Goal: Task Accomplishment & Management: Use online tool/utility

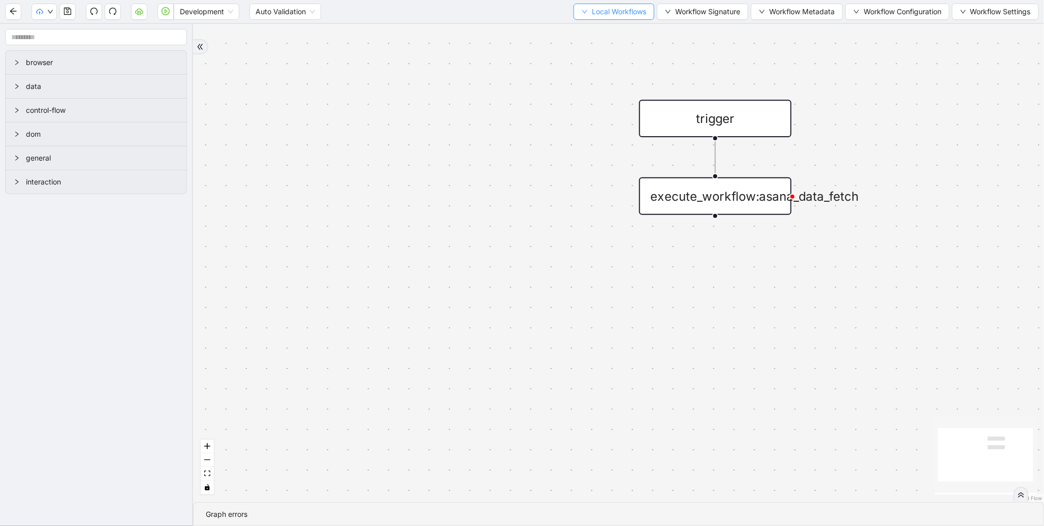
click at [613, 15] on span "Local Workflows" at bounding box center [619, 11] width 54 height 11
click at [592, 28] on span "Select" at bounding box center [609, 30] width 66 height 11
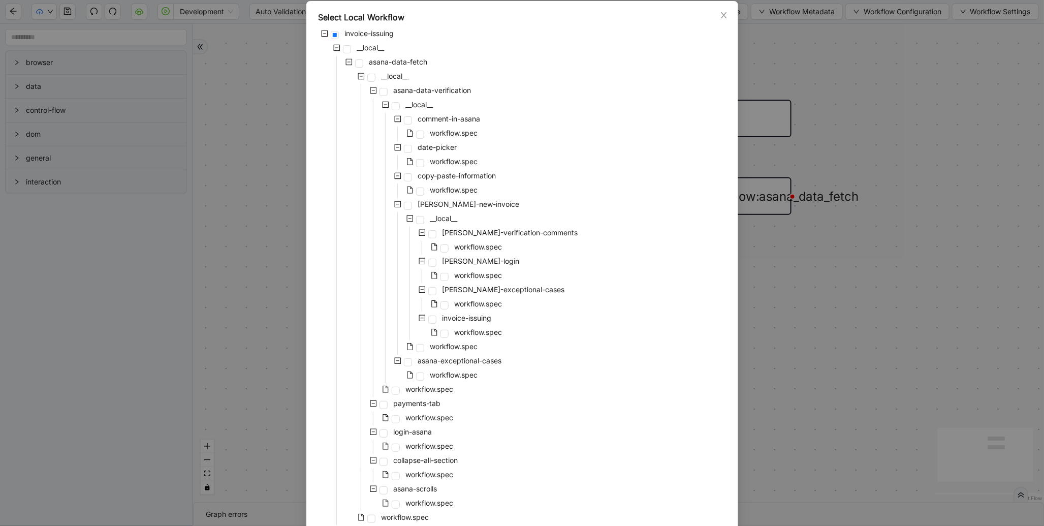
scroll to position [108, 0]
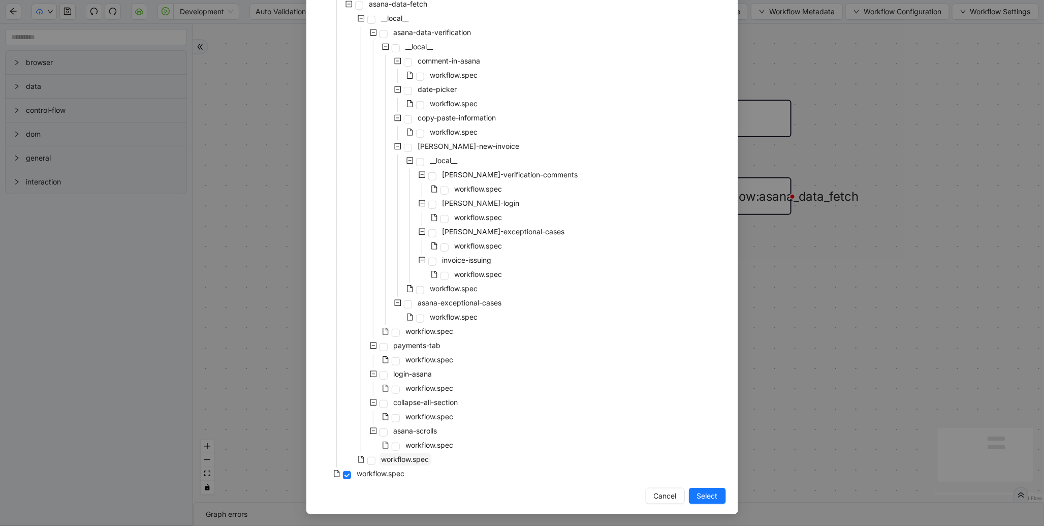
click at [417, 459] on span "workflow.spec" at bounding box center [405, 459] width 48 height 9
click at [709, 497] on span "Select" at bounding box center [707, 495] width 21 height 11
click at [707, 494] on div "trigger execute_workflow:asana_data_fetch" at bounding box center [618, 263] width 851 height 478
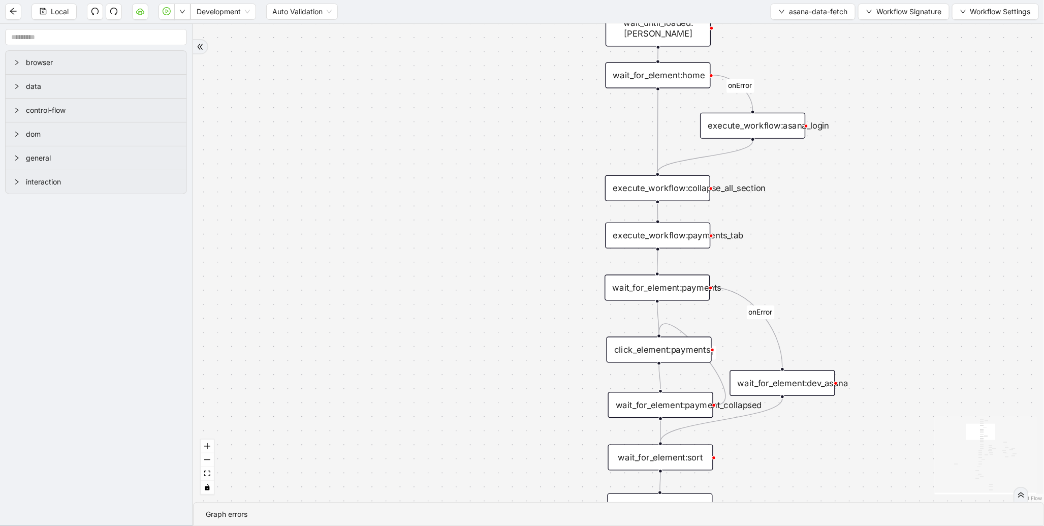
drag, startPoint x: 529, startPoint y: 368, endPoint x: 412, endPoint y: 136, distance: 259.6
click at [412, 138] on div "true fallback fetch loopFrom fallback onError onError onError onError onError o…" at bounding box center [618, 263] width 851 height 478
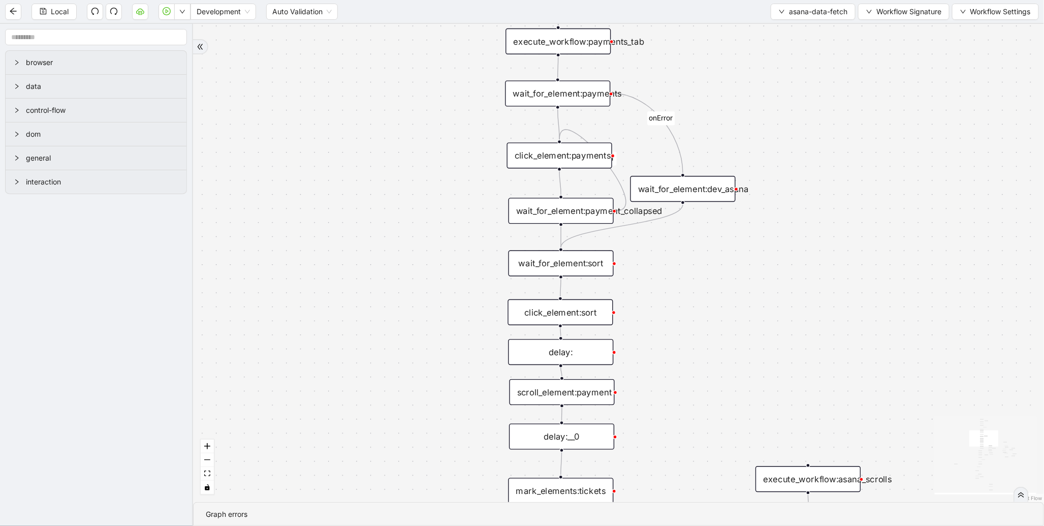
drag, startPoint x: 455, startPoint y: 282, endPoint x: 418, endPoint y: 101, distance: 185.6
click at [418, 102] on div "true fallback fetch loopFrom fallback onError onError onError onError onError o…" at bounding box center [618, 263] width 851 height 478
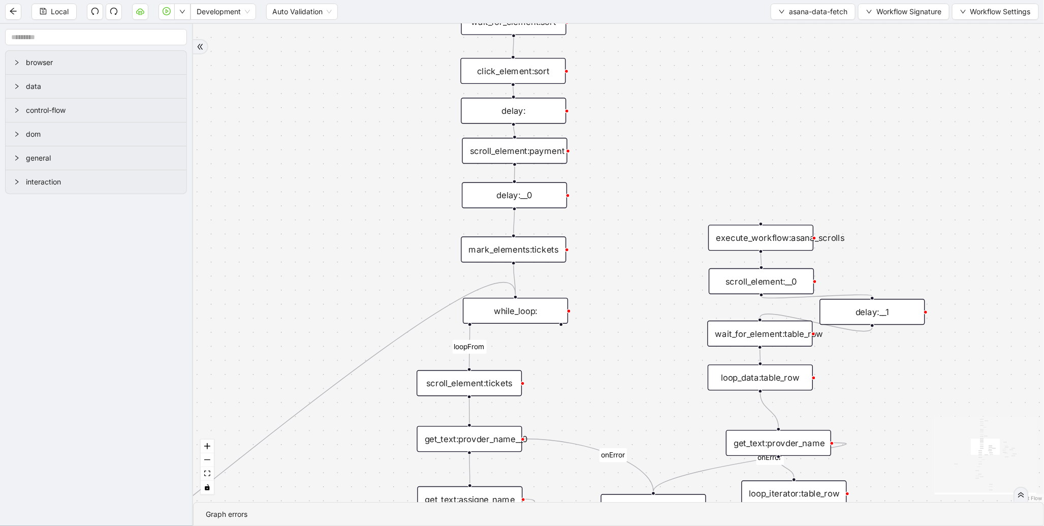
drag, startPoint x: 448, startPoint y: 246, endPoint x: 432, endPoint y: 165, distance: 83.3
click at [432, 165] on div "true fallback fetch loopFrom fallback onError onError onError onError onError o…" at bounding box center [618, 263] width 851 height 478
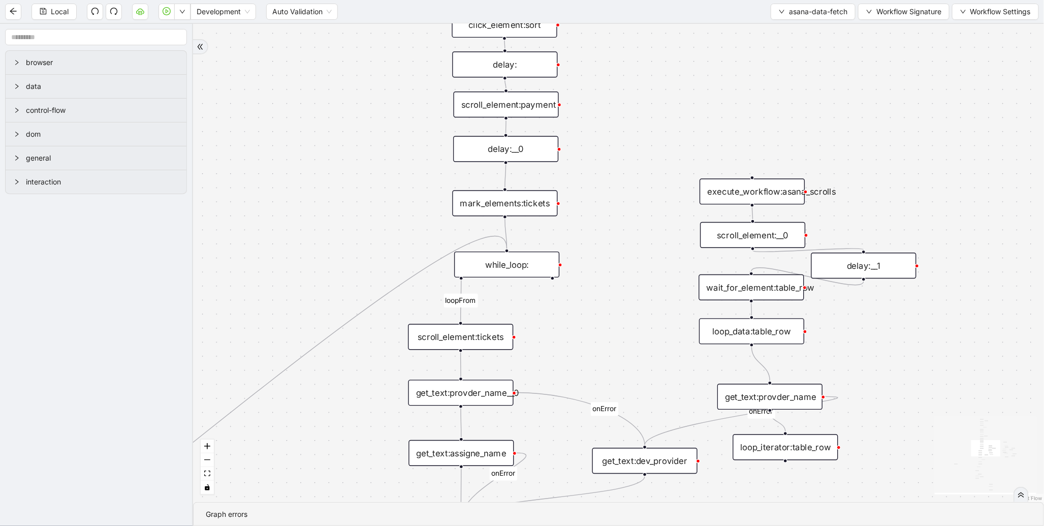
click at [493, 197] on div "mark_elements:tickets" at bounding box center [504, 203] width 105 height 26
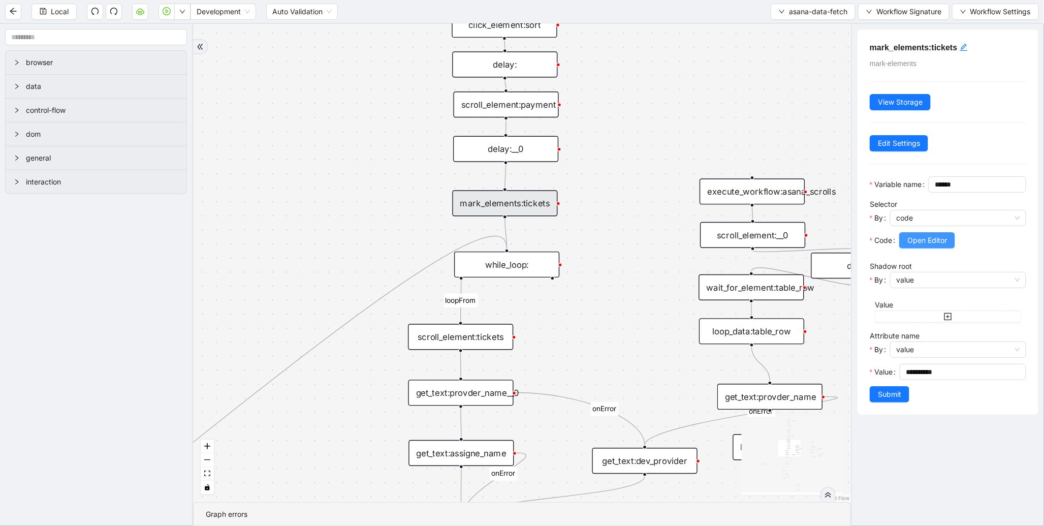
click at [906, 248] on button "Open Editor" at bounding box center [927, 240] width 56 height 16
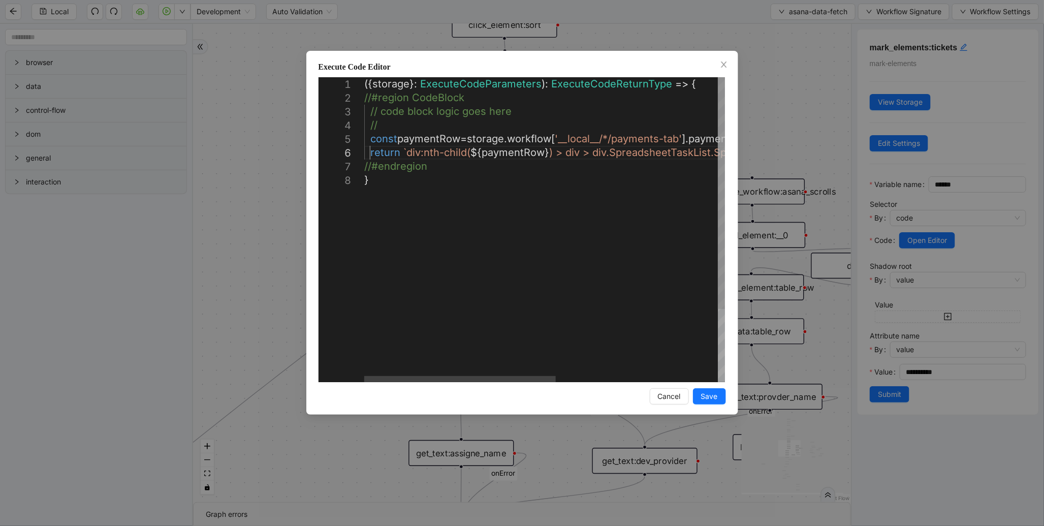
scroll to position [0, 5]
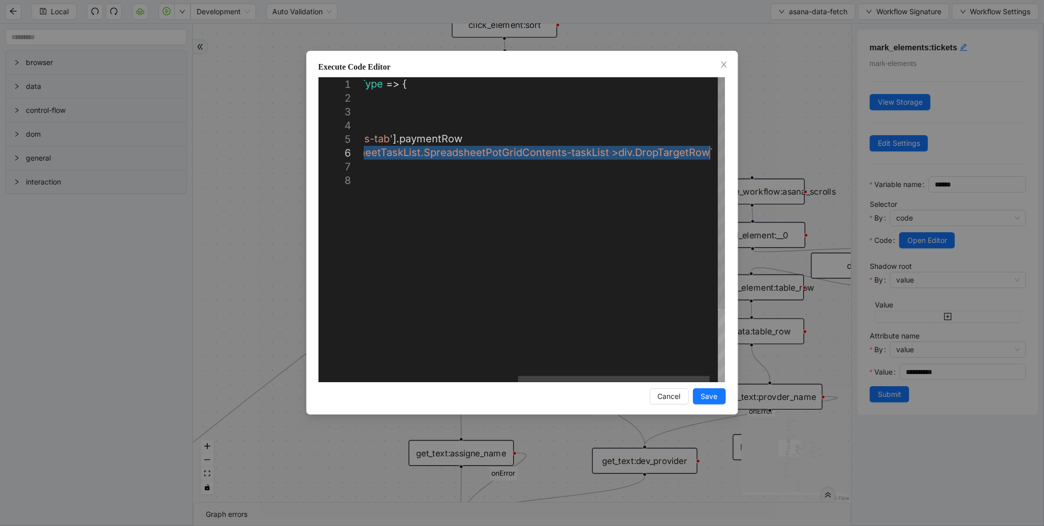
drag, startPoint x: 371, startPoint y: 151, endPoint x: 755, endPoint y: 154, distance: 384.0
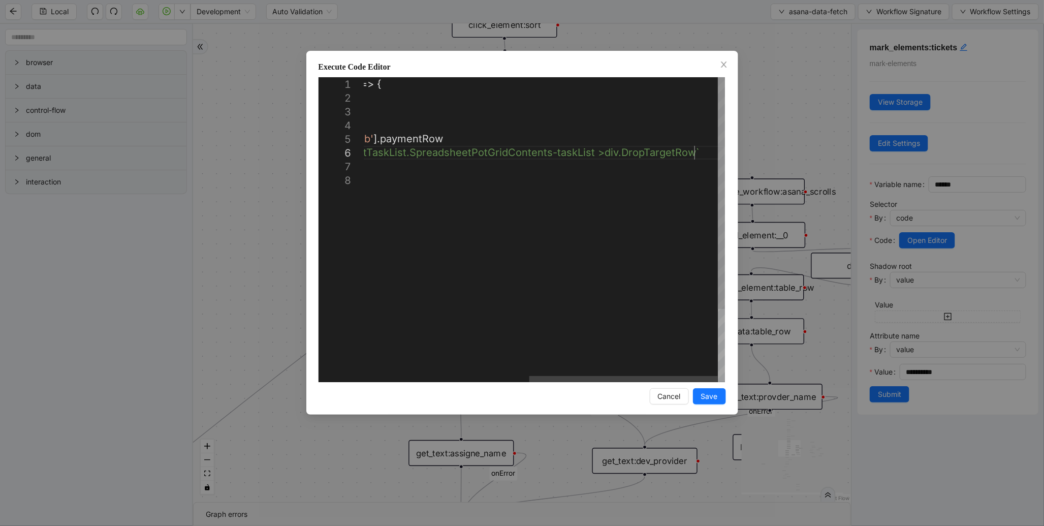
click at [696, 151] on div "({ storage }: ExecuteCodeParameters ): ExecuteCodeReturnType => { //#region Cod…" at bounding box center [387, 277] width 675 height 401
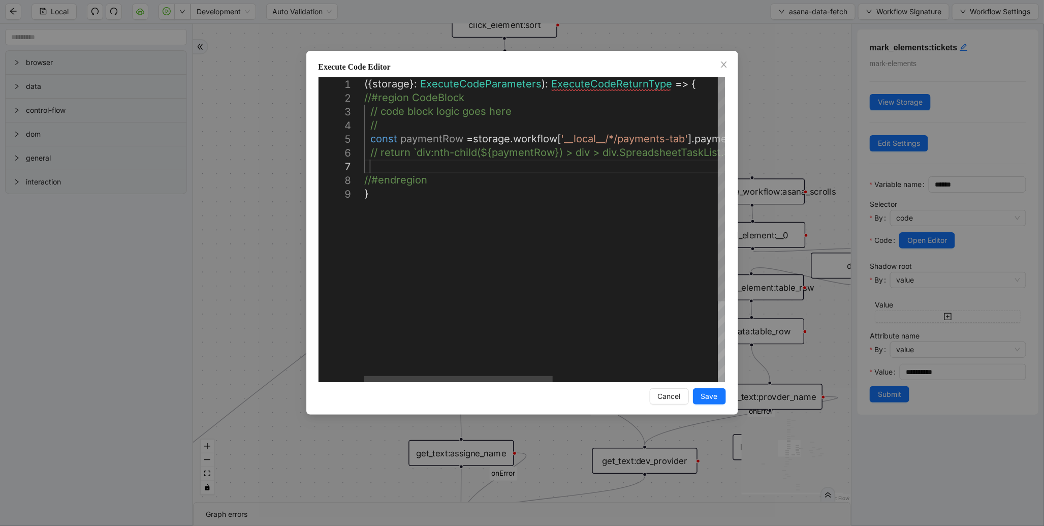
paste textarea "**********"
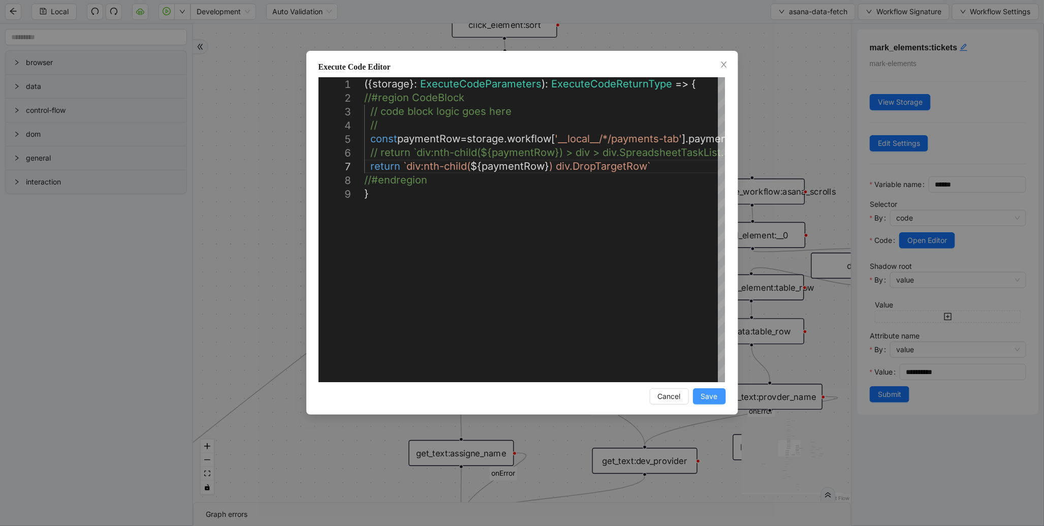
type textarea "**********"
click at [714, 395] on span "Save" at bounding box center [709, 396] width 17 height 11
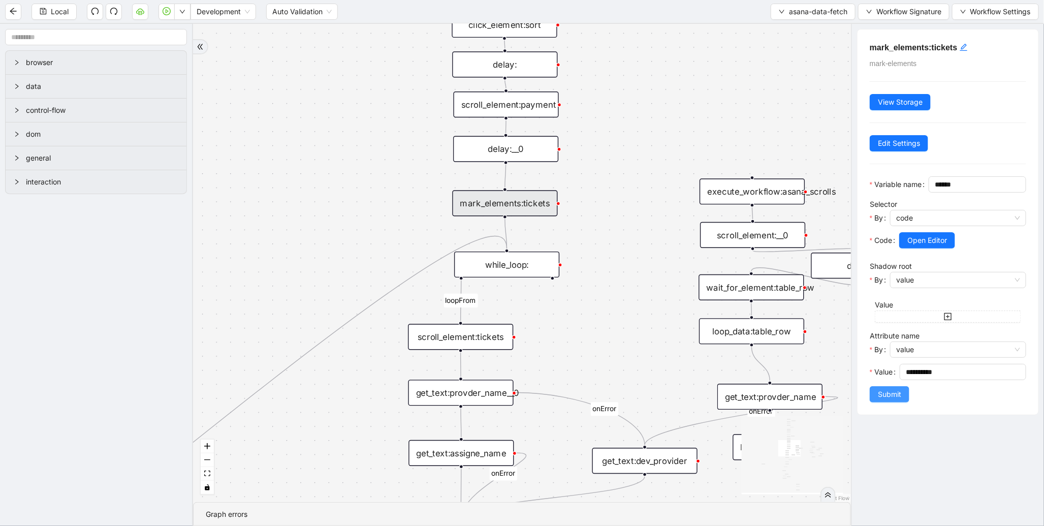
click at [876, 402] on button "Submit" at bounding box center [890, 394] width 40 height 16
click at [425, 42] on div "true fallback fetch loopFrom fallback onError onError onError onError onError o…" at bounding box center [522, 263] width 658 height 478
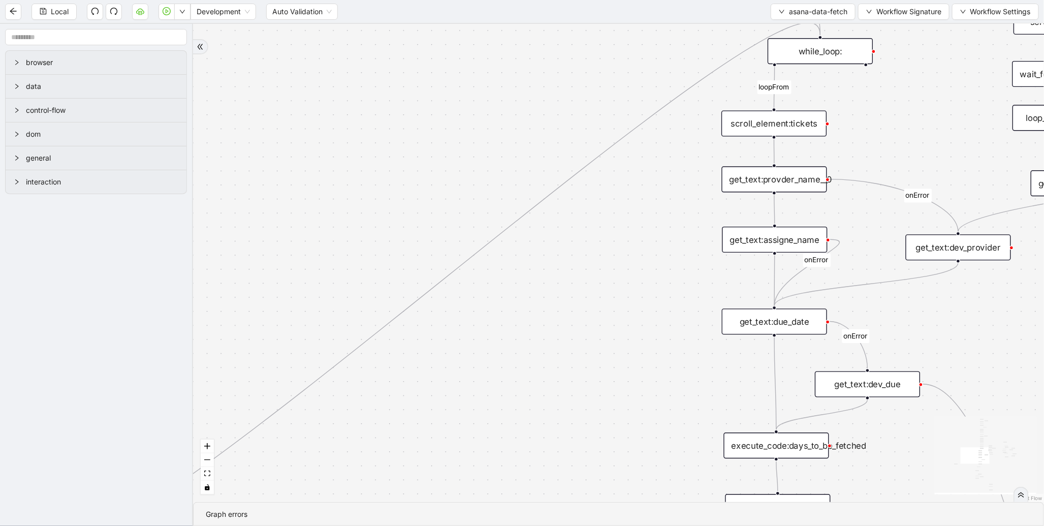
drag, startPoint x: 274, startPoint y: 308, endPoint x: 514, endPoint y: 278, distance: 241.6
click at [514, 278] on div "true fallback fetch loopFrom fallback onError onError onError onError onError o…" at bounding box center [618, 263] width 851 height 478
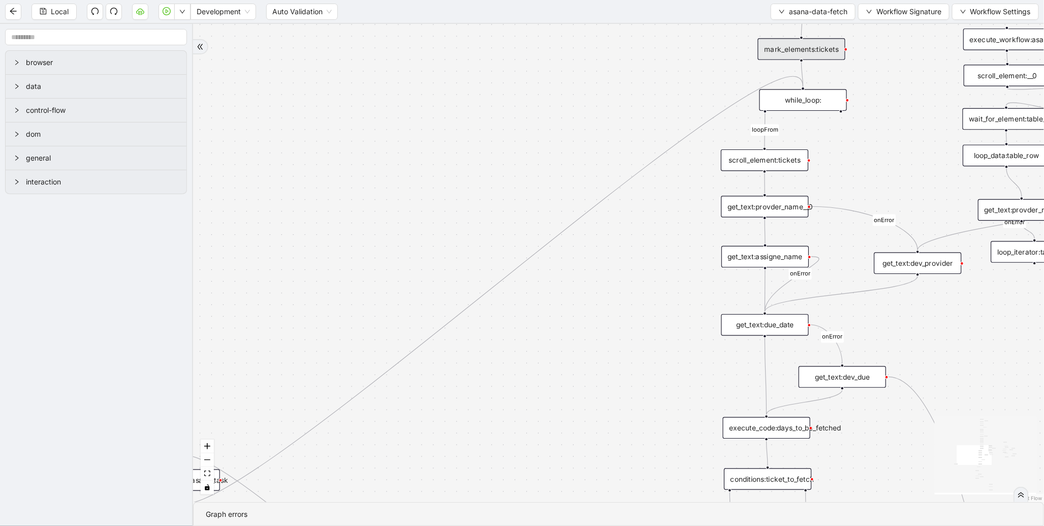
drag, startPoint x: 281, startPoint y: 310, endPoint x: 472, endPoint y: 184, distance: 229.2
click at [472, 184] on div "true fallback fetch loopFrom fallback onError onError onError onError onError o…" at bounding box center [618, 263] width 851 height 478
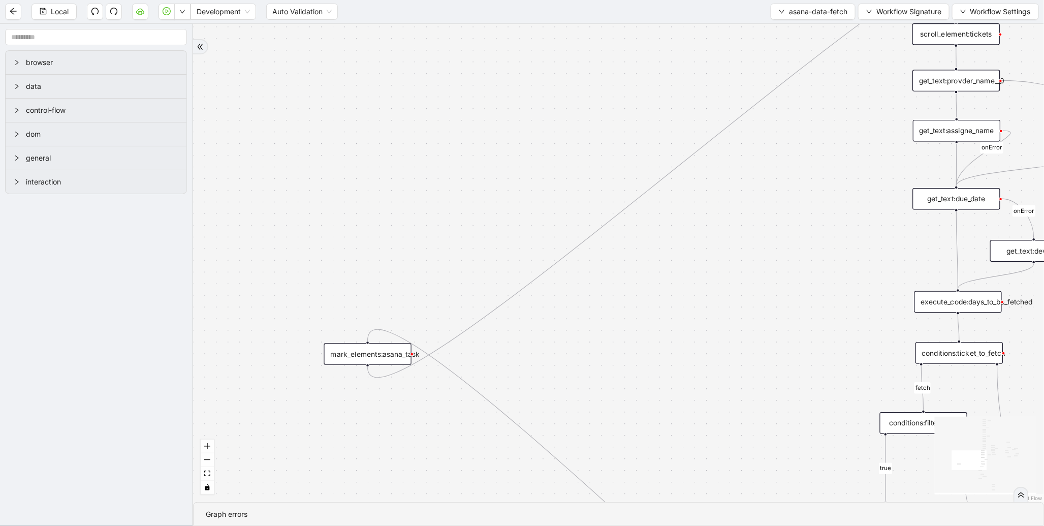
click at [384, 351] on div "mark_elements:asana_task" at bounding box center [367, 354] width 87 height 22
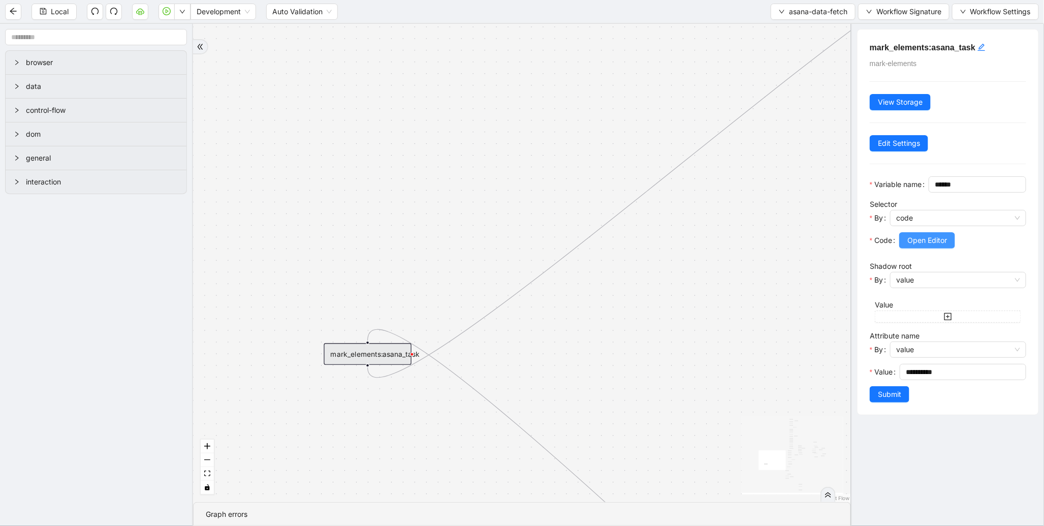
click at [939, 246] on span "Open Editor" at bounding box center [927, 240] width 40 height 11
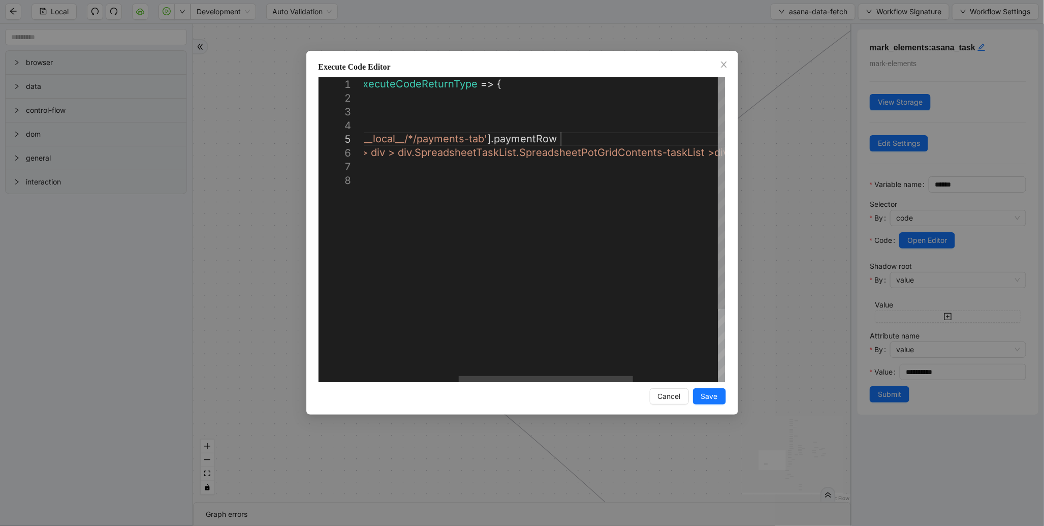
scroll to position [0, 5]
click at [565, 138] on div "({ storage }: ExecuteCodeParameters ): ExecuteCodeReturnType => { //#region Cod…" at bounding box center [535, 277] width 730 height 401
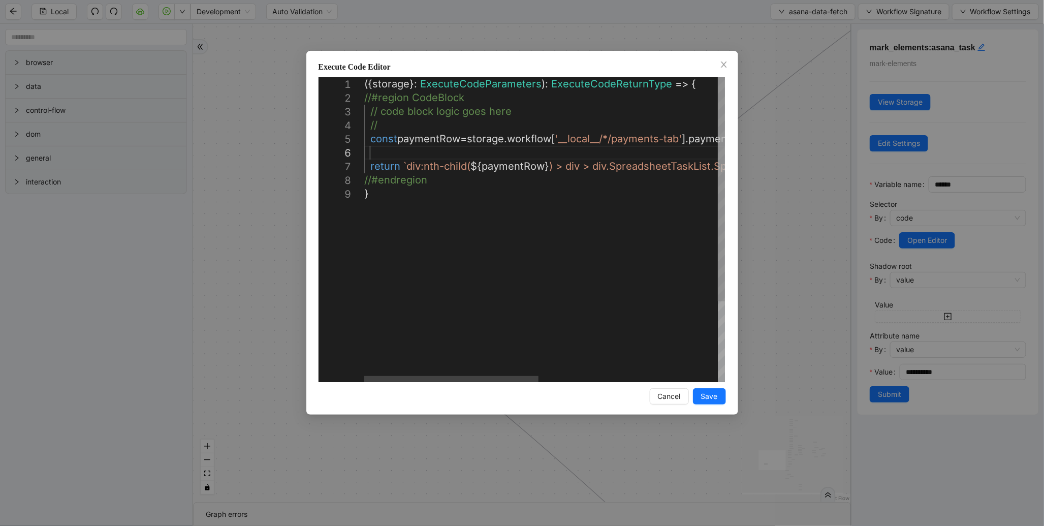
paste textarea "**********"
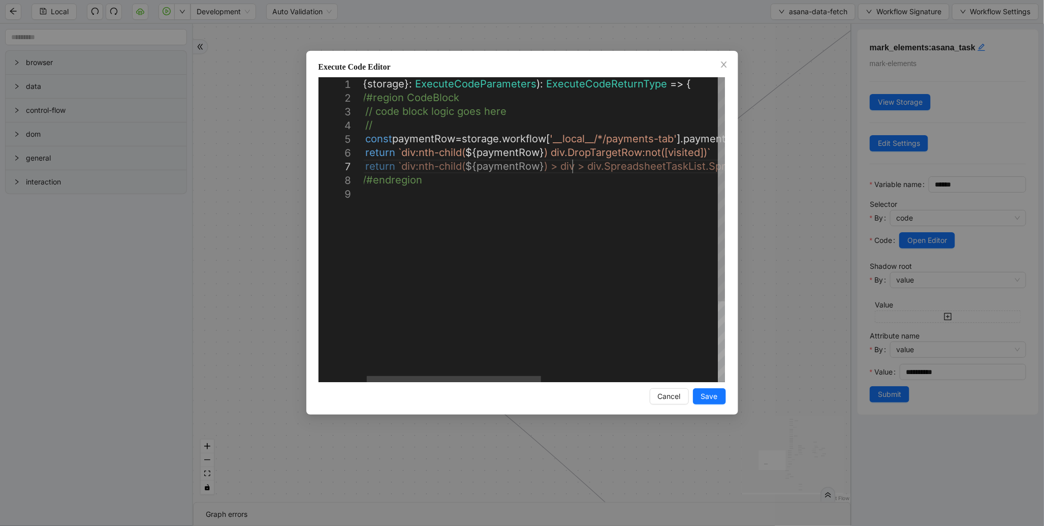
click at [573, 173] on div "({ storage }: ExecuteCodeParameters ): ExecuteCodeReturnType => { //#region Cod…" at bounding box center [724, 284] width 730 height 414
type textarea "**********"
click at [715, 400] on span "Save" at bounding box center [709, 396] width 17 height 11
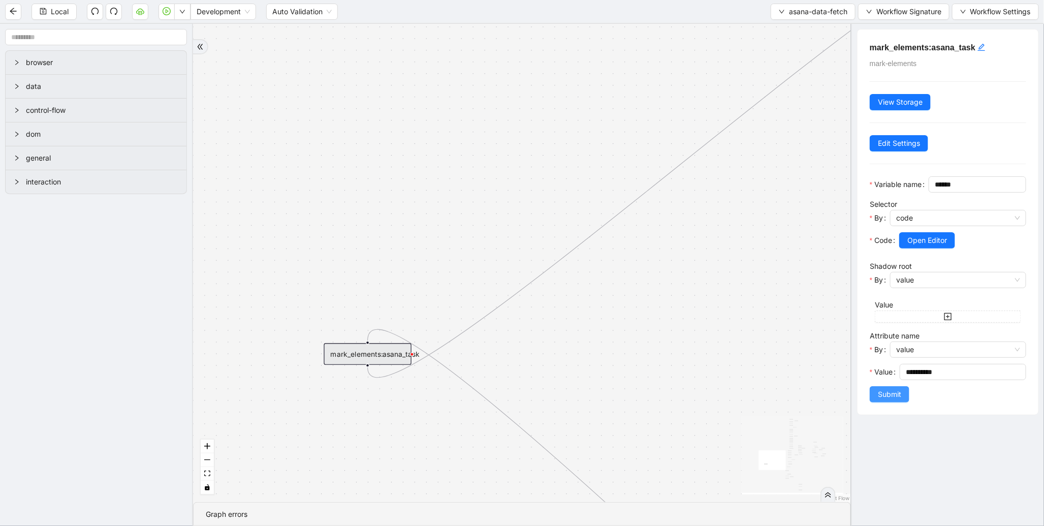
click at [882, 400] on span "Submit" at bounding box center [889, 394] width 23 height 11
click at [61, 14] on span "Local" at bounding box center [60, 11] width 18 height 11
click at [408, 224] on div "true fallback fetch loopFrom fallback onError onError onError onError onError o…" at bounding box center [522, 263] width 658 height 478
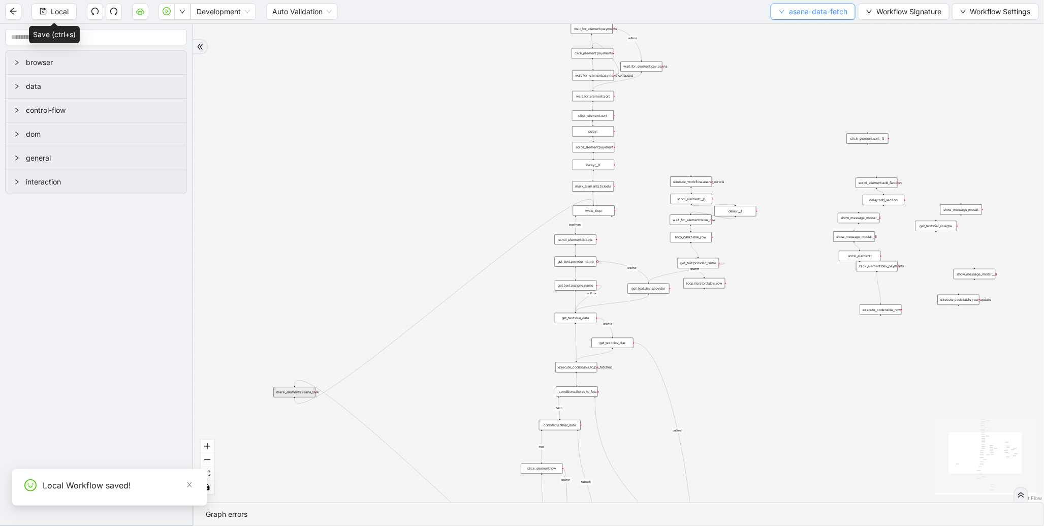
click at [806, 17] on button "asana-data-fetch" at bounding box center [812, 12] width 85 height 16
click at [791, 32] on span "Select" at bounding box center [811, 30] width 69 height 11
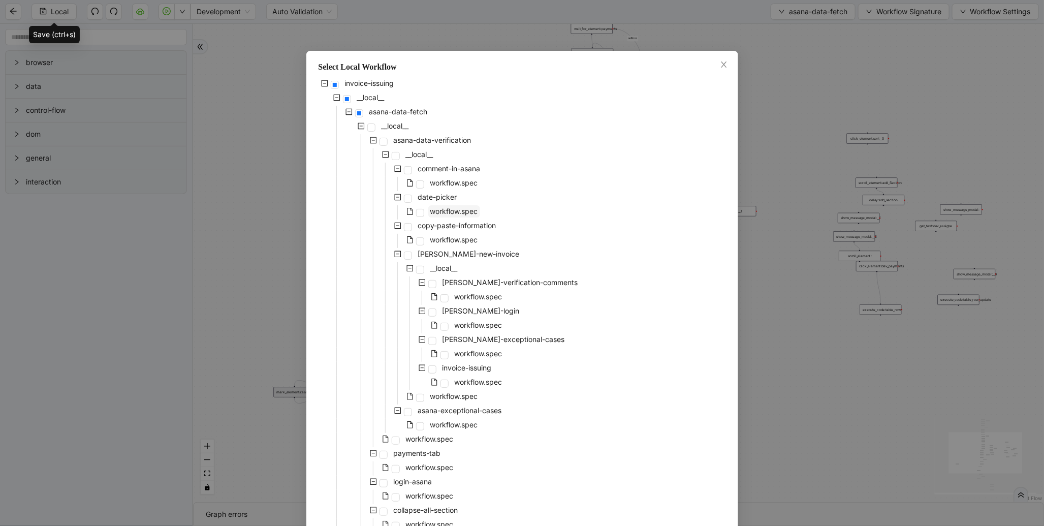
click at [444, 213] on span "workflow.spec" at bounding box center [454, 211] width 48 height 9
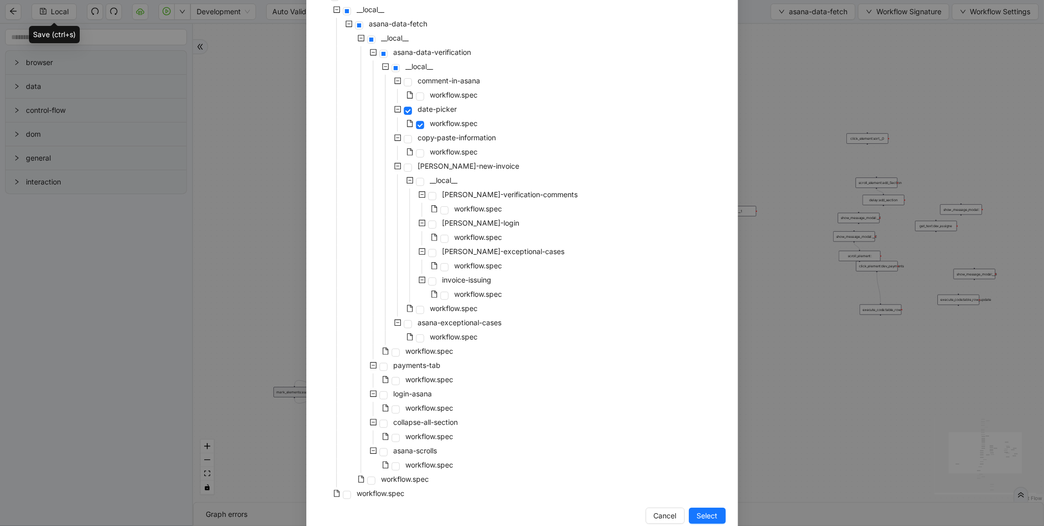
scroll to position [108, 0]
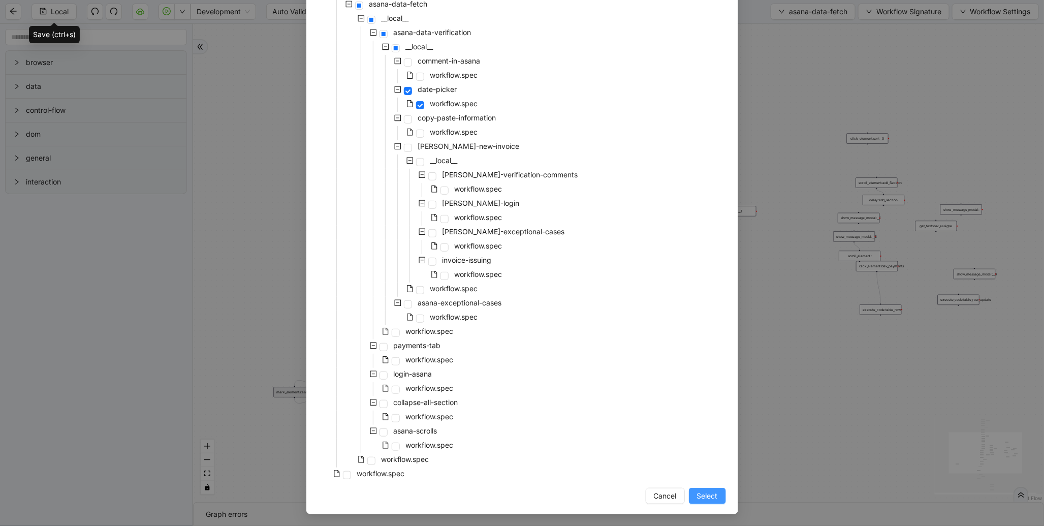
click at [701, 502] on button "Select" at bounding box center [707, 496] width 37 height 16
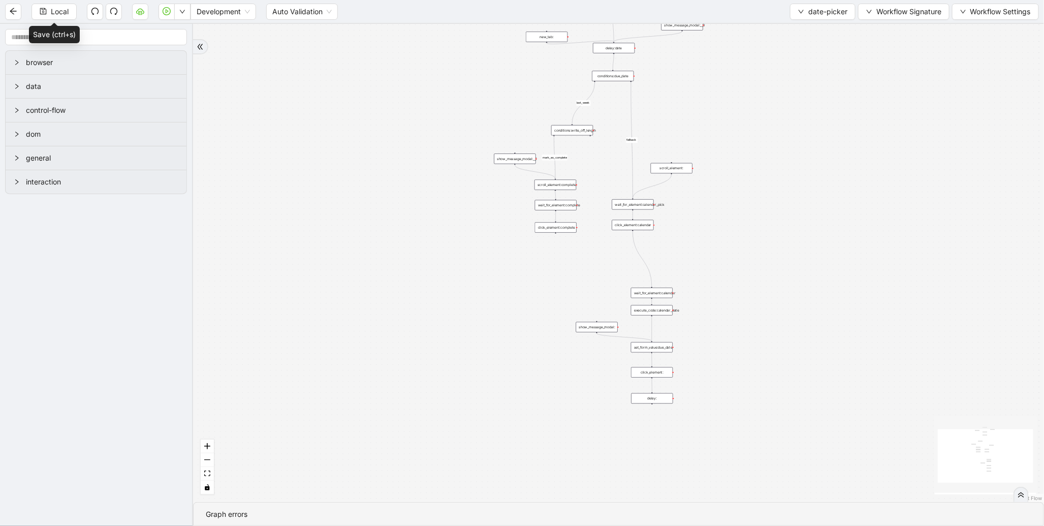
drag, startPoint x: 708, startPoint y: 110, endPoint x: 678, endPoint y: 307, distance: 199.4
click at [680, 308] on div "last_week fallback mark_as_complete trigger click_element:calendar wait_for_ele…" at bounding box center [618, 263] width 851 height 478
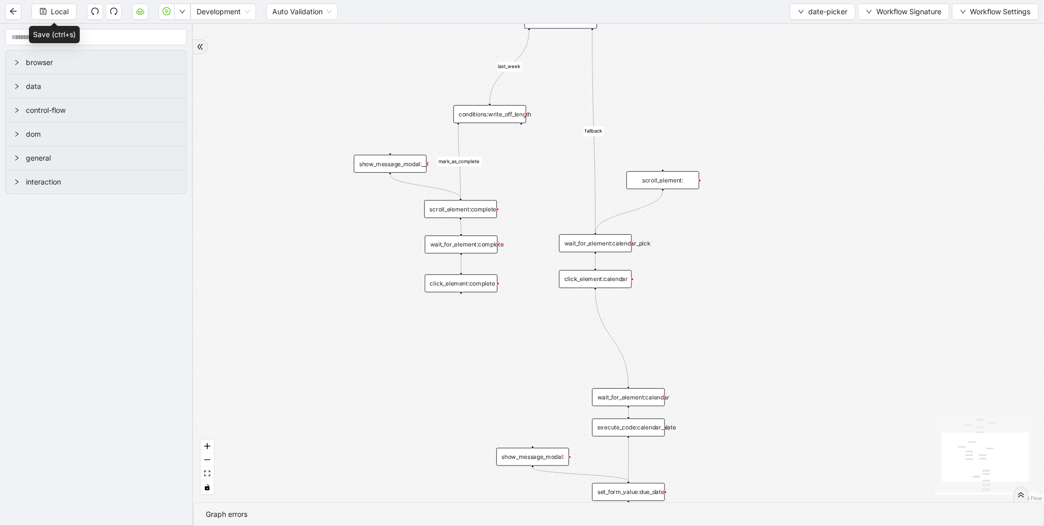
click at [617, 242] on div "wait_for_element:calendar_pick" at bounding box center [595, 243] width 73 height 18
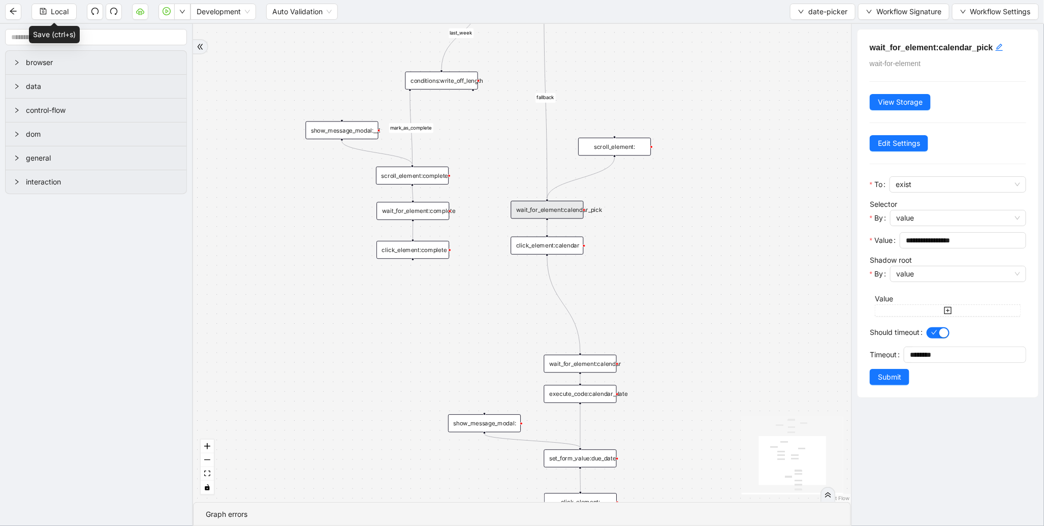
drag, startPoint x: 718, startPoint y: 243, endPoint x: 667, endPoint y: 191, distance: 72.2
click at [667, 191] on div "last_week fallback mark_as_complete trigger click_element:calendar wait_for_ele…" at bounding box center [522, 263] width 658 height 478
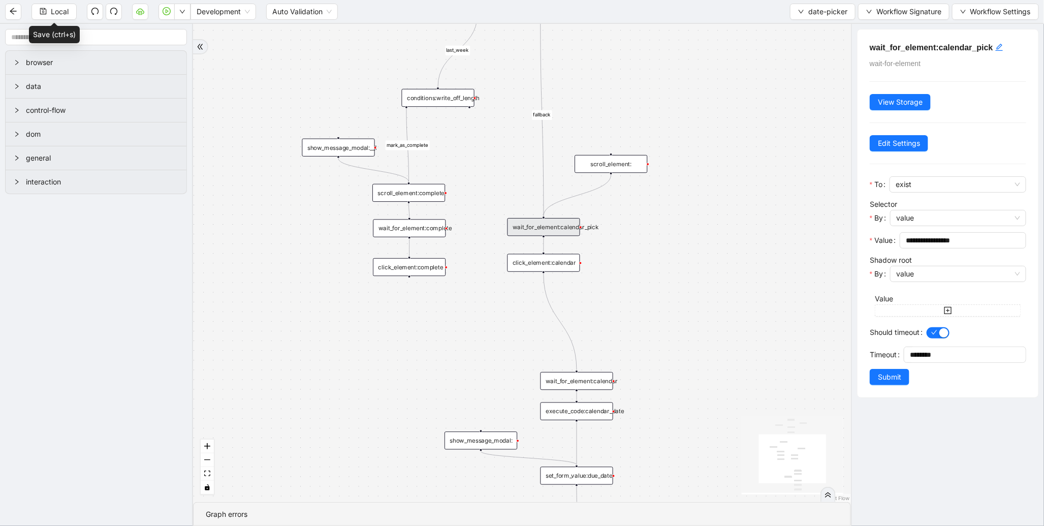
drag, startPoint x: 645, startPoint y: 235, endPoint x: 646, endPoint y: 436, distance: 201.1
click at [646, 436] on div "last_week fallback mark_as_complete trigger click_element:calendar wait_for_ele…" at bounding box center [522, 263] width 658 height 478
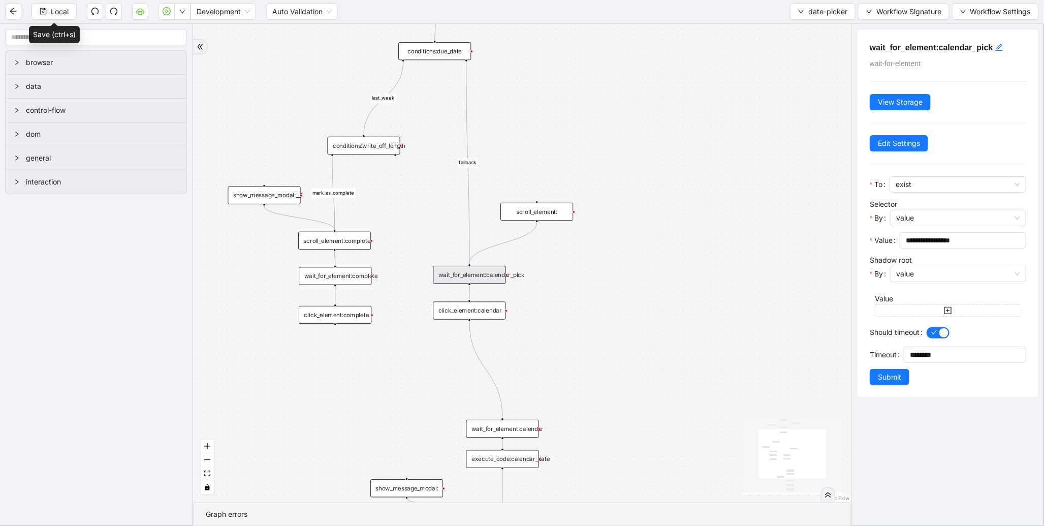
drag, startPoint x: 588, startPoint y: 306, endPoint x: 531, endPoint y: 113, distance: 201.1
click at [534, 115] on div "last_week fallback mark_as_complete trigger click_element:calendar wait_for_ele…" at bounding box center [522, 263] width 658 height 478
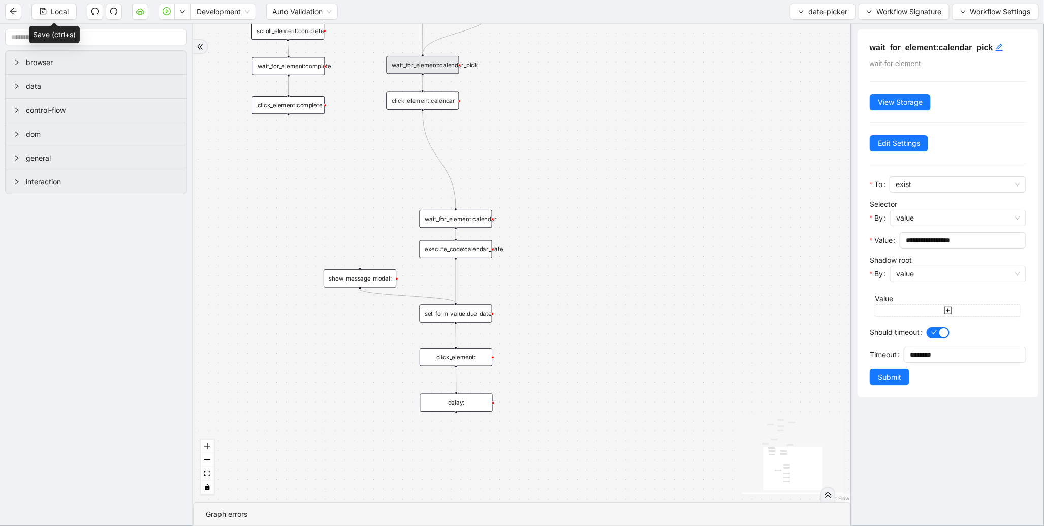
drag, startPoint x: 522, startPoint y: 327, endPoint x: 480, endPoint y: 138, distance: 193.0
click at [480, 138] on div "last_week fallback mark_as_complete trigger click_element:calendar wait_for_ele…" at bounding box center [522, 263] width 658 height 478
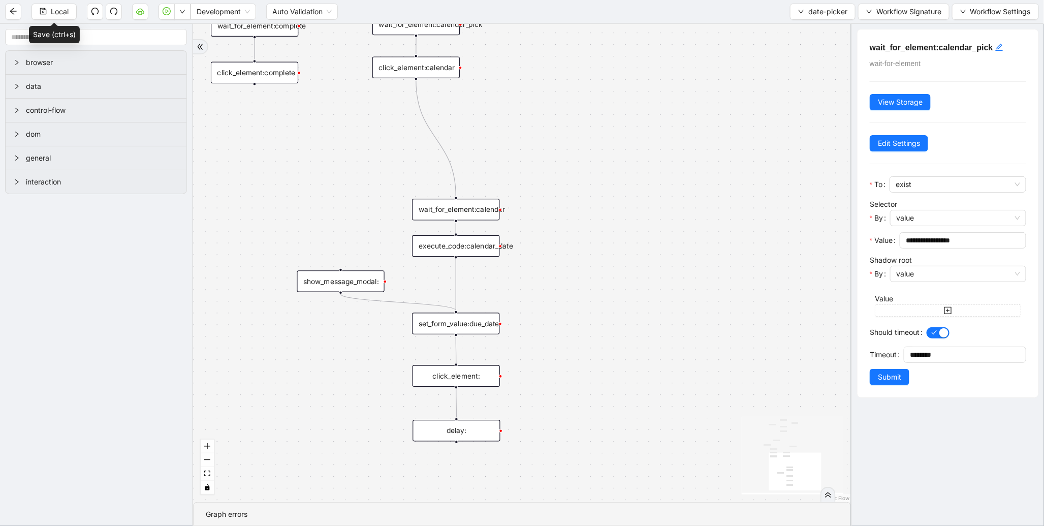
click at [437, 247] on div "execute_code:calendar_date" at bounding box center [455, 246] width 87 height 22
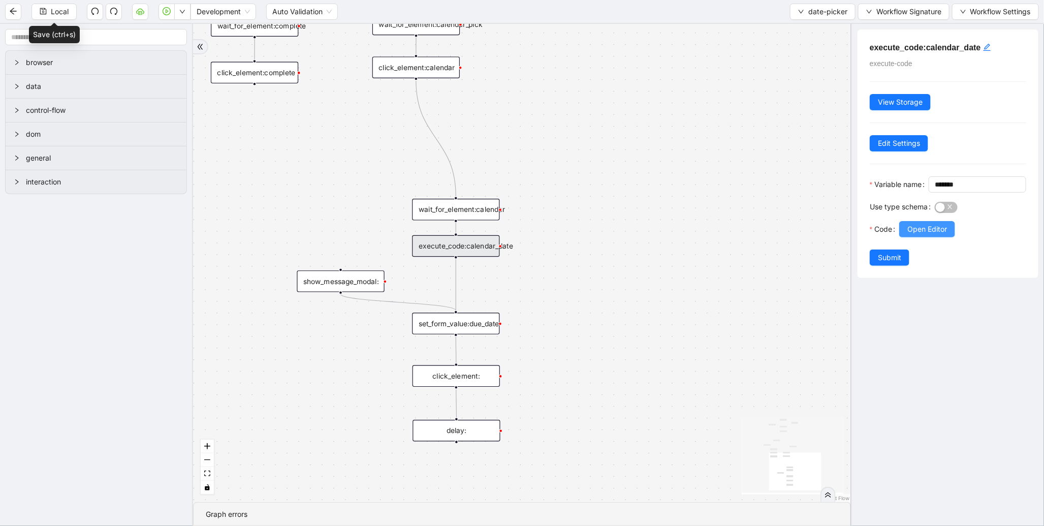
click at [911, 235] on span "Open Editor" at bounding box center [927, 228] width 40 height 11
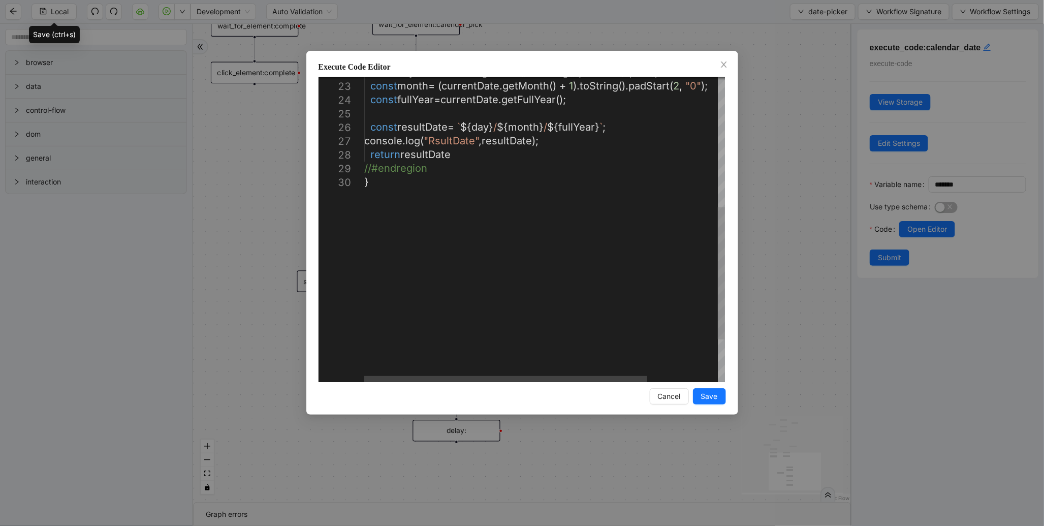
scroll to position [0, 0]
click at [485, 123] on div "const day = currentDate . getDate (). toString (). padStart ( 2 , "0" ); const …" at bounding box center [589, 129] width 450 height 702
click at [544, 125] on div "const day = currentDate . getDate (). toString (). padStart ( 2 , "0" ); const …" at bounding box center [589, 129] width 450 height 702
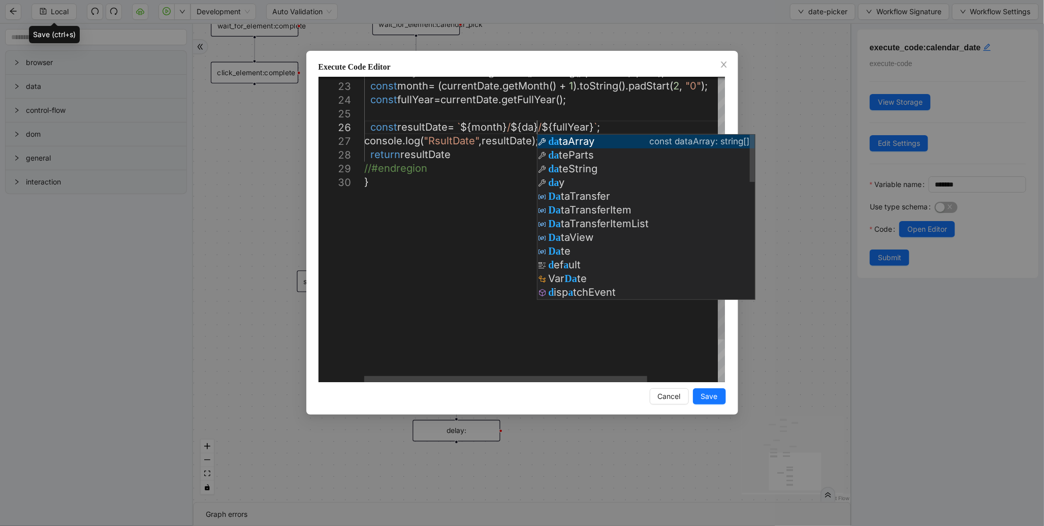
scroll to position [69, 220]
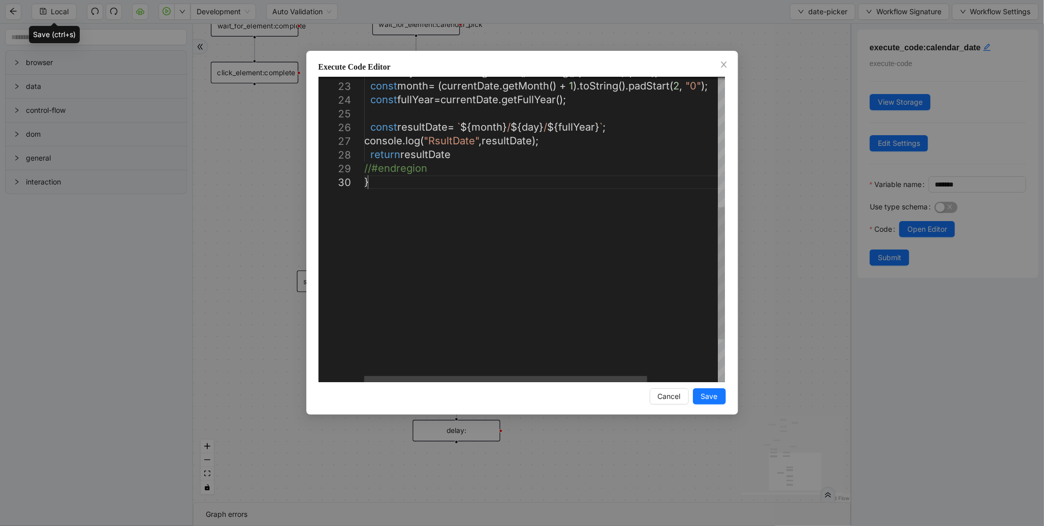
click at [503, 223] on div "const day = currentDate . getDate (). toString (). padStart ( 2 , "0" ); const …" at bounding box center [589, 129] width 450 height 702
type textarea "**********"
click at [712, 393] on span "Save" at bounding box center [709, 396] width 17 height 11
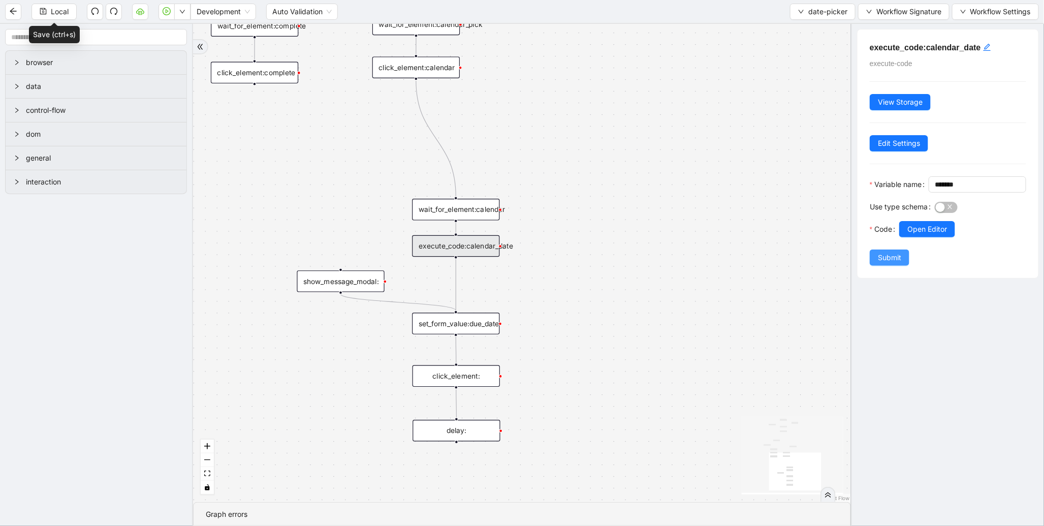
click at [889, 266] on button "Submit" at bounding box center [890, 257] width 40 height 16
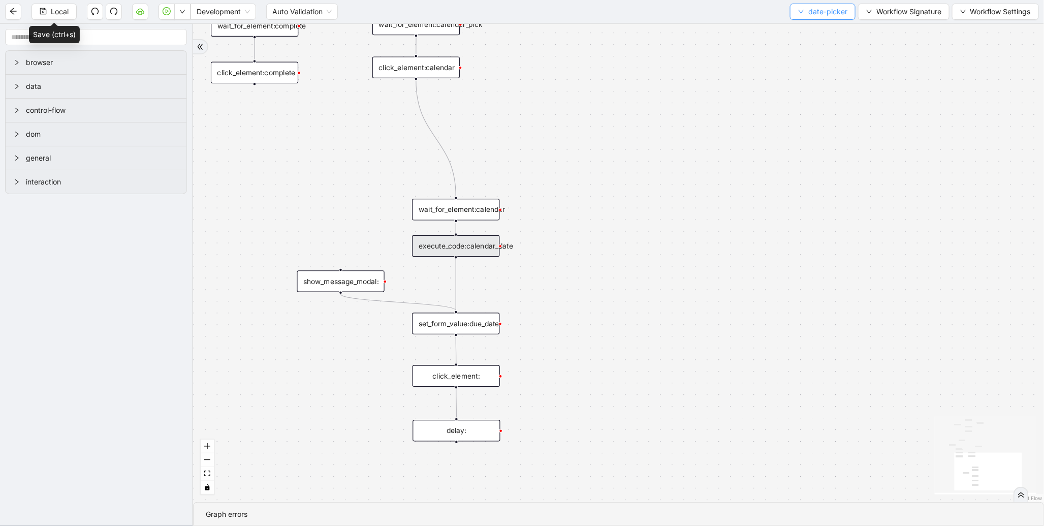
click at [840, 12] on span "date-picker" at bounding box center [827, 11] width 39 height 11
click at [819, 23] on li "Select" at bounding box center [821, 31] width 61 height 16
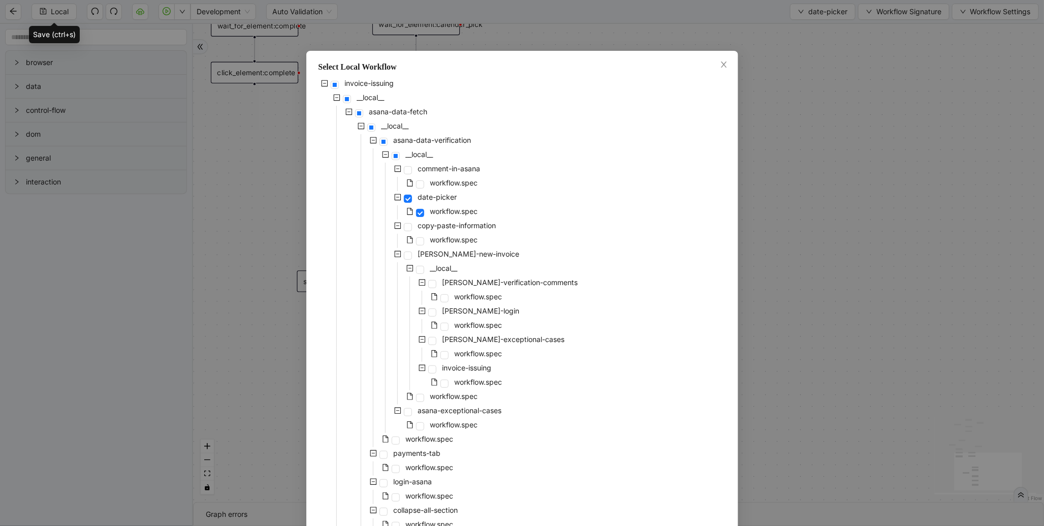
scroll to position [108, 0]
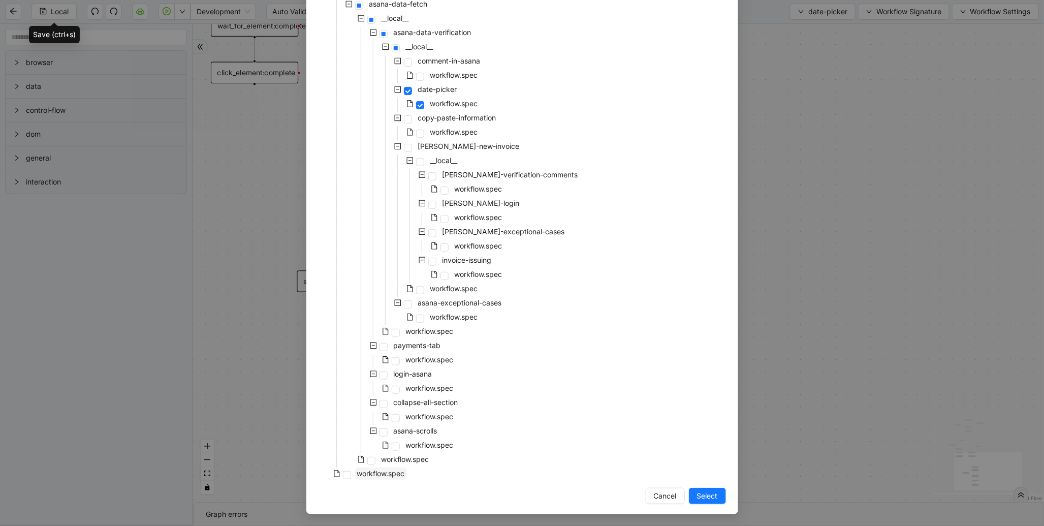
click at [373, 475] on span "workflow.spec" at bounding box center [381, 473] width 48 height 9
click at [703, 497] on span "Select" at bounding box center [707, 495] width 21 height 11
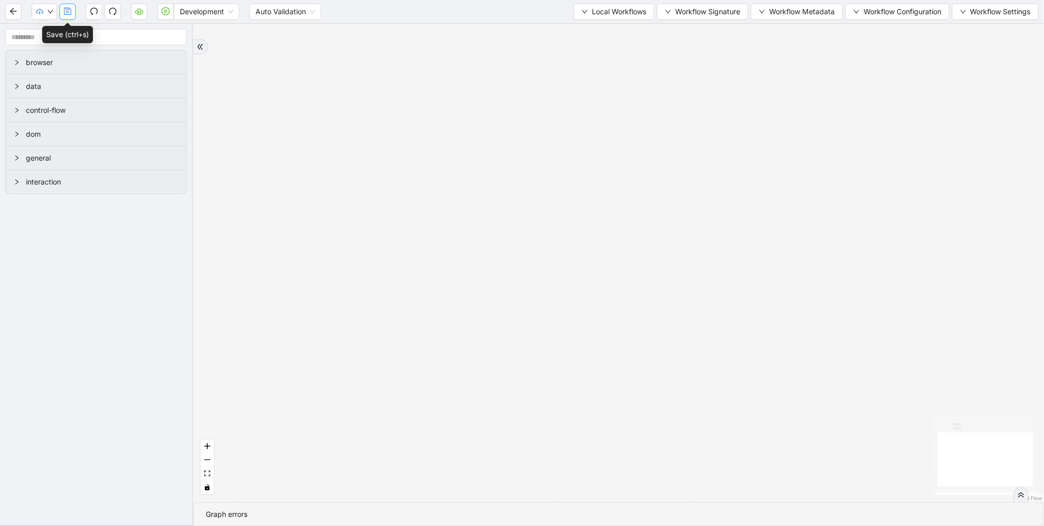
click at [59, 16] on button "button" at bounding box center [67, 12] width 16 height 16
click at [45, 10] on button "button" at bounding box center [43, 12] width 25 height 16
click at [47, 14] on icon "down" at bounding box center [50, 12] width 6 height 6
drag, startPoint x: 49, startPoint y: 29, endPoint x: 394, endPoint y: 1, distance: 345.6
click at [50, 30] on span "Dev: Update Needed" at bounding box center [76, 30] width 74 height 11
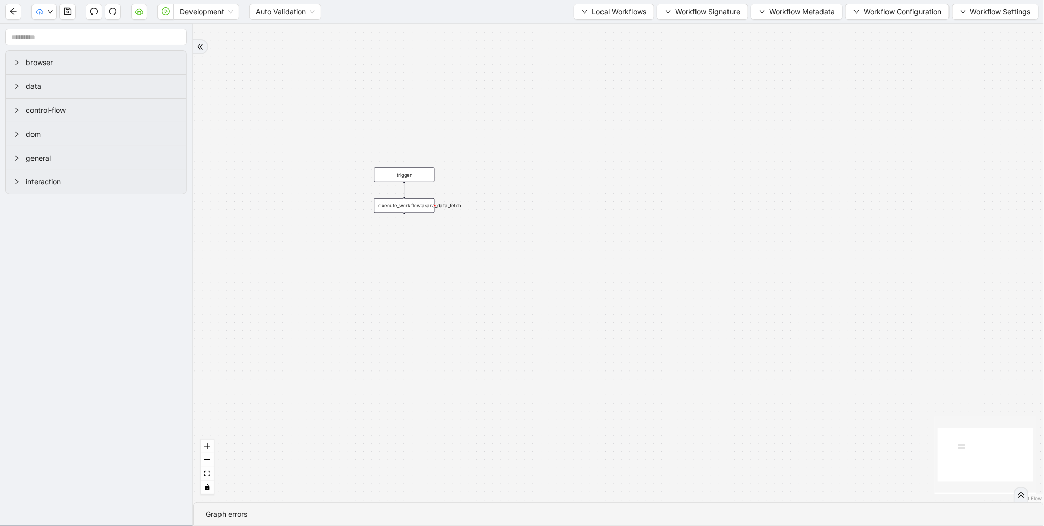
drag, startPoint x: 385, startPoint y: 179, endPoint x: 443, endPoint y: 302, distance: 136.1
click at [443, 302] on div "trigger execute_workflow:asana_data_fetch" at bounding box center [618, 263] width 851 height 478
click at [64, 49] on span "Prod: Update Needed" at bounding box center [76, 47] width 74 height 11
click at [134, 17] on button "button" at bounding box center [139, 12] width 16 height 16
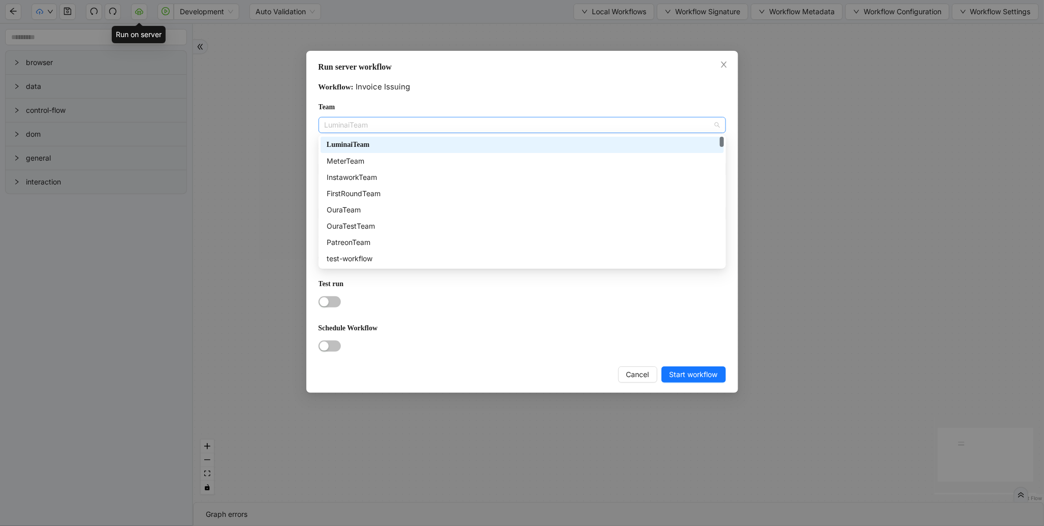
click at [359, 129] on span "LuminaiTeam" at bounding box center [522, 124] width 395 height 15
type input "**"
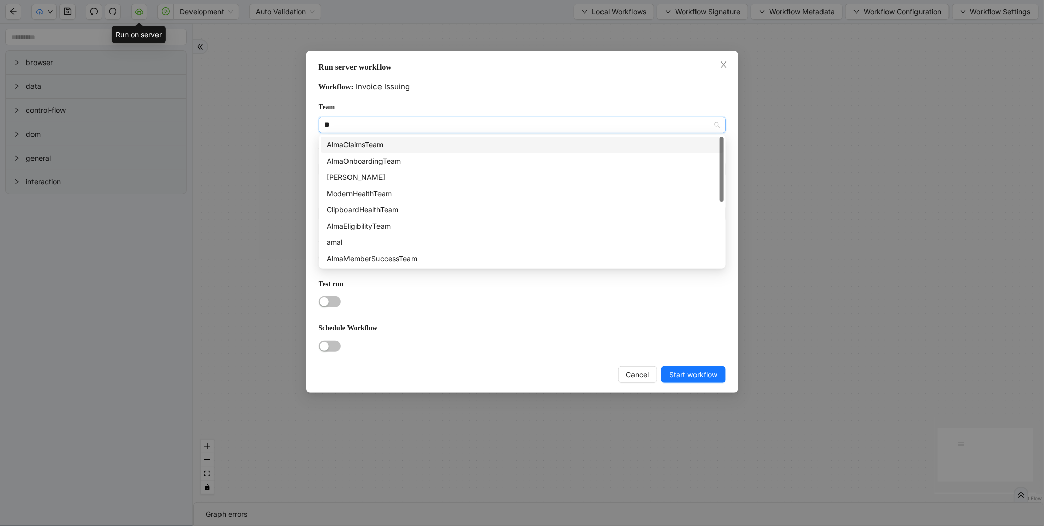
click at [356, 143] on div "AlmaClaimsTeam" at bounding box center [522, 144] width 391 height 11
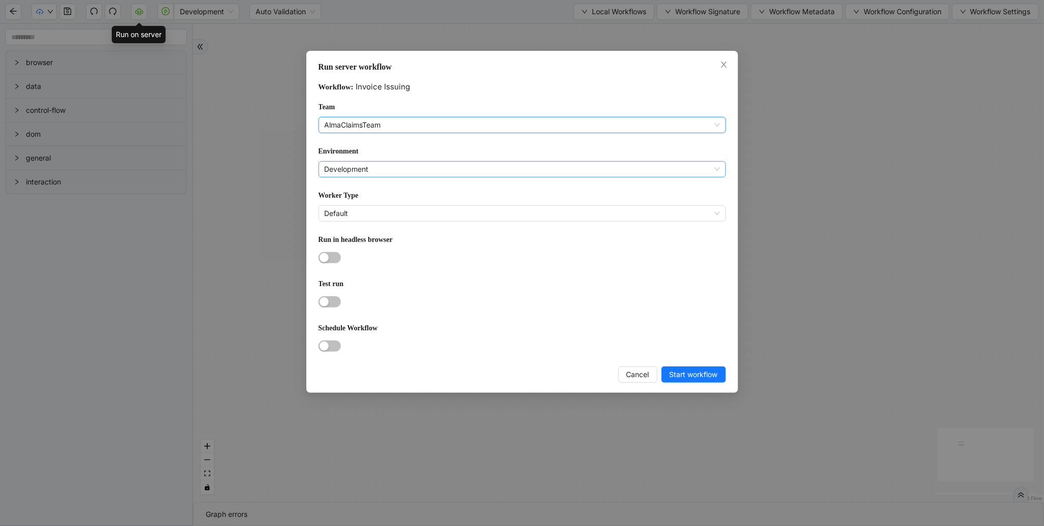
click at [357, 171] on span "Development" at bounding box center [522, 169] width 395 height 15
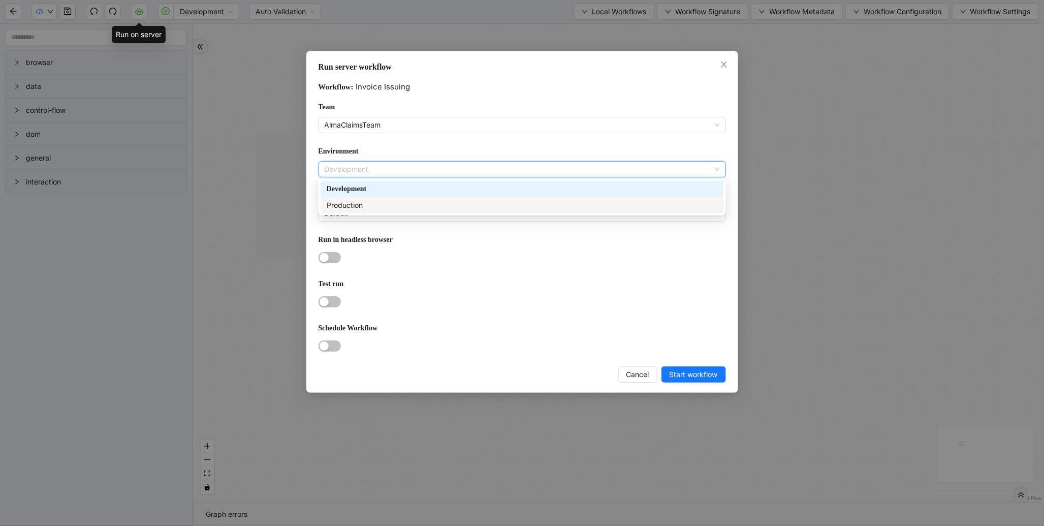
click at [369, 200] on div "Production" at bounding box center [522, 205] width 391 height 11
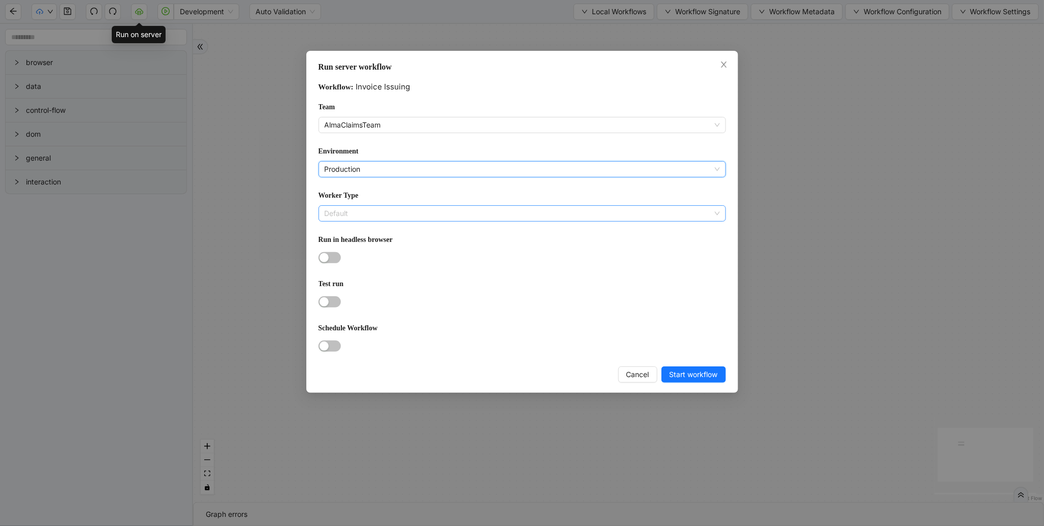
scroll to position [146, 0]
click at [363, 211] on span "Default" at bounding box center [522, 213] width 395 height 15
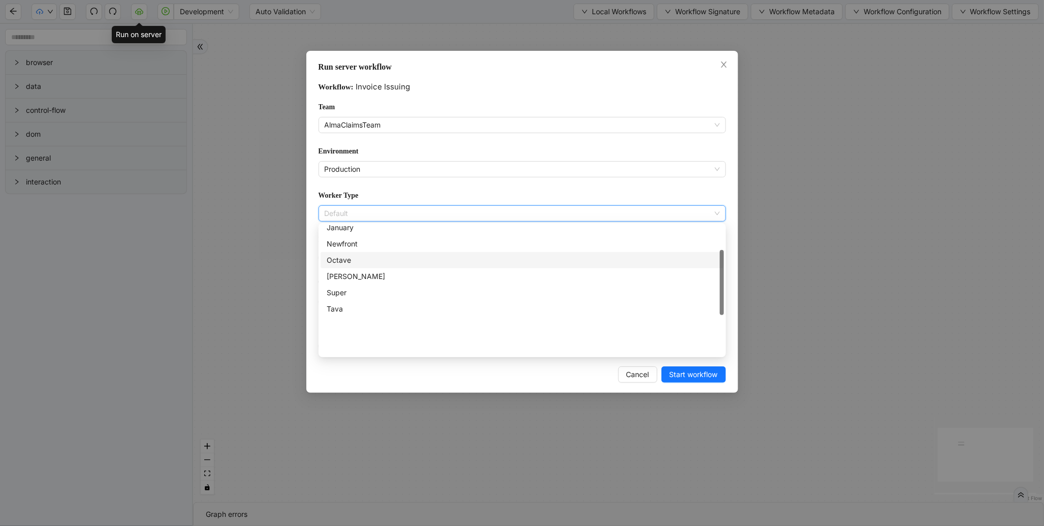
scroll to position [0, 0]
click at [333, 265] on div "Alma" at bounding box center [522, 265] width 391 height 11
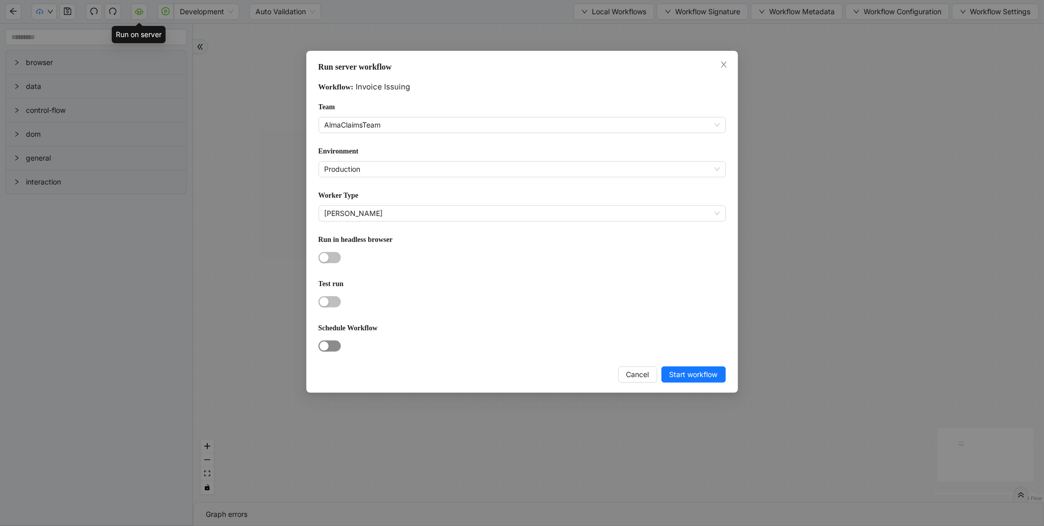
click at [328, 345] on div "button" at bounding box center [323, 345] width 9 height 9
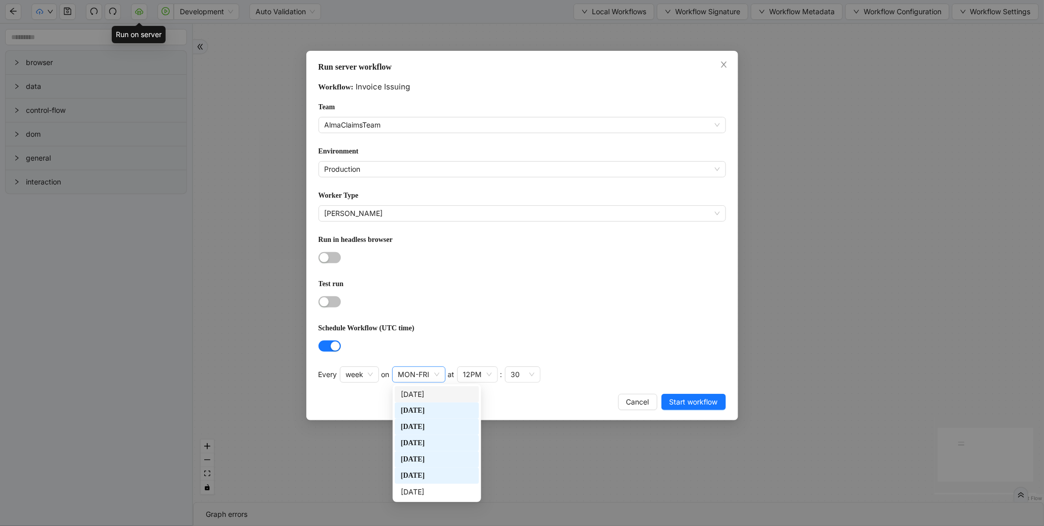
click at [442, 378] on div "MON-FRI" at bounding box center [418, 374] width 53 height 16
click at [433, 420] on div "Tuesday" at bounding box center [437, 427] width 84 height 16
click at [427, 425] on div "Tuesday" at bounding box center [437, 426] width 72 height 11
click at [432, 412] on div "Monday" at bounding box center [437, 410] width 72 height 11
click at [429, 423] on div "Tuesday" at bounding box center [437, 426] width 72 height 11
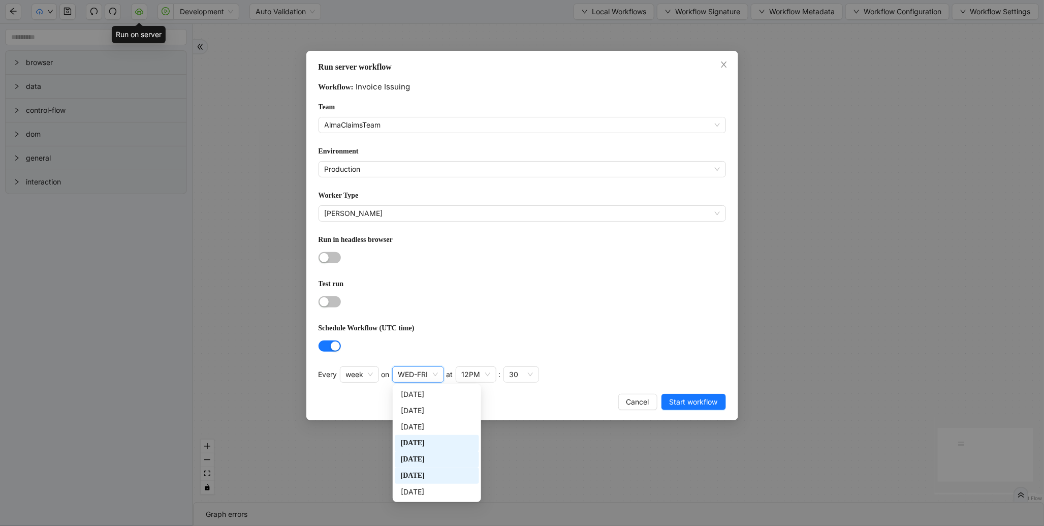
click at [429, 449] on div "Wednesday" at bounding box center [437, 443] width 84 height 16
click at [419, 477] on div "Friday" at bounding box center [437, 475] width 72 height 11
click at [511, 376] on div "30" at bounding box center [506, 374] width 36 height 16
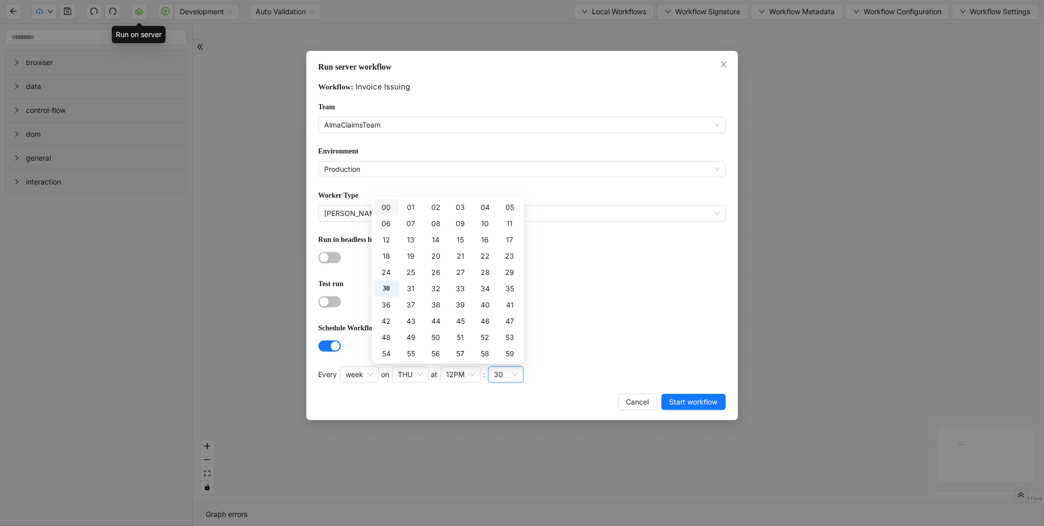
click at [383, 205] on div "00" at bounding box center [386, 207] width 13 height 11
click at [699, 402] on span "Start workflow" at bounding box center [693, 401] width 48 height 11
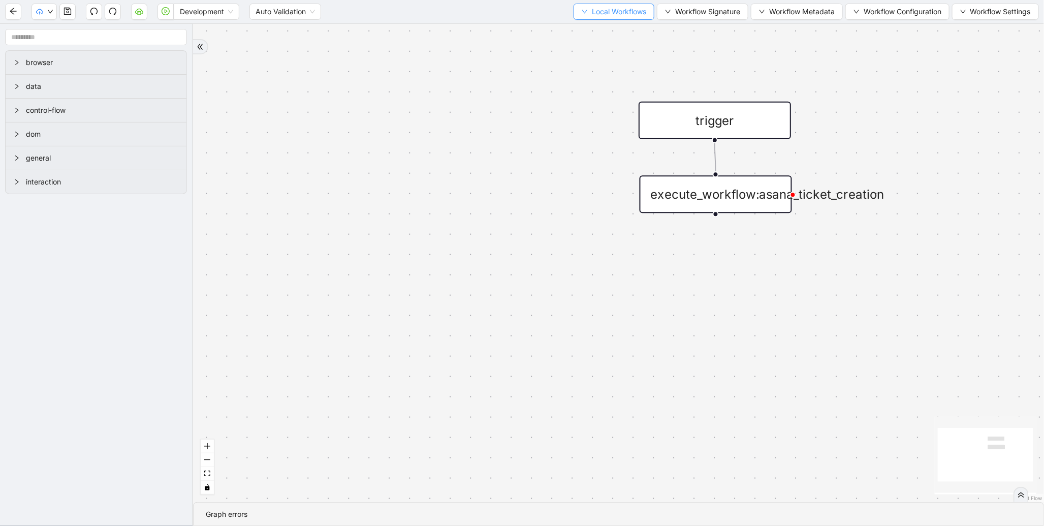
click at [576, 7] on button "Local Workflows" at bounding box center [613, 12] width 81 height 16
click at [580, 31] on span "Select" at bounding box center [609, 30] width 66 height 11
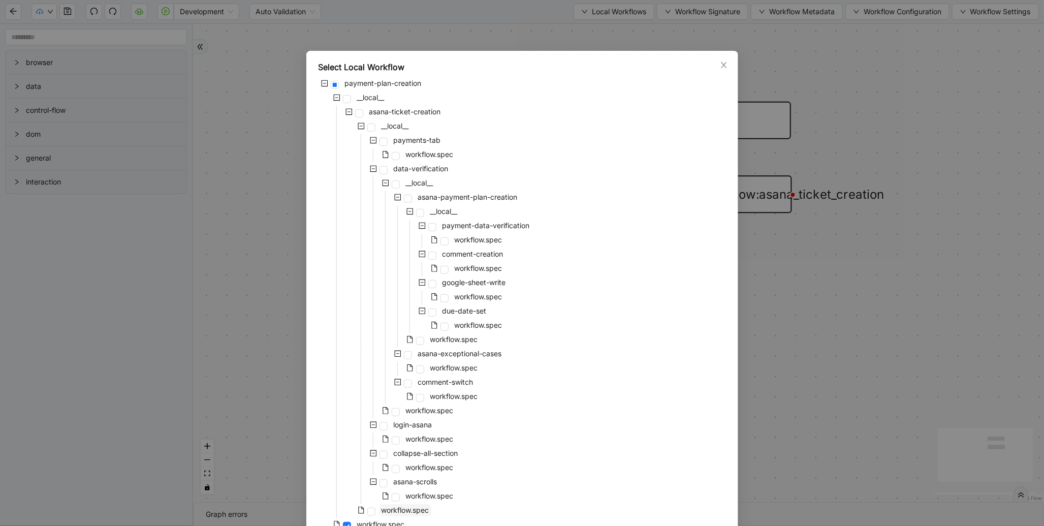
click at [404, 506] on span "workflow.spec" at bounding box center [405, 509] width 48 height 9
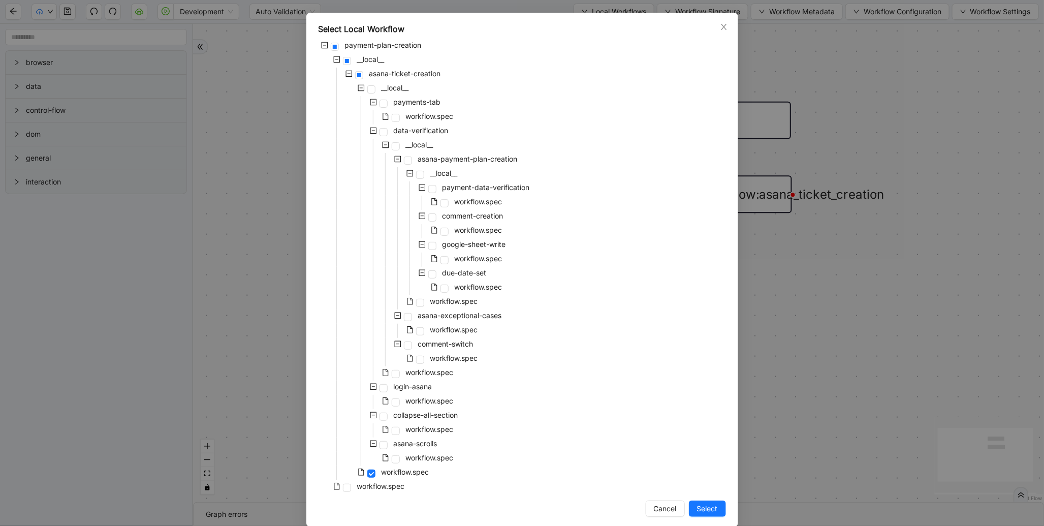
scroll to position [51, 0]
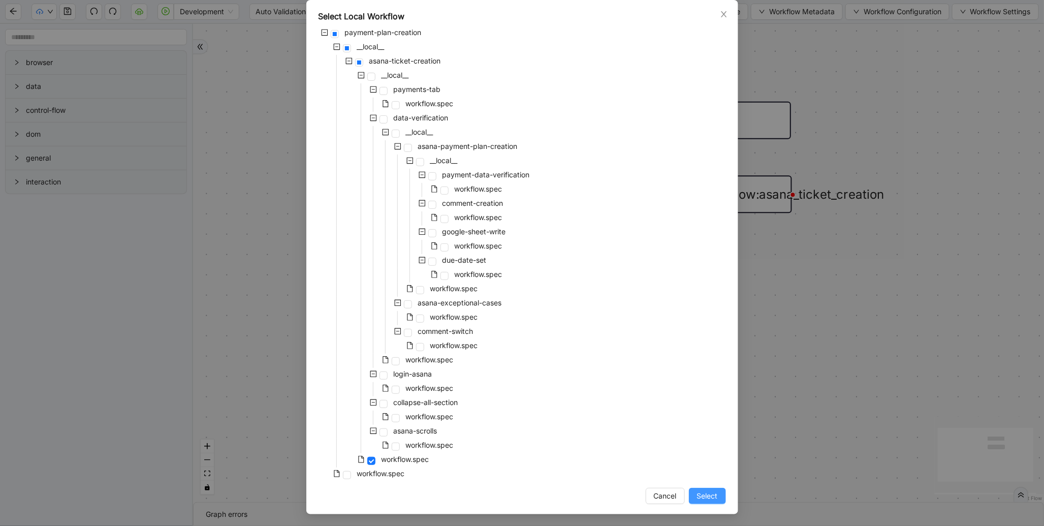
click at [705, 500] on span "Select" at bounding box center [707, 495] width 21 height 11
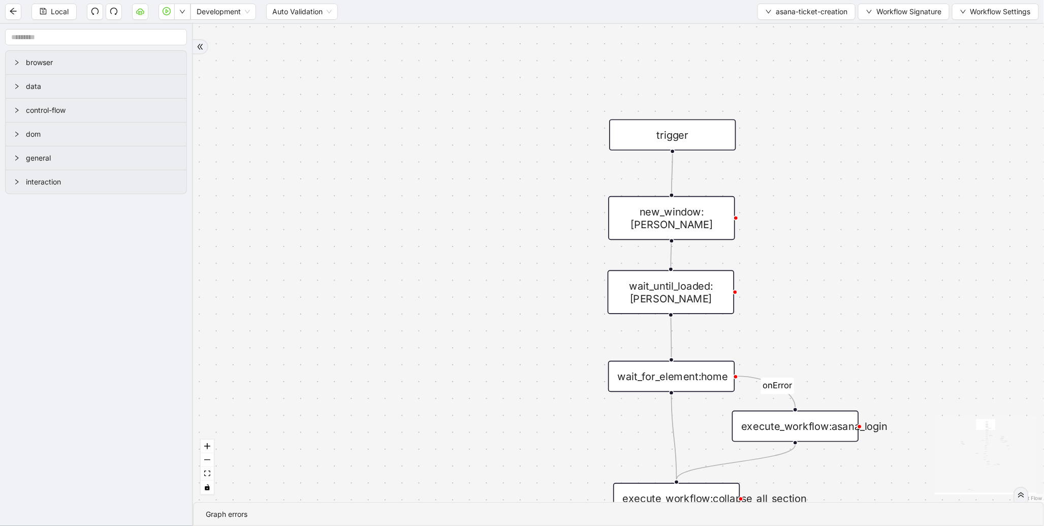
drag, startPoint x: 450, startPoint y: 338, endPoint x: 402, endPoint y: 73, distance: 270.0
click at [402, 73] on div "fetch loopFrom fallback onError onError onError onError onError onError onError…" at bounding box center [618, 263] width 851 height 478
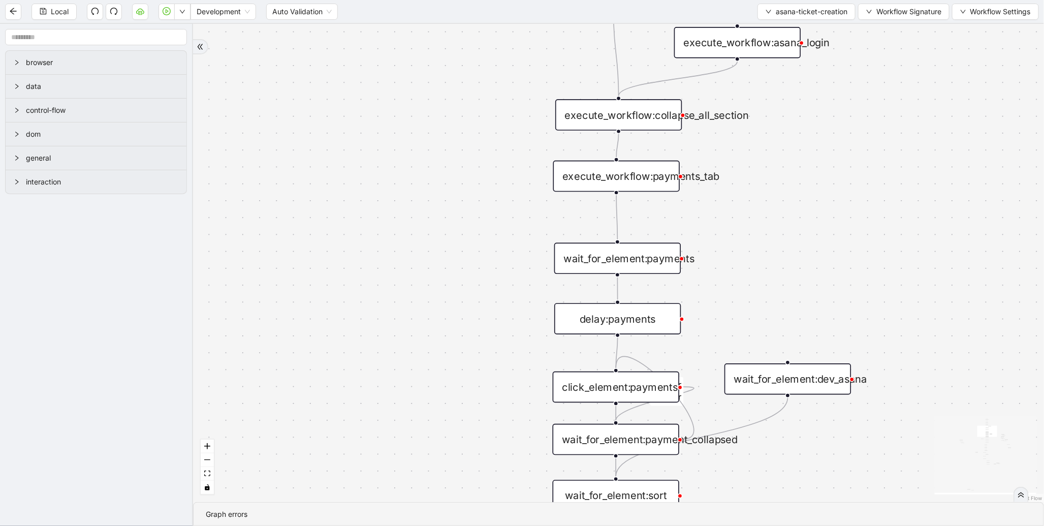
drag, startPoint x: 404, startPoint y: 396, endPoint x: 347, endPoint y: 127, distance: 275.1
click at [346, 127] on div "fetch loopFrom fallback onError onError onError onError onError onError onError…" at bounding box center [618, 263] width 851 height 478
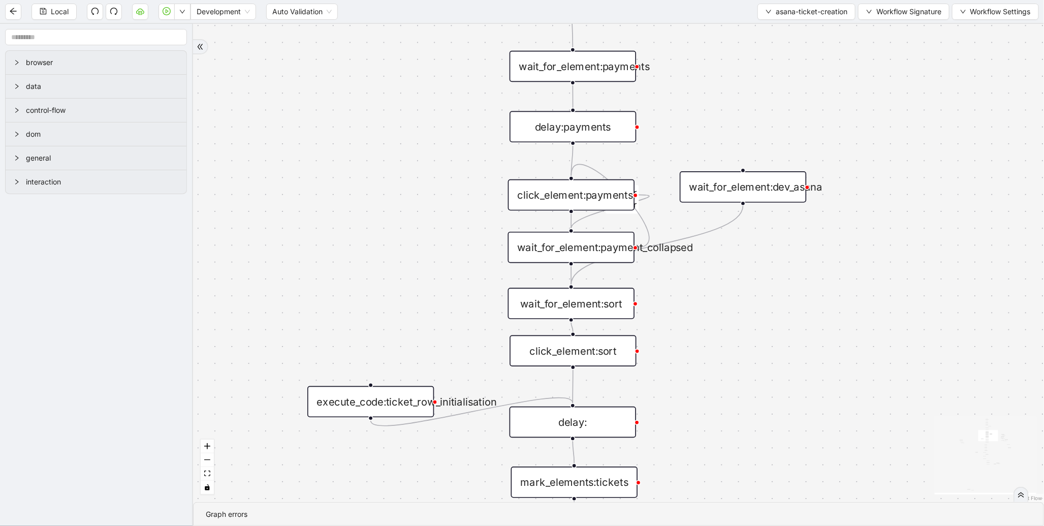
drag, startPoint x: 393, startPoint y: 312, endPoint x: 383, endPoint y: 168, distance: 144.6
click at [376, 145] on div "fetch loopFrom fallback onError onError onError onError onError onError onError…" at bounding box center [618, 263] width 851 height 478
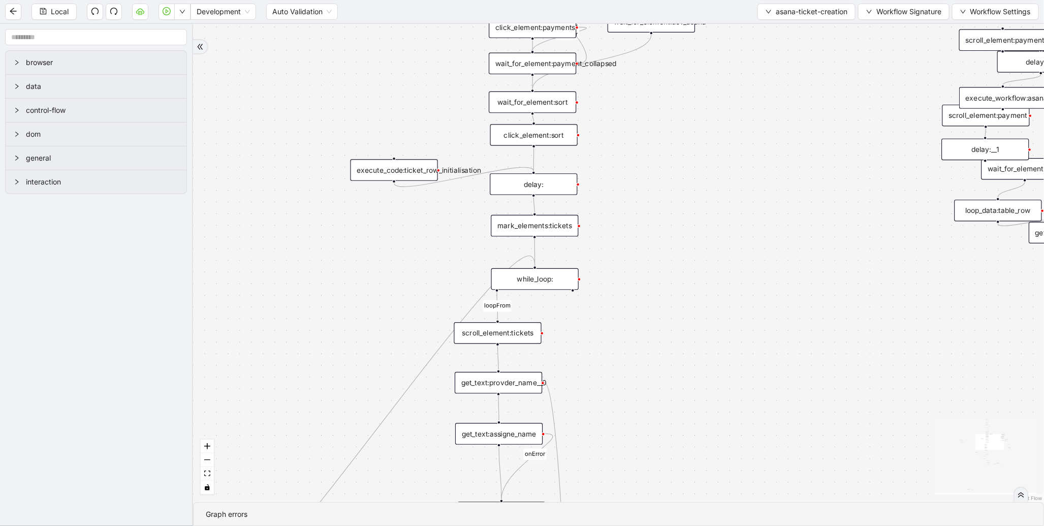
drag, startPoint x: 395, startPoint y: 341, endPoint x: 403, endPoint y: 172, distance: 169.9
click at [412, 242] on div "fetch loopFrom fallback onError onError onError onError onError onError onError…" at bounding box center [618, 263] width 851 height 478
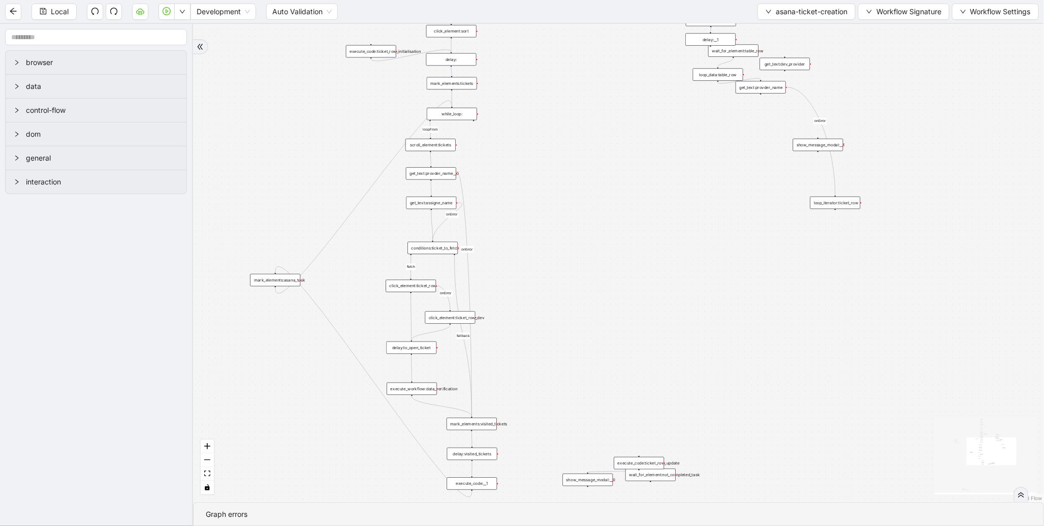
drag, startPoint x: 413, startPoint y: 336, endPoint x: 386, endPoint y: 182, distance: 156.2
click at [387, 183] on div "fetch loopFrom fallback onError onError onError onError onError onError onError…" at bounding box center [618, 263] width 851 height 478
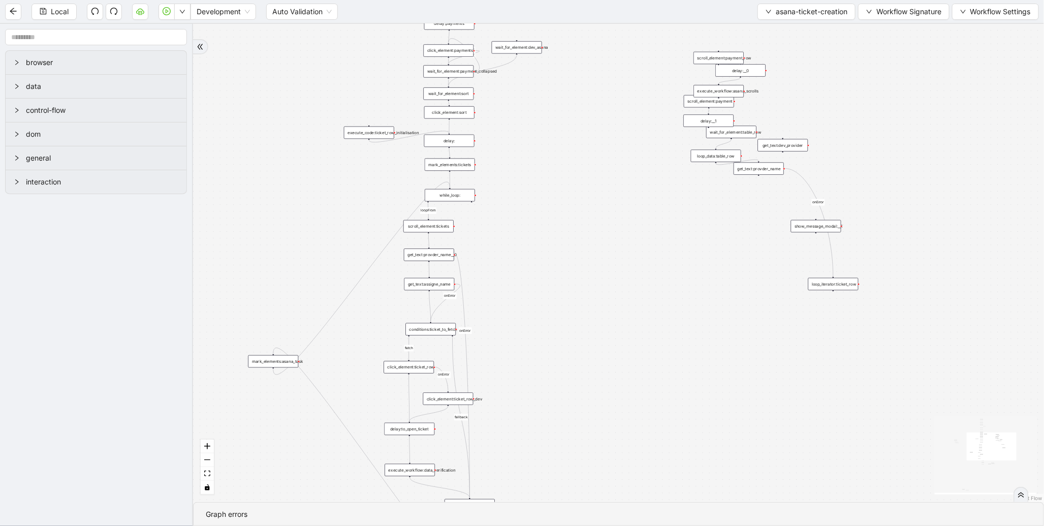
drag, startPoint x: 517, startPoint y: 273, endPoint x: 516, endPoint y: 348, distance: 75.7
click at [516, 348] on div "fetch loopFrom fallback onError onError onError onError onError onError onError…" at bounding box center [618, 263] width 851 height 478
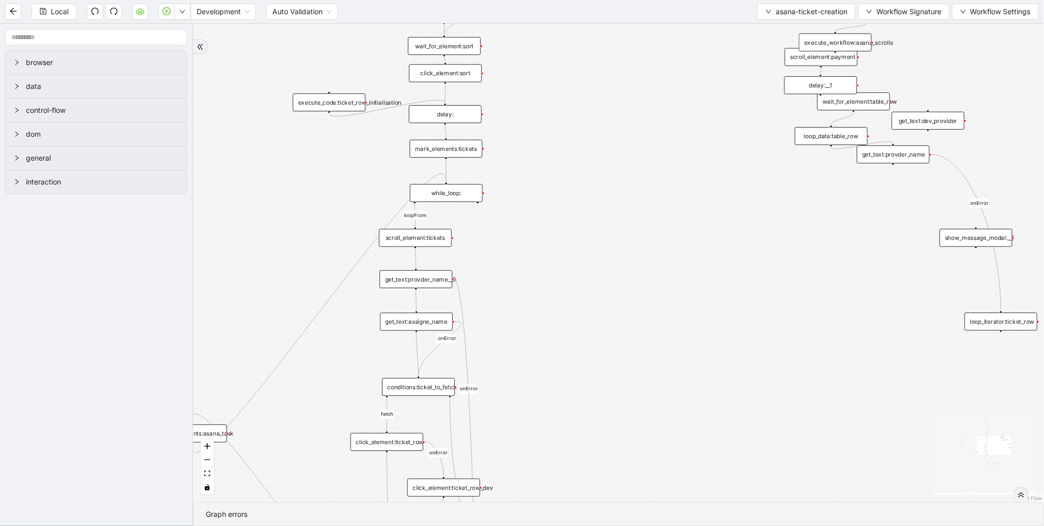
drag, startPoint x: 587, startPoint y: 300, endPoint x: 606, endPoint y: 182, distance: 119.9
click at [606, 182] on div "fetch loopFrom fallback onError onError onError onError onError onError onError…" at bounding box center [618, 263] width 851 height 478
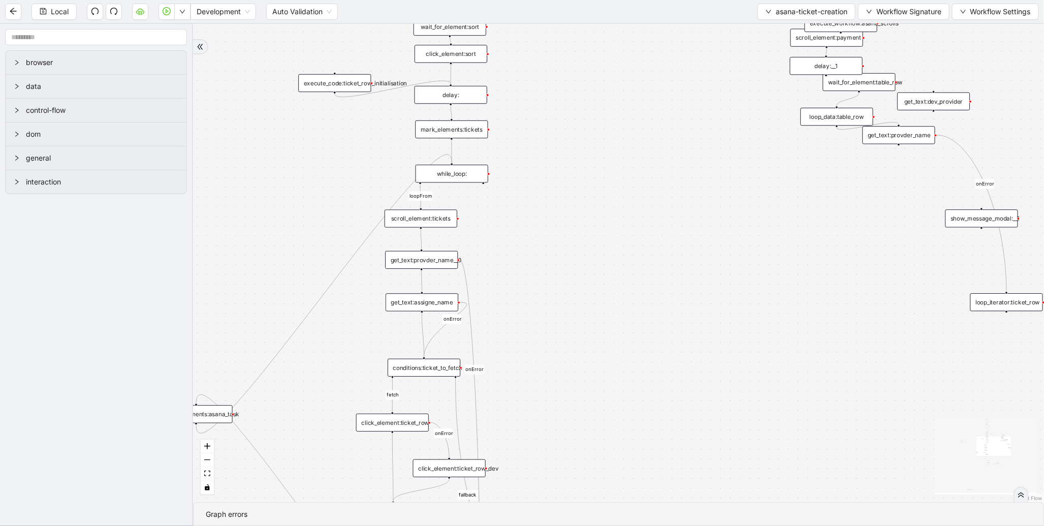
click at [470, 125] on div "mark_elements:tickets" at bounding box center [451, 129] width 73 height 18
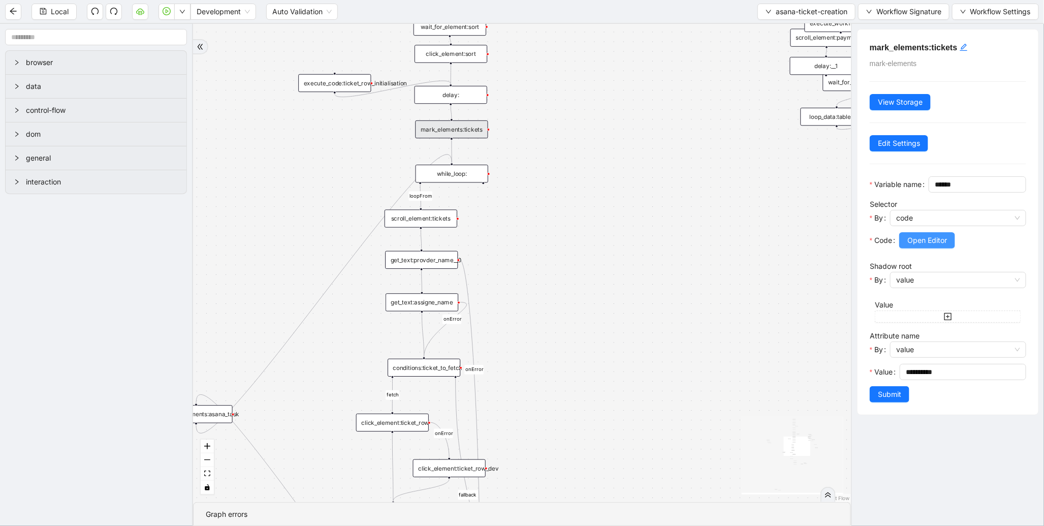
click at [920, 246] on span "Open Editor" at bounding box center [927, 240] width 40 height 11
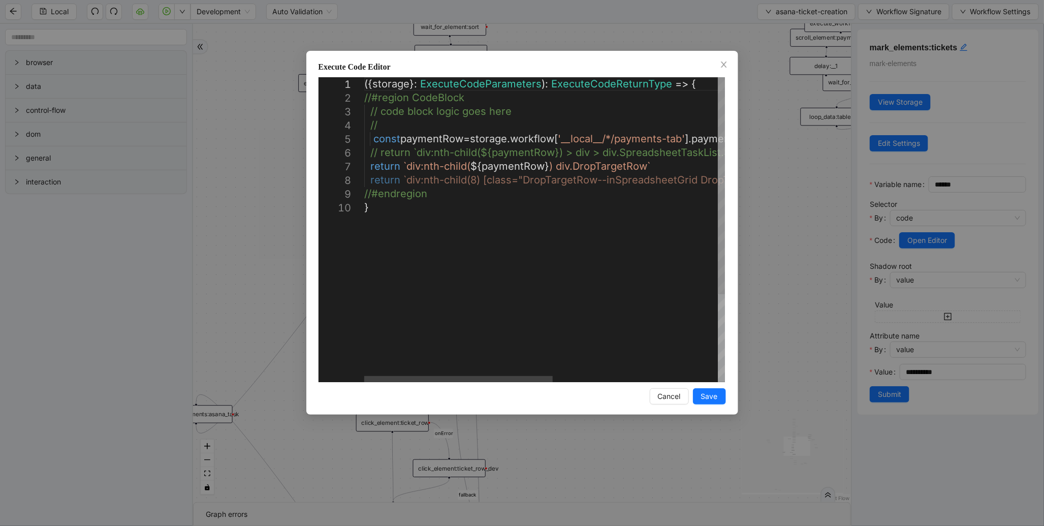
type textarea "**********"
drag, startPoint x: 377, startPoint y: 165, endPoint x: 682, endPoint y: 165, distance: 304.2
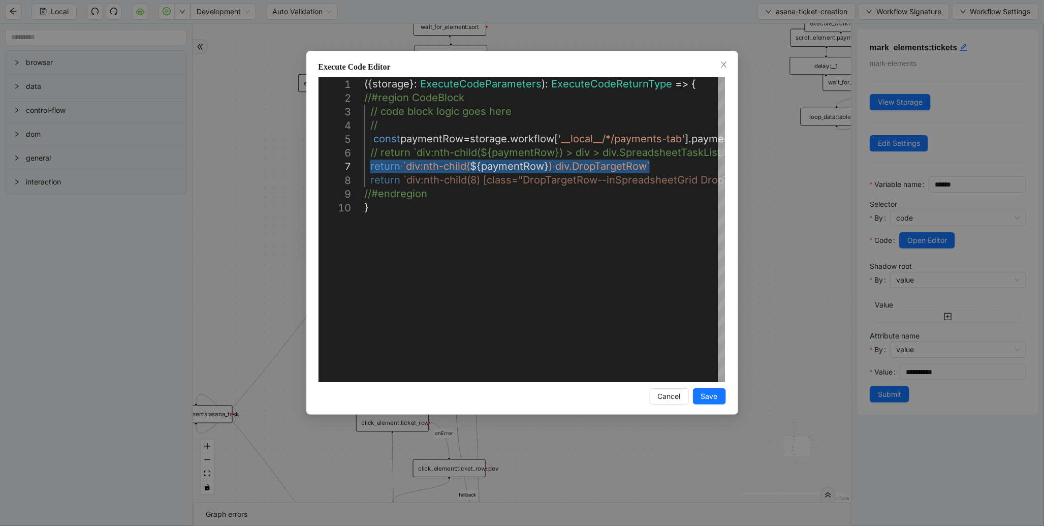
click at [788, 128] on div "Execute Code Editor 1 2 3 4 5 6 7 8 9 10 ({ storage }: ExecuteCodeParameters ):…" at bounding box center [522, 263] width 1044 height 526
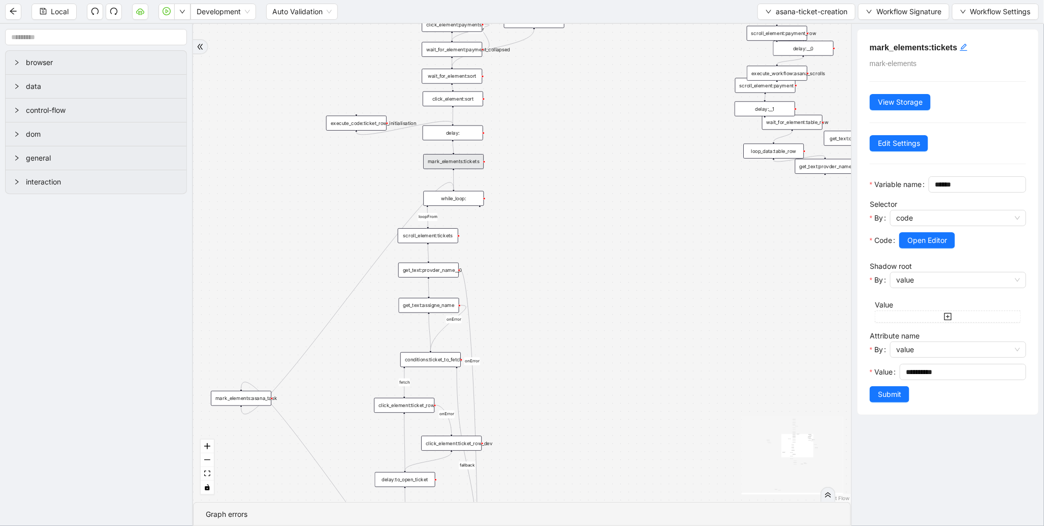
drag, startPoint x: 329, startPoint y: 212, endPoint x: 341, endPoint y: 196, distance: 19.6
click at [341, 196] on div "fetch loopFrom fallback onError onError onError onError onError onError onError…" at bounding box center [522, 263] width 658 height 478
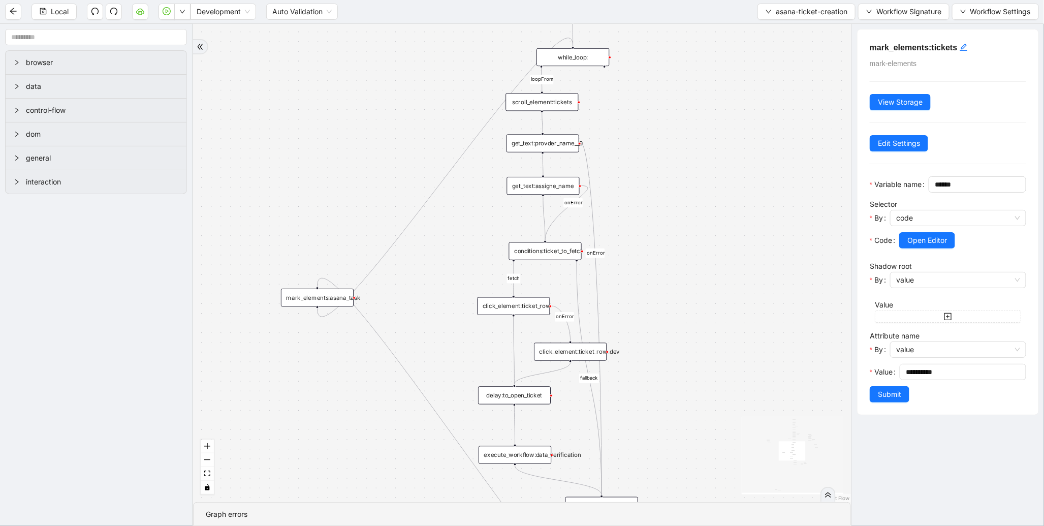
click at [317, 306] on div at bounding box center [317, 307] width 3 height 3
click at [928, 248] on button "Open Editor" at bounding box center [927, 240] width 56 height 16
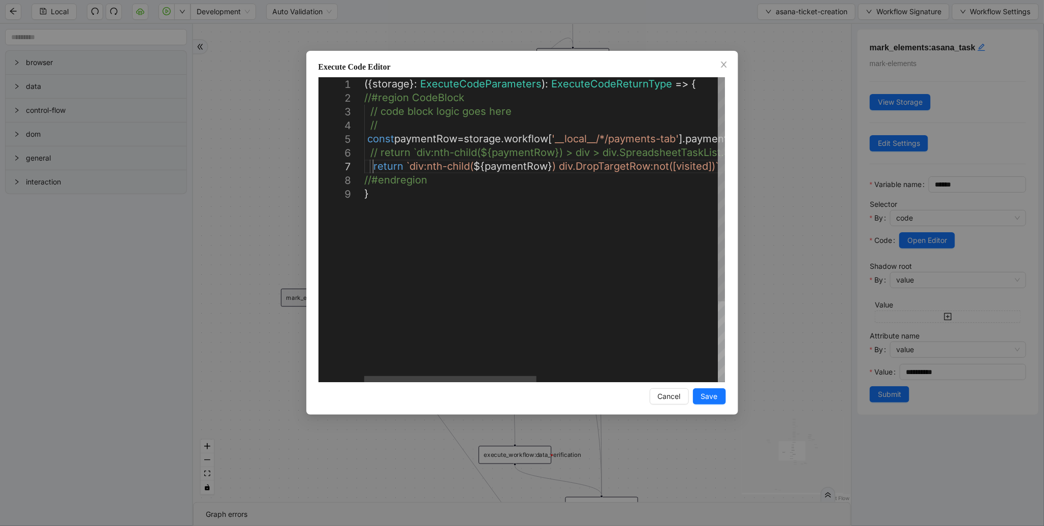
scroll to position [0, 5]
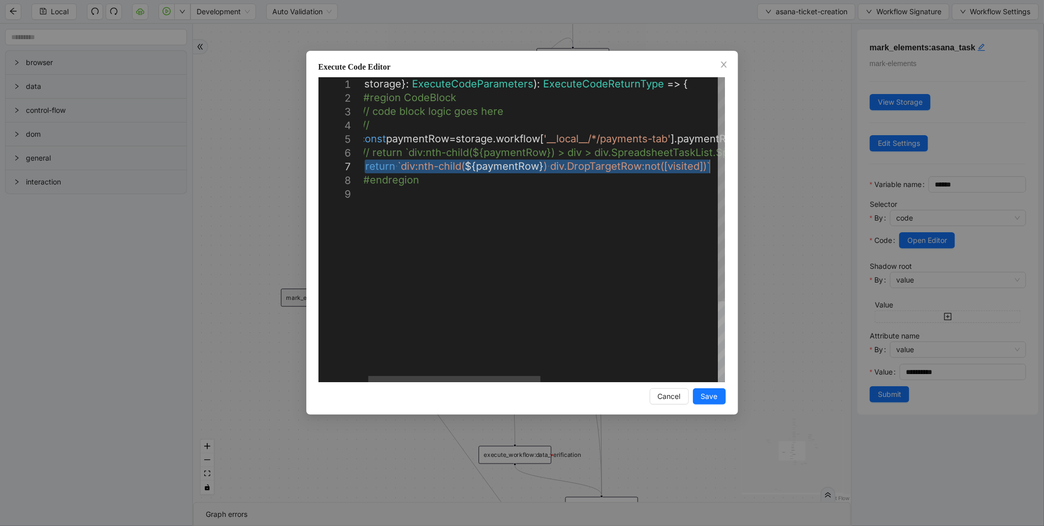
drag, startPoint x: 372, startPoint y: 164, endPoint x: 732, endPoint y: 168, distance: 359.6
click at [781, 52] on div "**********" at bounding box center [522, 263] width 1044 height 526
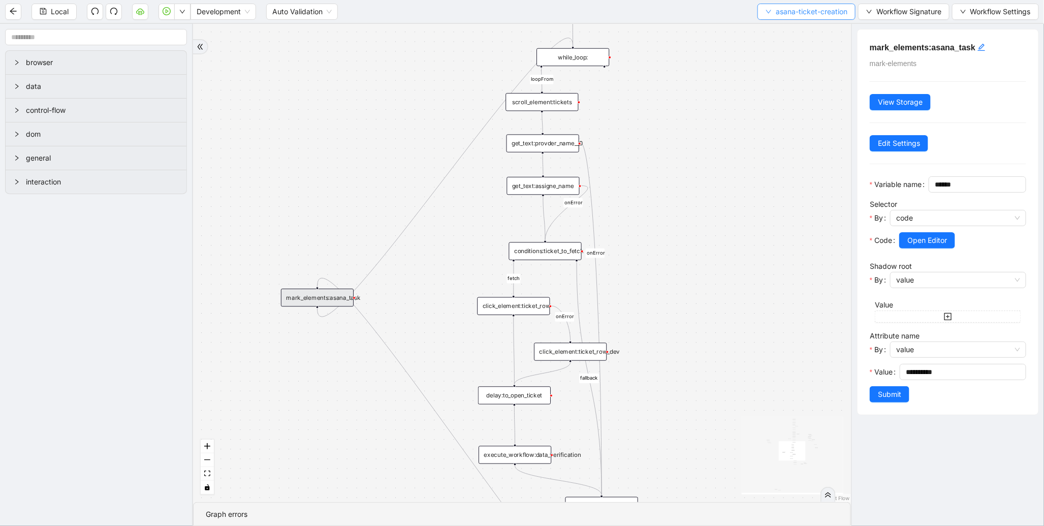
click at [791, 12] on span "asana-ticket-creation" at bounding box center [812, 11] width 72 height 11
click at [781, 33] on span "Select" at bounding box center [804, 30] width 83 height 11
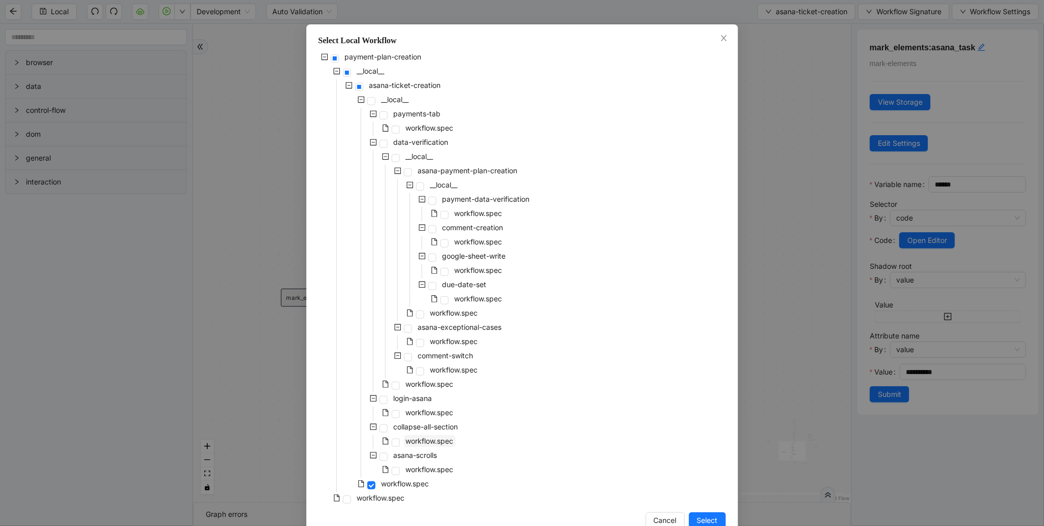
scroll to position [51, 0]
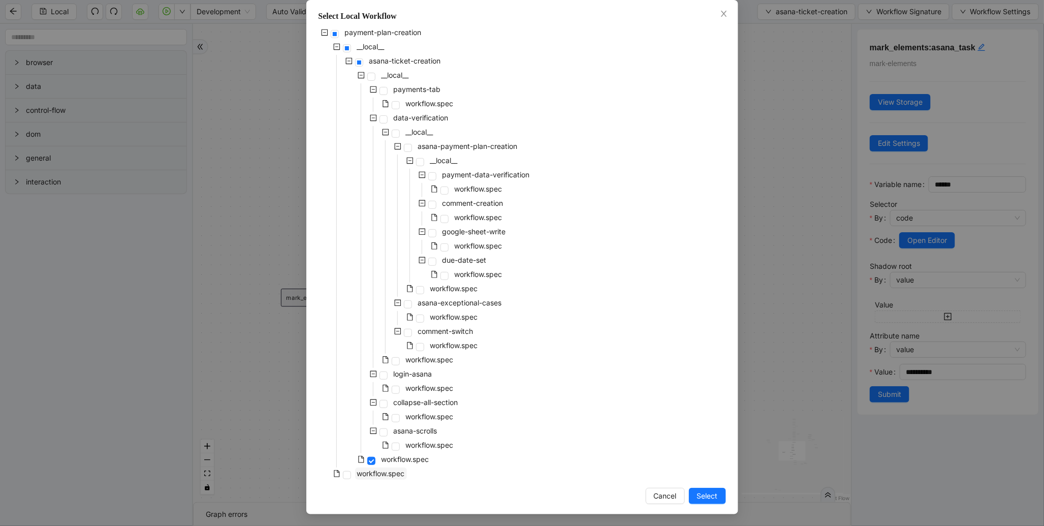
click at [384, 472] on span "workflow.spec" at bounding box center [381, 473] width 48 height 9
click at [701, 493] on span "Select" at bounding box center [707, 495] width 21 height 11
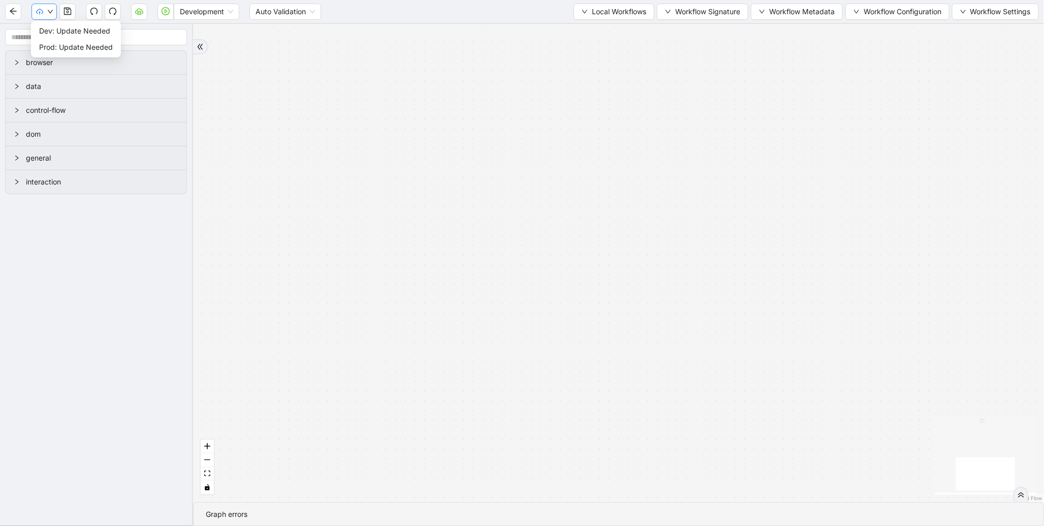
click at [44, 11] on button "button" at bounding box center [43, 12] width 25 height 16
click at [56, 29] on span "Dev: Update Needed" at bounding box center [76, 30] width 74 height 11
click at [46, 47] on span "Prod: Update Needed" at bounding box center [76, 47] width 74 height 11
click at [140, 12] on icon "cloud-server" at bounding box center [139, 11] width 8 height 8
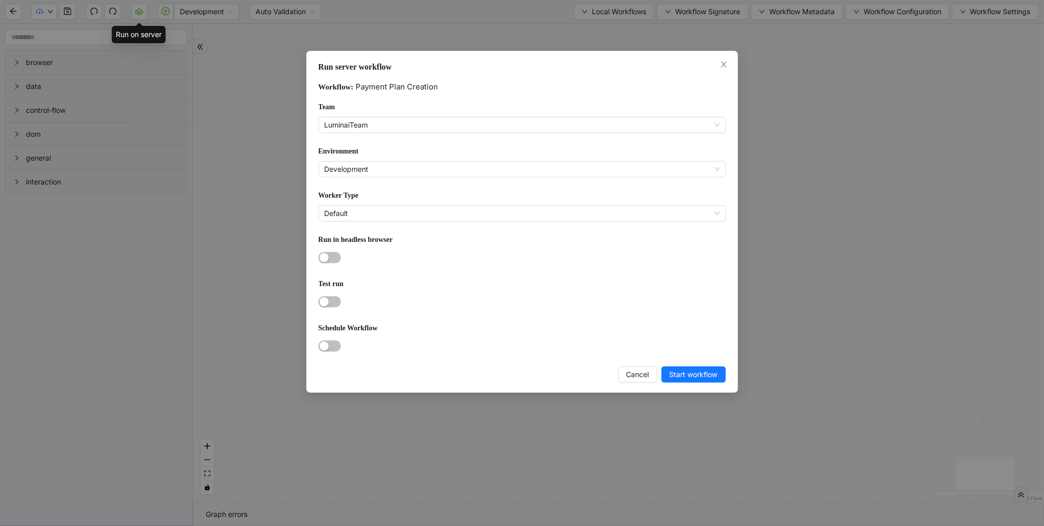
click at [400, 133] on form "Workflow: Payment Plan Creation Team LuminaiTeam Environment Development Worker…" at bounding box center [521, 217] width 407 height 273
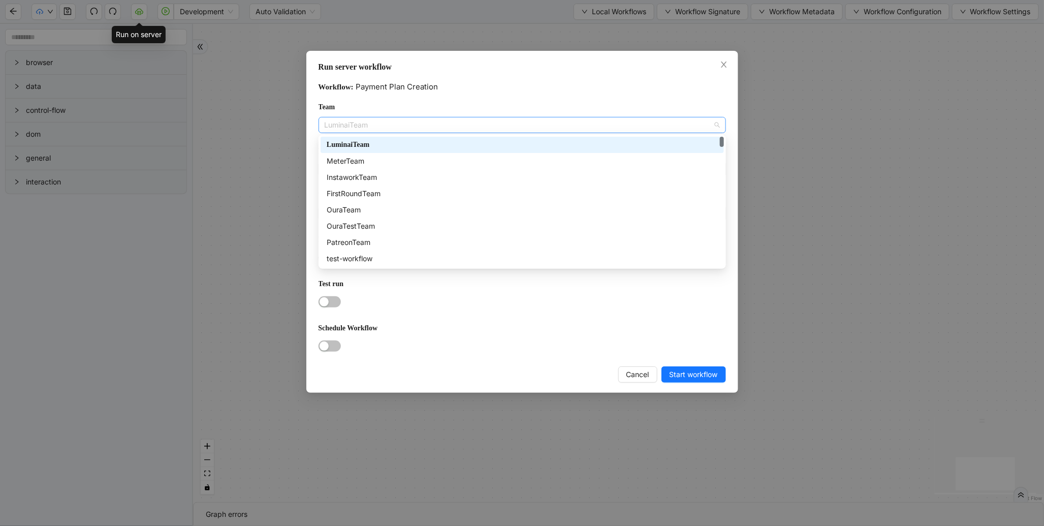
click at [404, 120] on span "LuminaiTeam" at bounding box center [522, 124] width 395 height 15
type input "**"
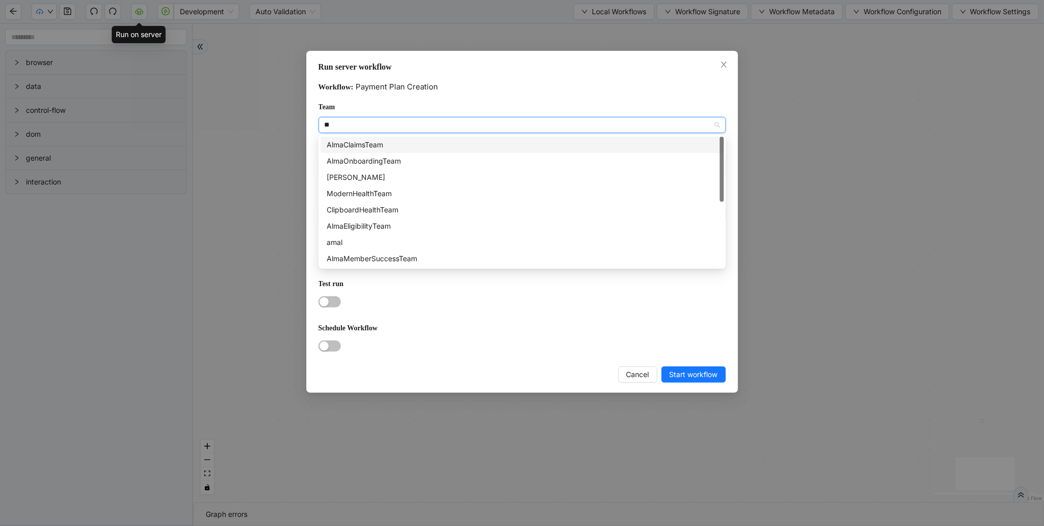
click at [401, 150] on div "AlmaClaimsTeam" at bounding box center [522, 144] width 391 height 11
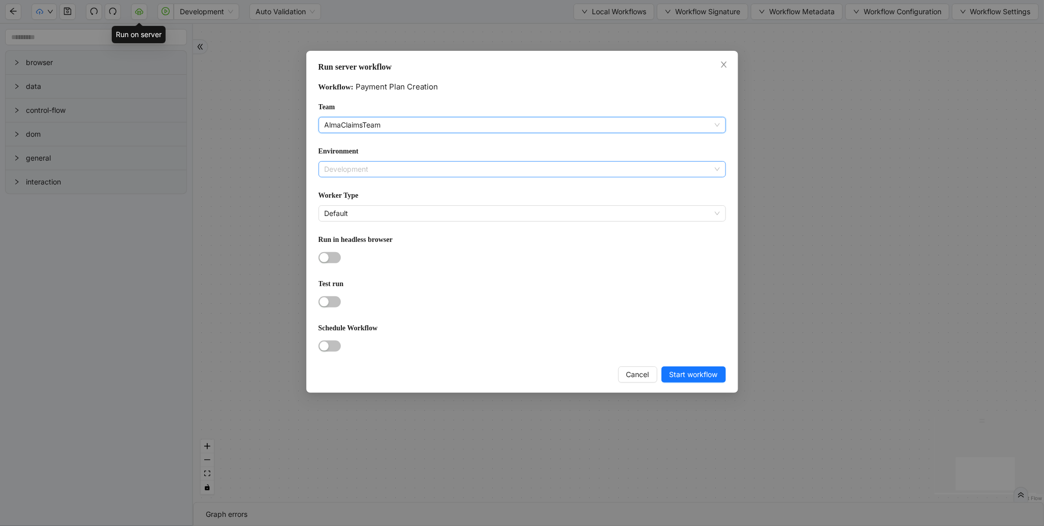
click at [370, 170] on span "Development" at bounding box center [522, 169] width 395 height 15
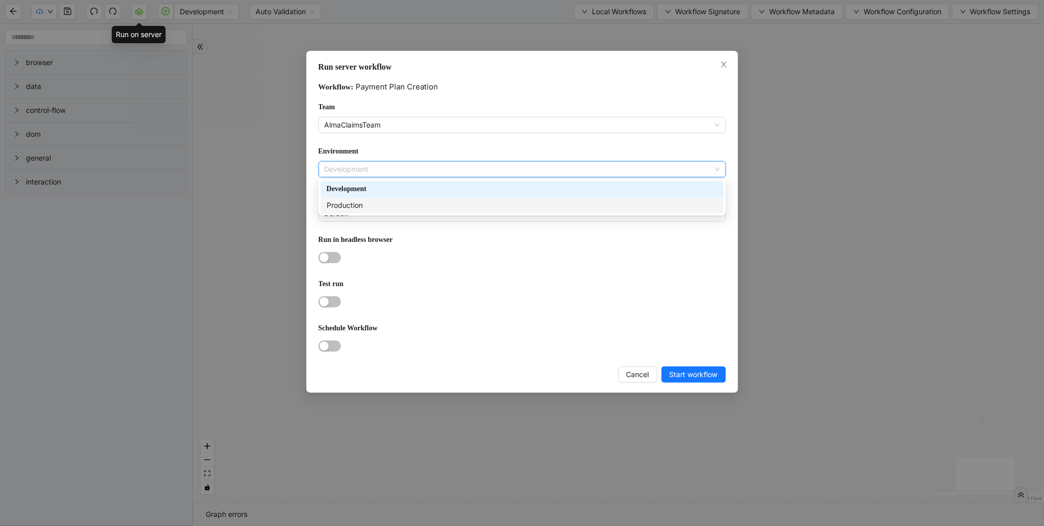
click at [366, 202] on div "Production" at bounding box center [522, 205] width 391 height 11
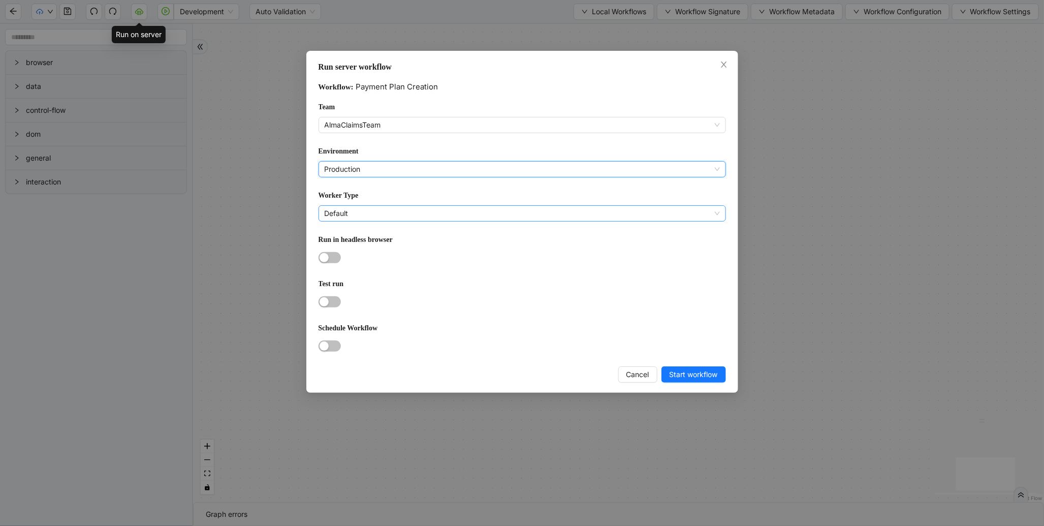
click at [357, 211] on span "Default" at bounding box center [522, 213] width 395 height 15
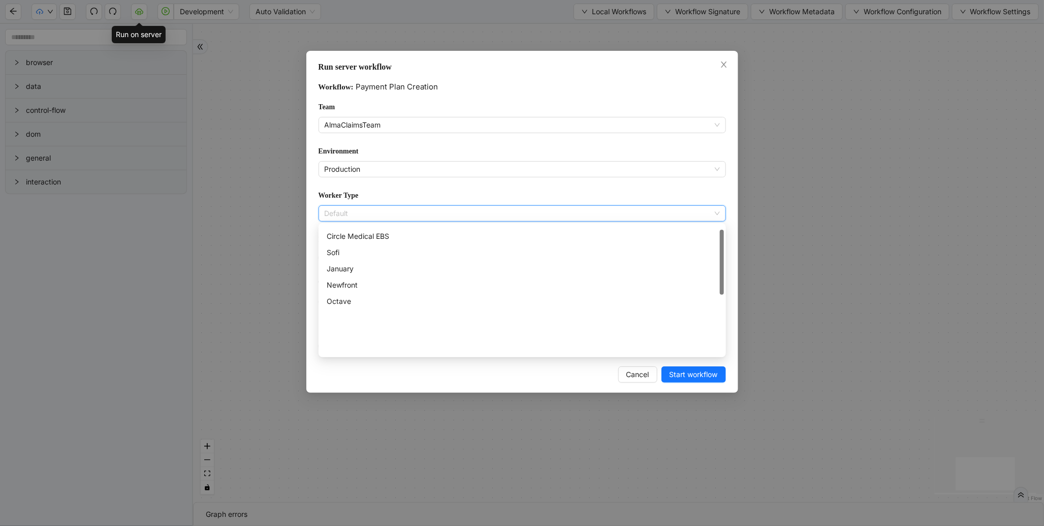
scroll to position [10, 0]
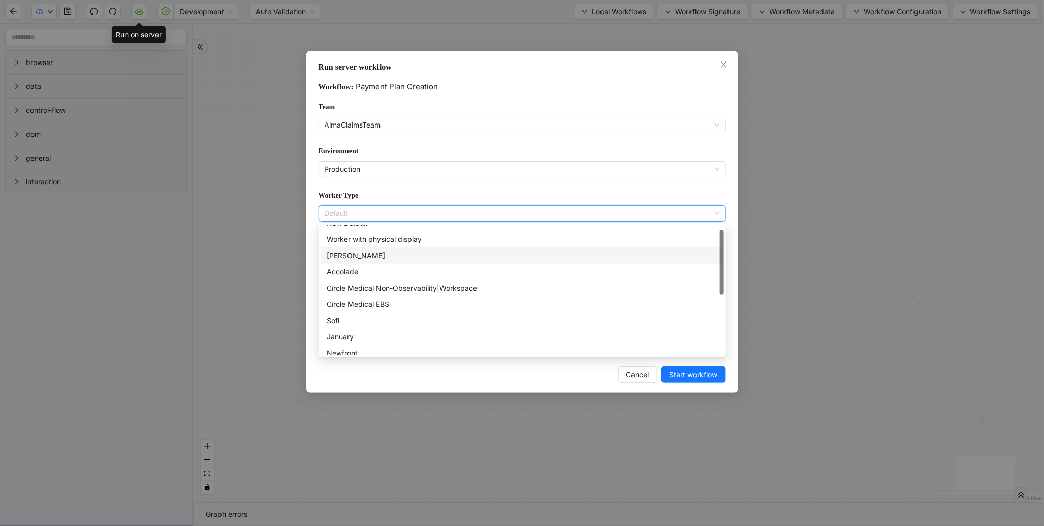
click at [334, 255] on div "Alma" at bounding box center [522, 255] width 391 height 11
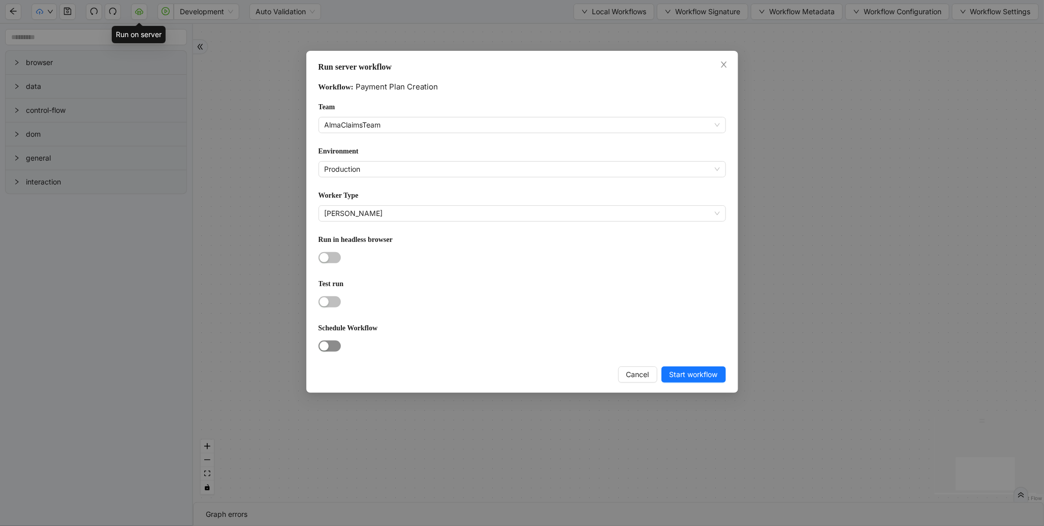
click at [326, 345] on div "button" at bounding box center [323, 345] width 9 height 9
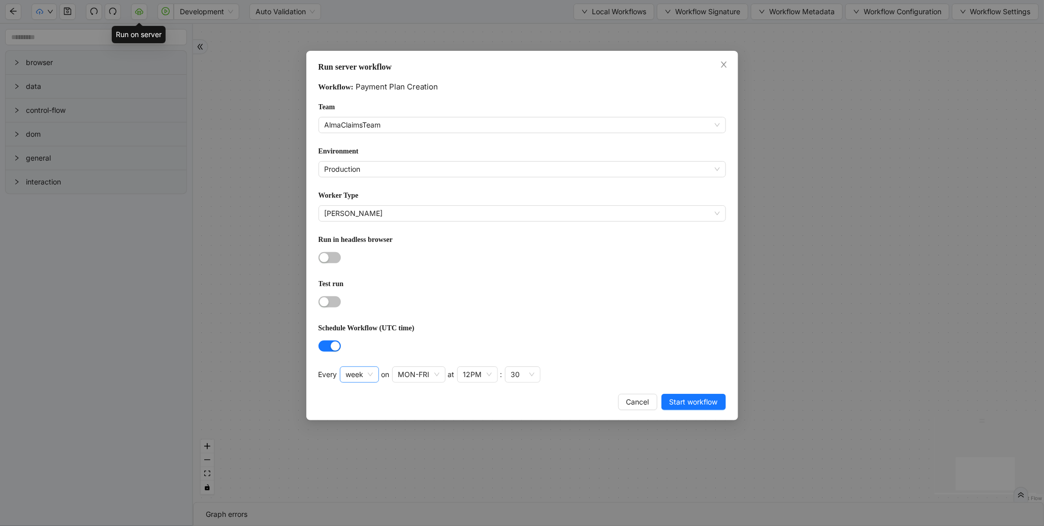
click at [368, 374] on span "week" at bounding box center [359, 374] width 27 height 15
click at [406, 373] on div "MON-FRI" at bounding box center [413, 374] width 31 height 11
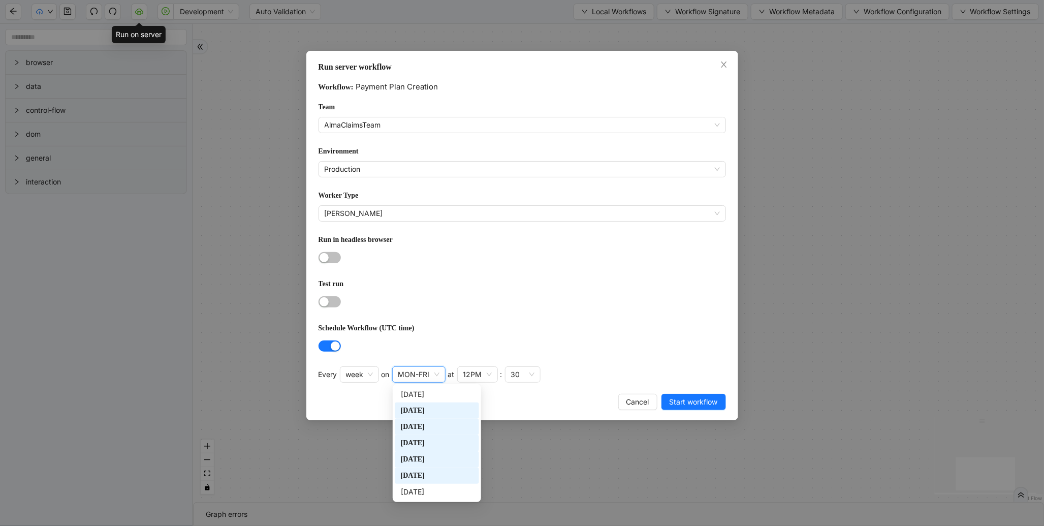
click at [420, 409] on div "Monday" at bounding box center [437, 410] width 72 height 11
click at [423, 426] on div "Tuesday" at bounding box center [437, 426] width 72 height 11
click at [419, 459] on div "Thursday" at bounding box center [437, 459] width 72 height 11
click at [412, 475] on div "Friday" at bounding box center [437, 475] width 72 height 11
click at [506, 373] on input "search" at bounding box center [506, 374] width 2 height 12
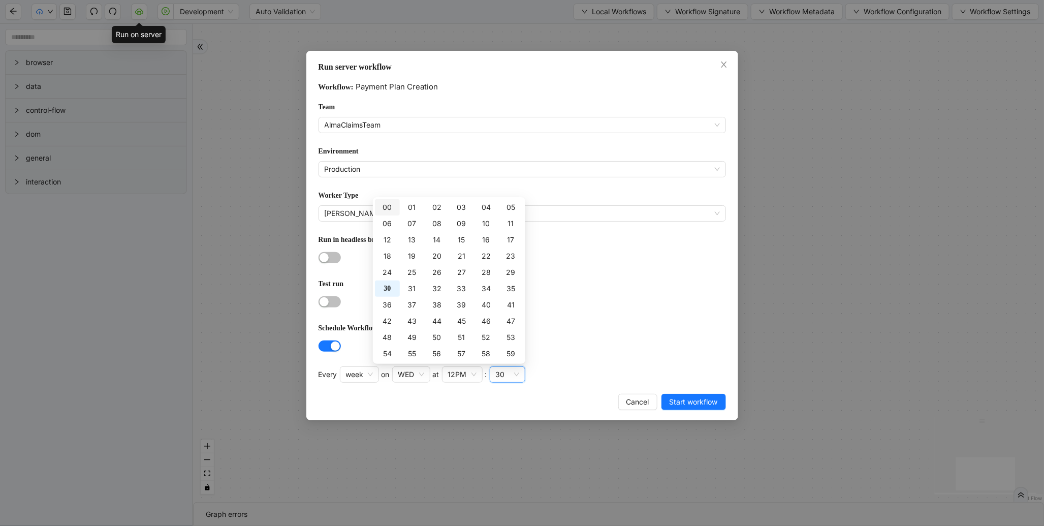
click at [389, 206] on div "00" at bounding box center [387, 207] width 13 height 11
click at [631, 296] on div at bounding box center [521, 302] width 407 height 12
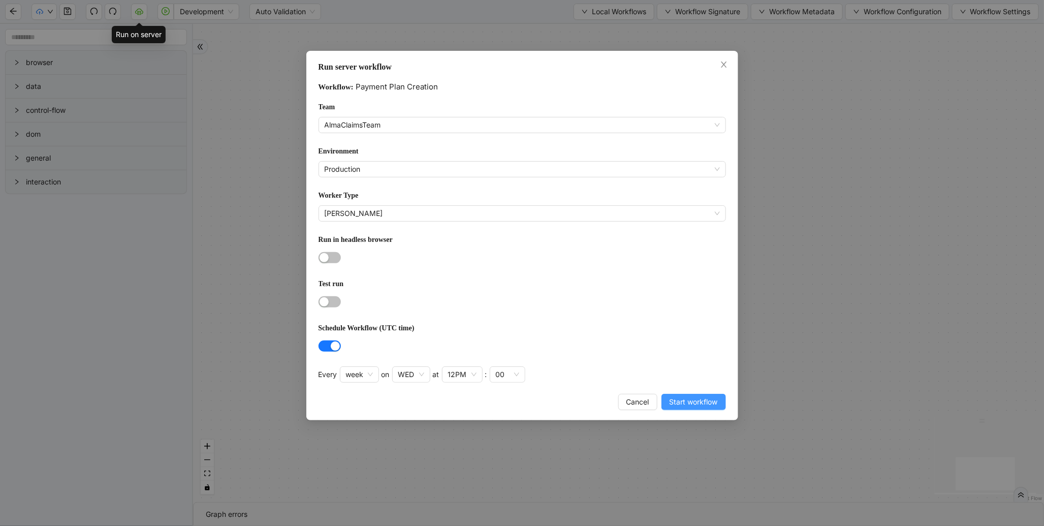
click at [697, 402] on span "Start workflow" at bounding box center [693, 401] width 48 height 11
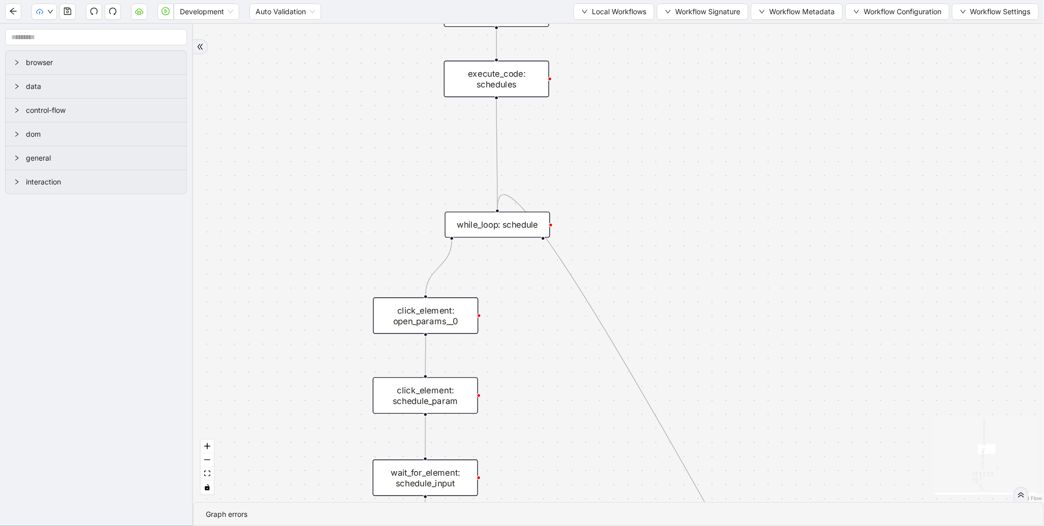
drag, startPoint x: 359, startPoint y: 142, endPoint x: 355, endPoint y: 340, distance: 198.1
click at [355, 340] on div "trigger new_tab: wait_until_loaded: wait_for_element: param_menu click_element:…" at bounding box center [618, 263] width 851 height 478
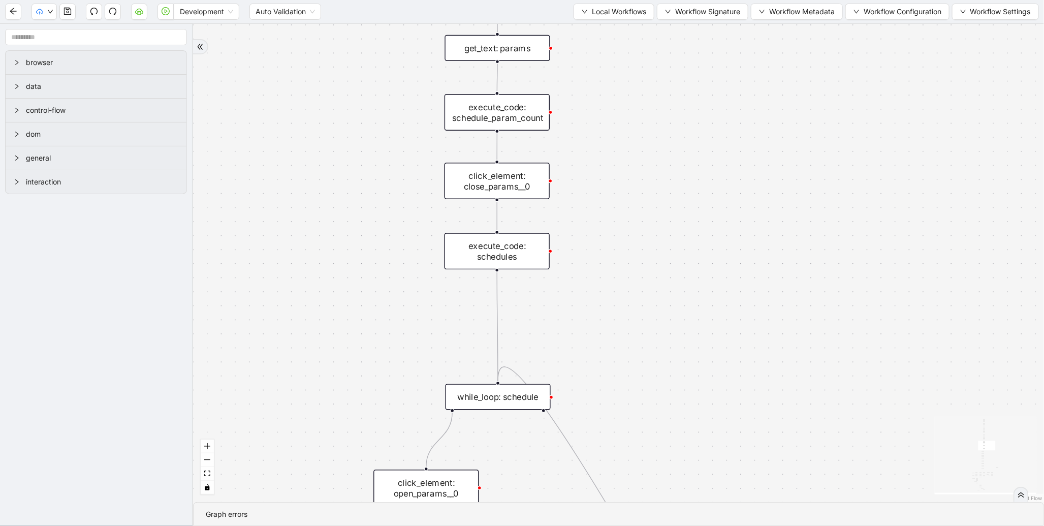
drag, startPoint x: 329, startPoint y: 151, endPoint x: 327, endPoint y: 352, distance: 201.1
click at [327, 352] on div "trigger new_tab: wait_until_loaded: wait_for_element: param_menu click_element:…" at bounding box center [618, 263] width 851 height 478
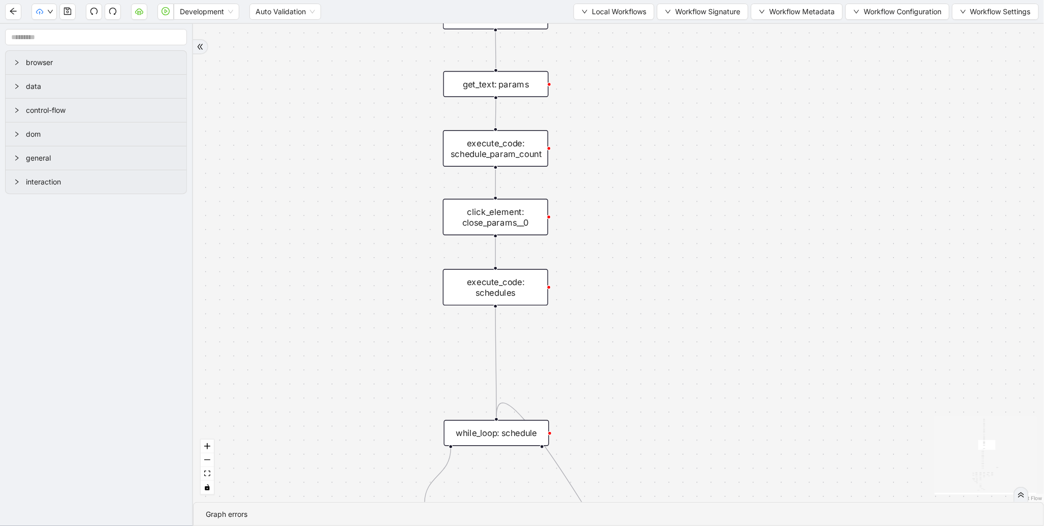
drag, startPoint x: 362, startPoint y: 182, endPoint x: 330, endPoint y: 386, distance: 206.6
click at [330, 387] on div "trigger new_tab: wait_until_loaded: wait_for_element: param_menu click_element:…" at bounding box center [618, 263] width 851 height 478
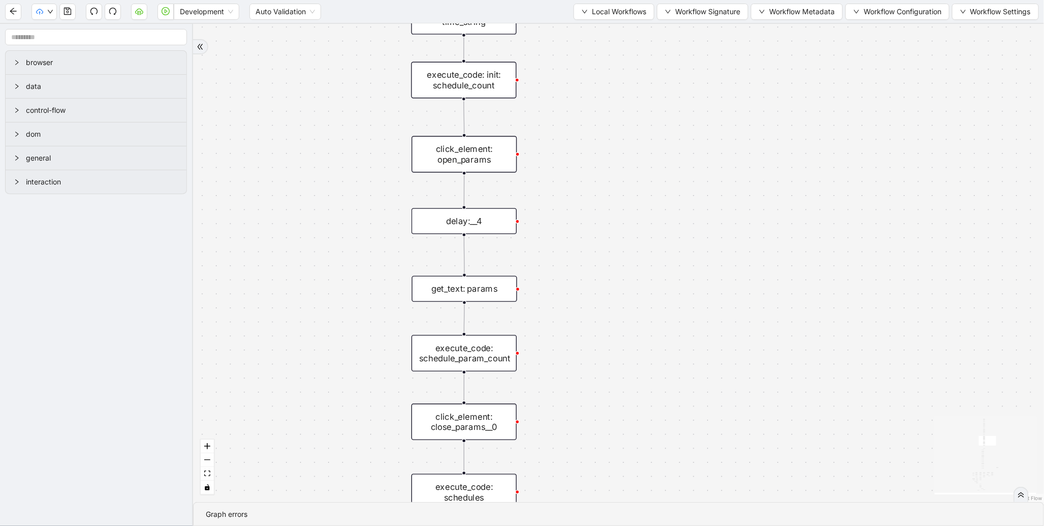
drag, startPoint x: 348, startPoint y: 184, endPoint x: 338, endPoint y: 404, distance: 220.7
click at [338, 404] on div "trigger new_tab: wait_until_loaded: wait_for_element: param_menu click_element:…" at bounding box center [618, 263] width 851 height 478
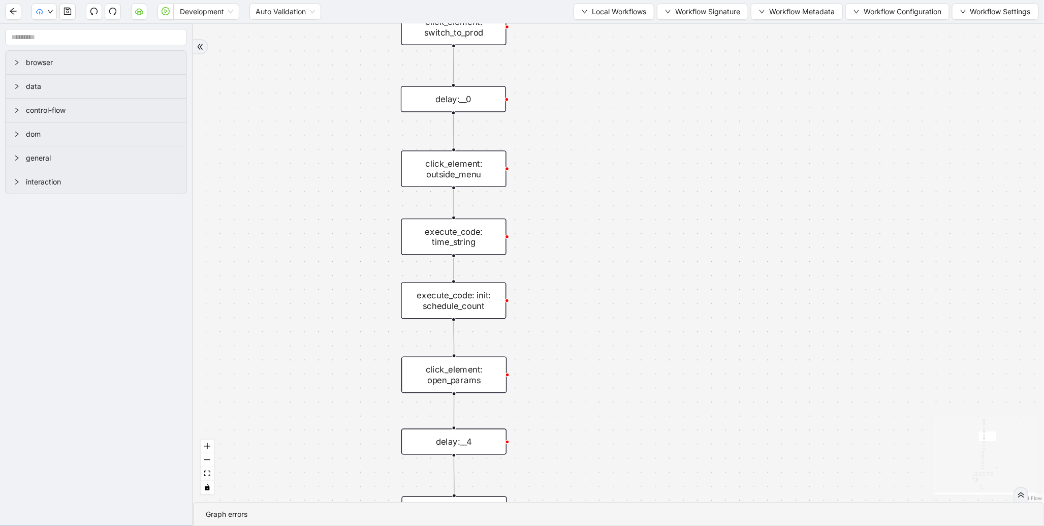
drag, startPoint x: 338, startPoint y: 190, endPoint x: 330, endPoint y: 361, distance: 171.4
click at [330, 361] on div "trigger new_tab: wait_until_loaded: wait_for_element: param_menu click_element:…" at bounding box center [618, 263] width 851 height 478
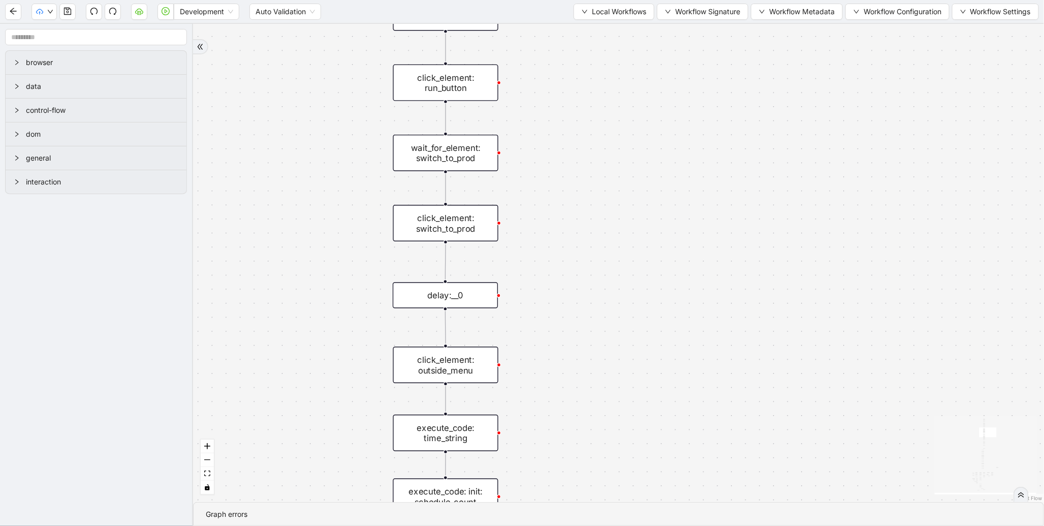
drag, startPoint x: 332, startPoint y: 194, endPoint x: 321, endPoint y: 341, distance: 147.2
click at [321, 341] on div "trigger new_tab: wait_until_loaded: wait_for_element: param_menu click_element:…" at bounding box center [618, 263] width 851 height 478
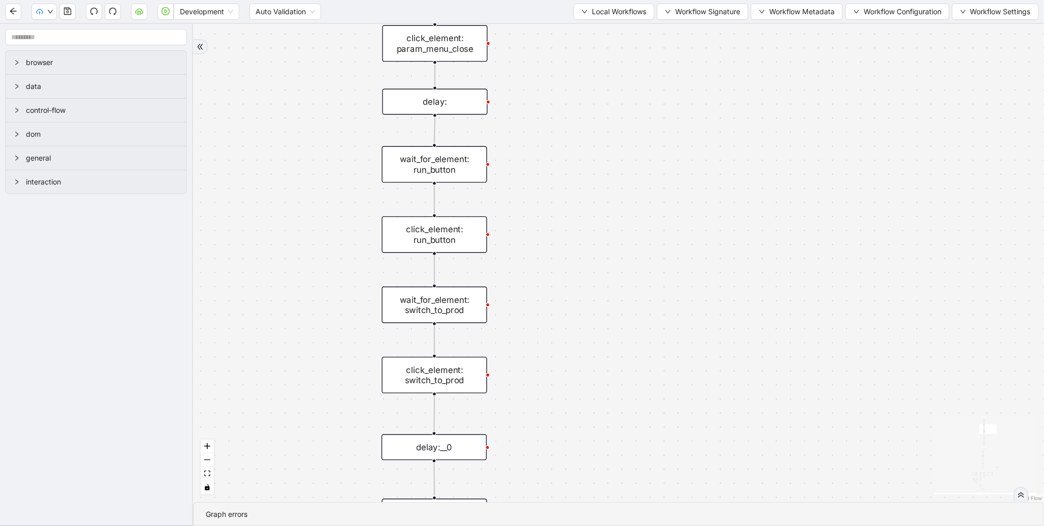
drag, startPoint x: 329, startPoint y: 135, endPoint x: 323, endPoint y: 334, distance: 199.7
click at [323, 334] on div "trigger new_tab: wait_until_loaded: wait_for_element: param_menu click_element:…" at bounding box center [618, 263] width 851 height 478
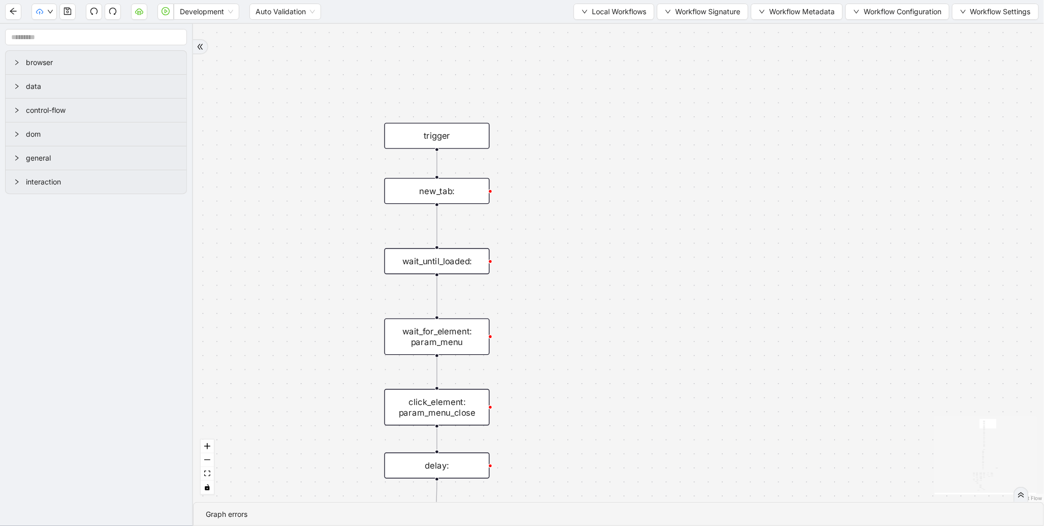
drag, startPoint x: 327, startPoint y: 205, endPoint x: 325, endPoint y: 337, distance: 132.6
click at [325, 337] on div "trigger new_tab: wait_until_loaded: wait_for_element: param_menu click_element:…" at bounding box center [618, 263] width 851 height 478
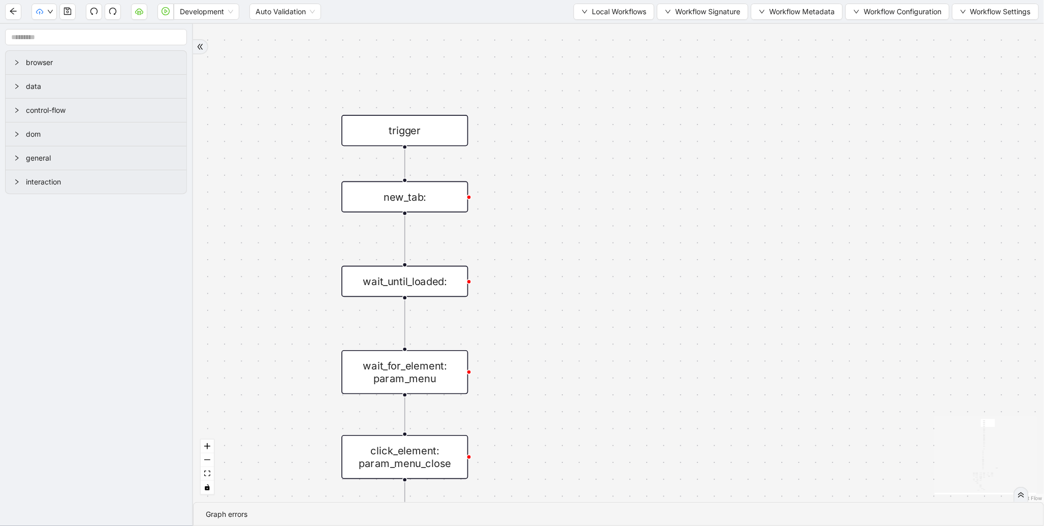
click at [355, 186] on div "new_tab:" at bounding box center [404, 196] width 126 height 31
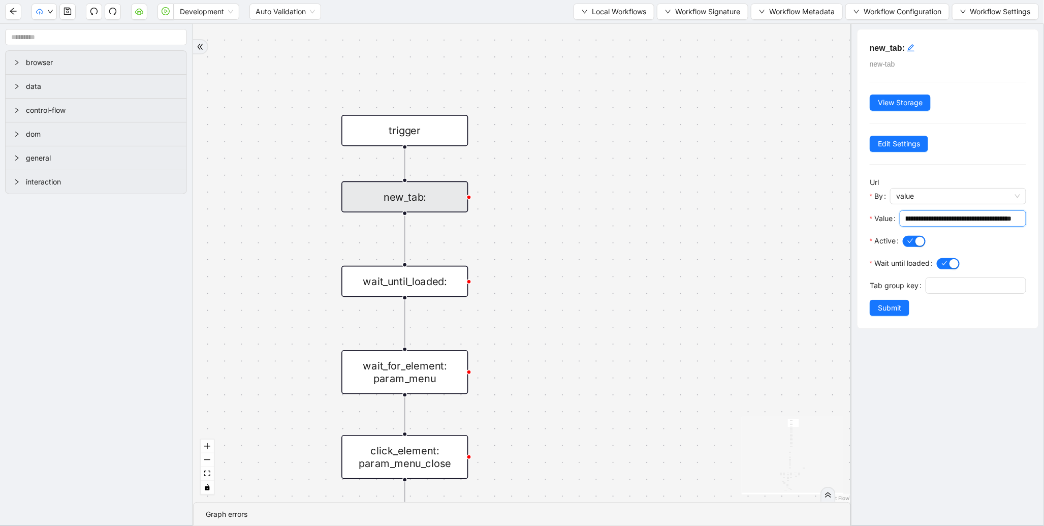
drag, startPoint x: 937, startPoint y: 217, endPoint x: 1002, endPoint y: 217, distance: 65.0
click at [1002, 217] on input "**********" at bounding box center [959, 218] width 106 height 11
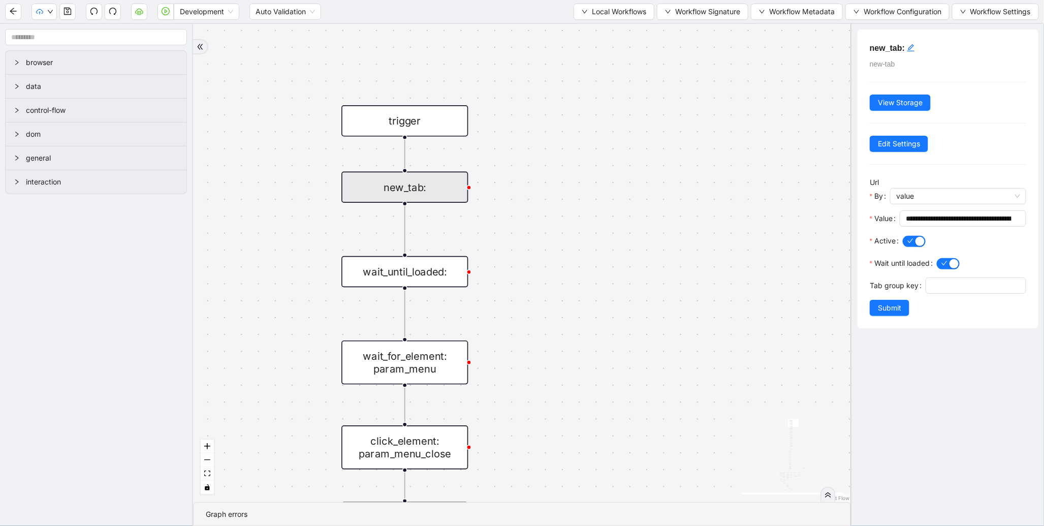
drag, startPoint x: 691, startPoint y: 286, endPoint x: 691, endPoint y: 119, distance: 167.1
click at [691, 119] on div "trigger new_tab: wait_until_loaded: wait_for_element: param_menu click_element:…" at bounding box center [522, 263] width 658 height 478
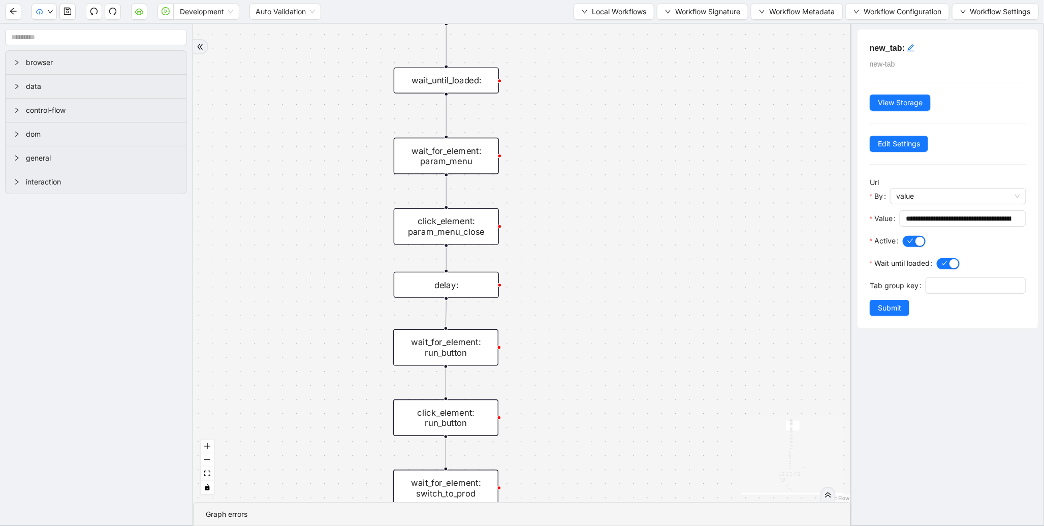
drag, startPoint x: 561, startPoint y: 262, endPoint x: 575, endPoint y: 205, distance: 58.8
click at [575, 205] on div "trigger new_tab: wait_until_loaded: wait_for_element: param_menu click_element:…" at bounding box center [522, 263] width 658 height 478
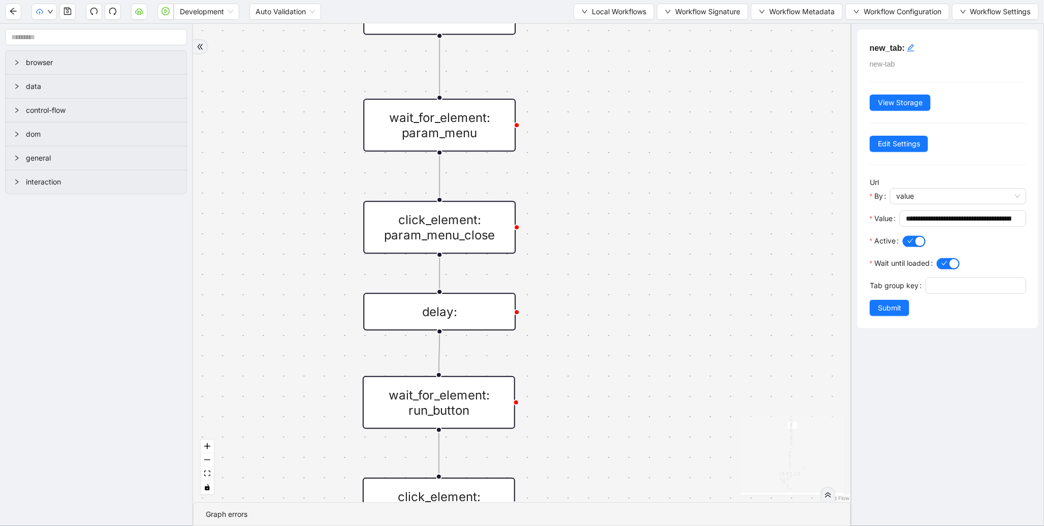
click at [464, 219] on div "click_element: param_menu_close" at bounding box center [439, 227] width 152 height 53
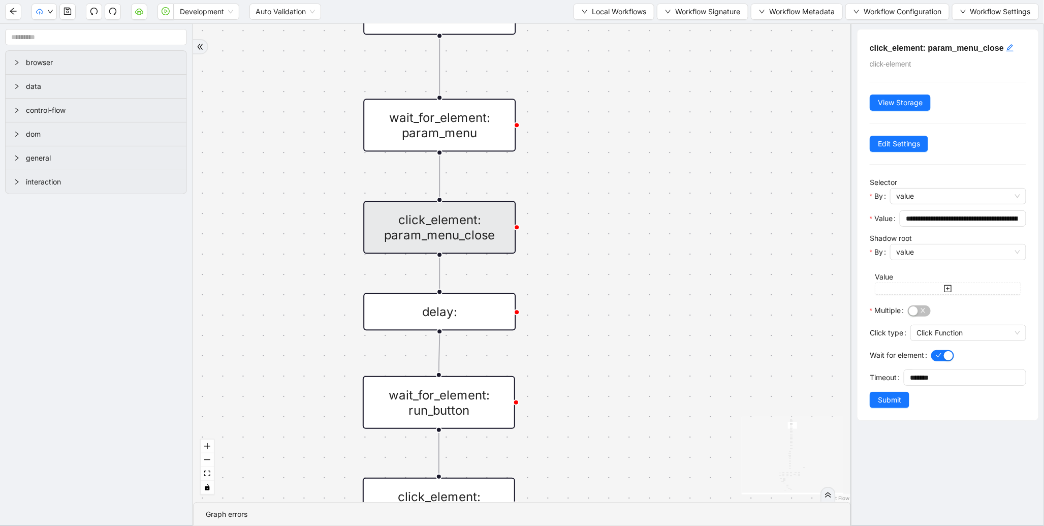
scroll to position [0, 42]
drag, startPoint x: 958, startPoint y: 223, endPoint x: 1039, endPoint y: 222, distance: 80.8
click at [1039, 222] on div "**********" at bounding box center [947, 275] width 193 height 502
click at [991, 223] on input "**********" at bounding box center [959, 218] width 106 height 11
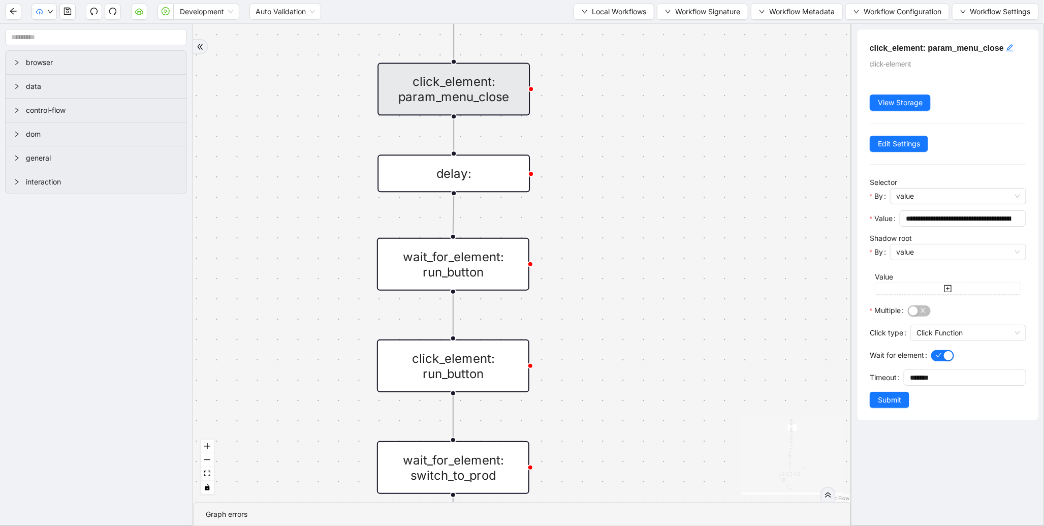
drag, startPoint x: 581, startPoint y: 278, endPoint x: 593, endPoint y: 165, distance: 113.4
click at [594, 127] on div "trigger new_tab: wait_until_loaded: wait_for_element: param_menu click_element:…" at bounding box center [522, 263] width 658 height 478
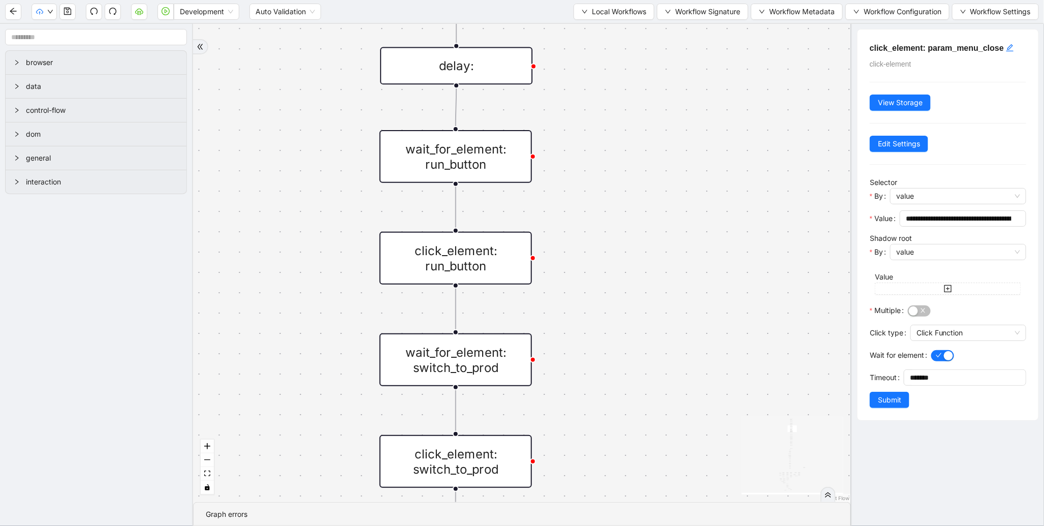
drag, startPoint x: 606, startPoint y: 263, endPoint x: 610, endPoint y: 186, distance: 77.3
click at [610, 186] on div "trigger new_tab: wait_until_loaded: wait_for_element: param_menu click_element:…" at bounding box center [522, 263] width 658 height 478
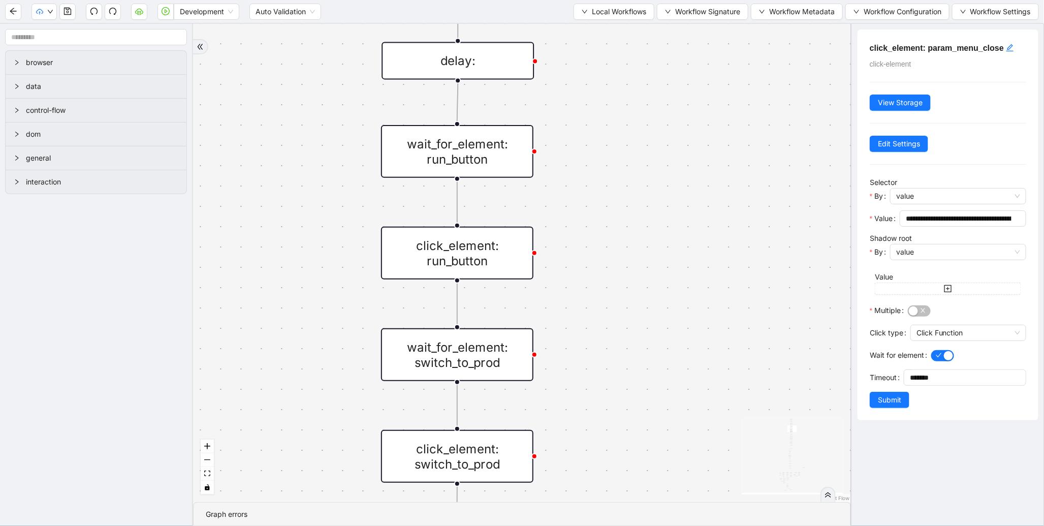
drag, startPoint x: 656, startPoint y: 249, endPoint x: 661, endPoint y: 207, distance: 43.0
click at [661, 214] on div "trigger new_tab: wait_until_loaded: wait_for_element: param_menu click_element:…" at bounding box center [522, 263] width 658 height 478
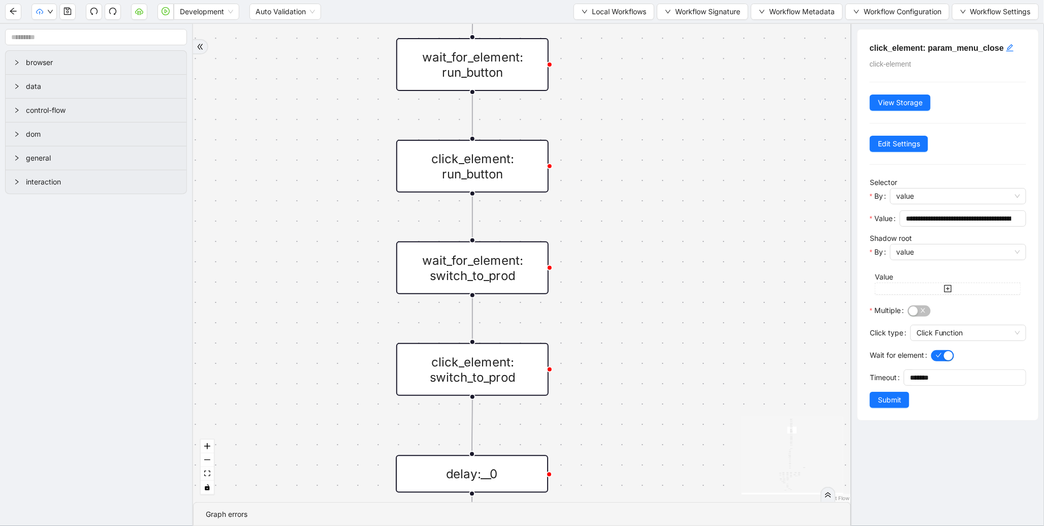
drag, startPoint x: 663, startPoint y: 311, endPoint x: 661, endPoint y: 172, distance: 139.2
click at [661, 175] on div "trigger new_tab: wait_until_loaded: wait_for_element: param_menu click_element:…" at bounding box center [522, 263] width 658 height 478
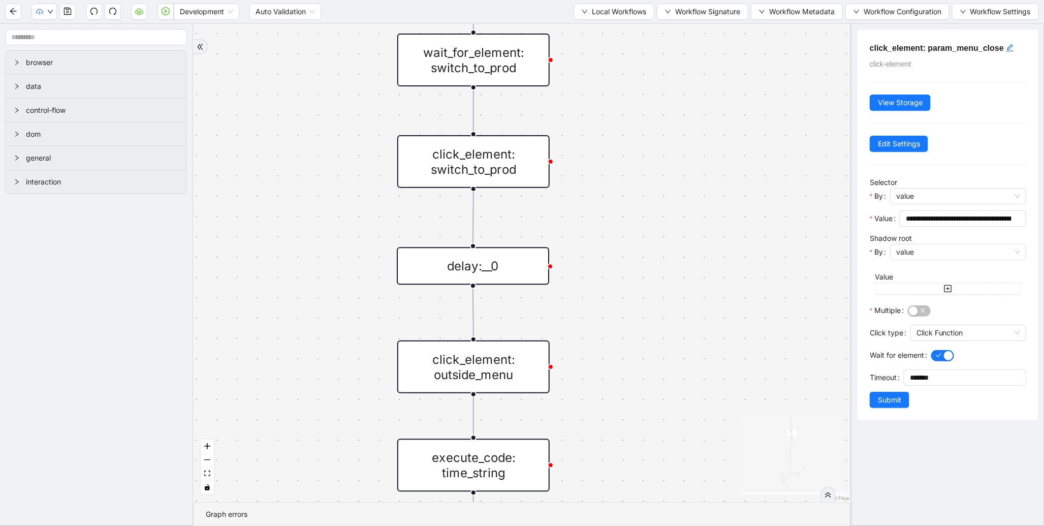
drag, startPoint x: 636, startPoint y: 260, endPoint x: 637, endPoint y: 211, distance: 48.3
click at [637, 188] on div "trigger new_tab: wait_until_loaded: wait_for_element: param_menu click_element:…" at bounding box center [522, 263] width 658 height 478
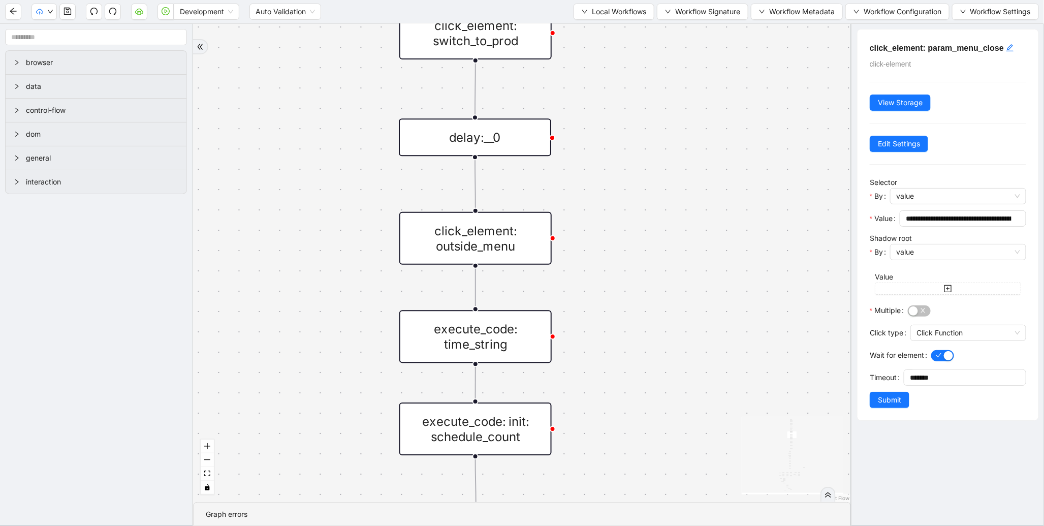
drag, startPoint x: 638, startPoint y: 323, endPoint x: 625, endPoint y: 224, distance: 99.9
click at [641, 196] on div "trigger new_tab: wait_until_loaded: wait_for_element: param_menu click_element:…" at bounding box center [522, 263] width 658 height 478
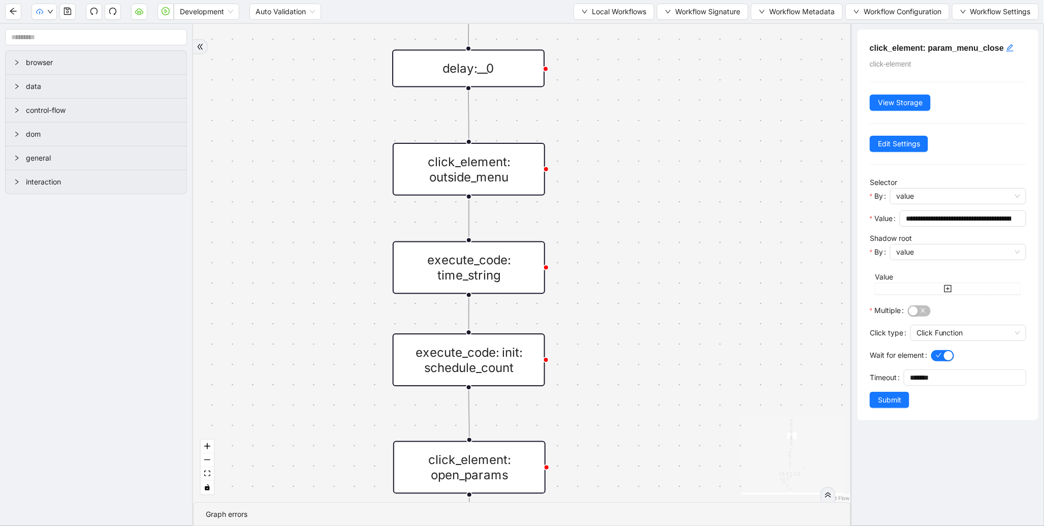
drag, startPoint x: 651, startPoint y: 365, endPoint x: 636, endPoint y: 265, distance: 100.7
click at [636, 265] on div "trigger new_tab: wait_until_loaded: wait_for_element: param_menu click_element:…" at bounding box center [522, 263] width 658 height 478
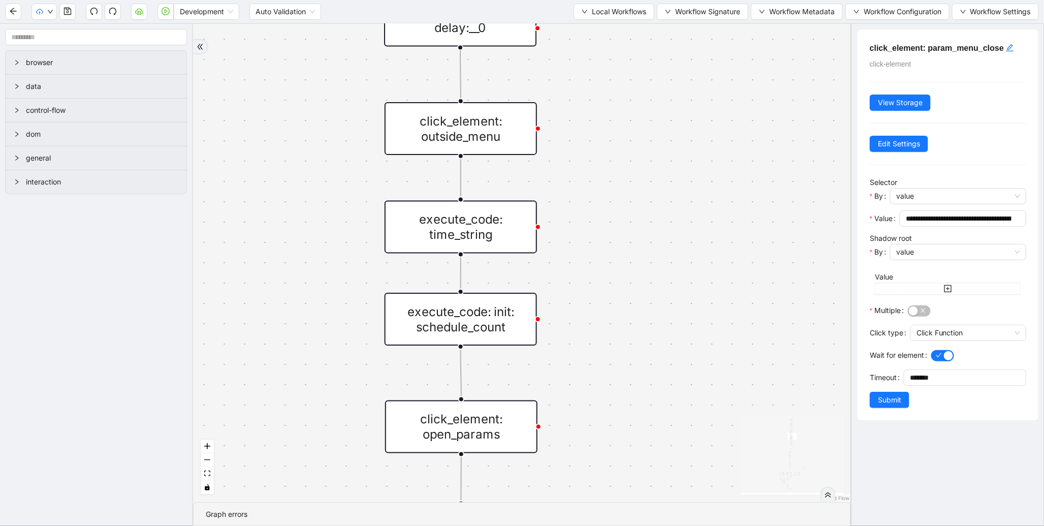
drag, startPoint x: 580, startPoint y: 287, endPoint x: 571, endPoint y: 222, distance: 66.0
click at [571, 222] on div "trigger new_tab: wait_until_loaded: wait_for_element: param_menu click_element:…" at bounding box center [522, 263] width 658 height 478
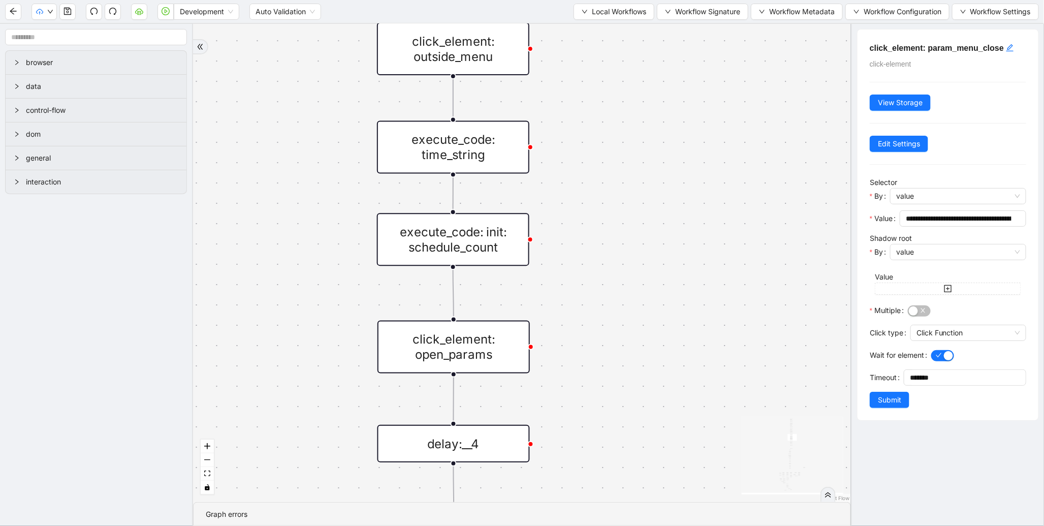
click at [444, 159] on div "execute_code: time_string" at bounding box center [453, 147] width 152 height 53
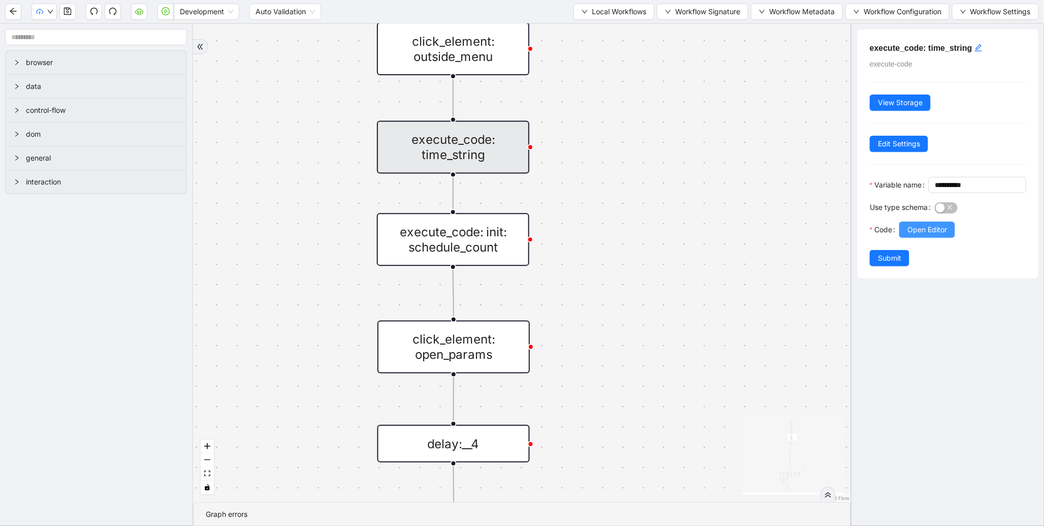
click at [903, 238] on button "Open Editor" at bounding box center [927, 229] width 56 height 16
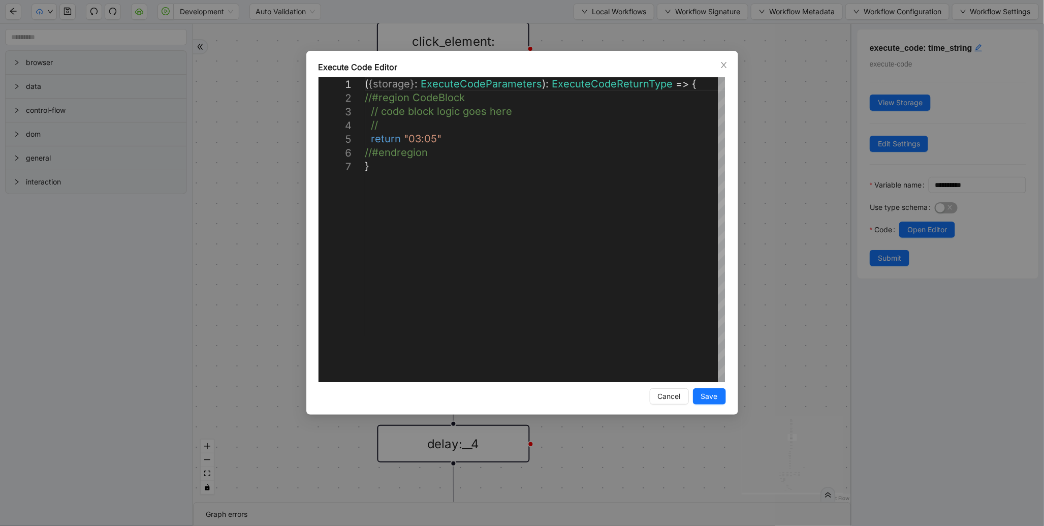
click at [845, 247] on div "**********" at bounding box center [522, 263] width 1044 height 526
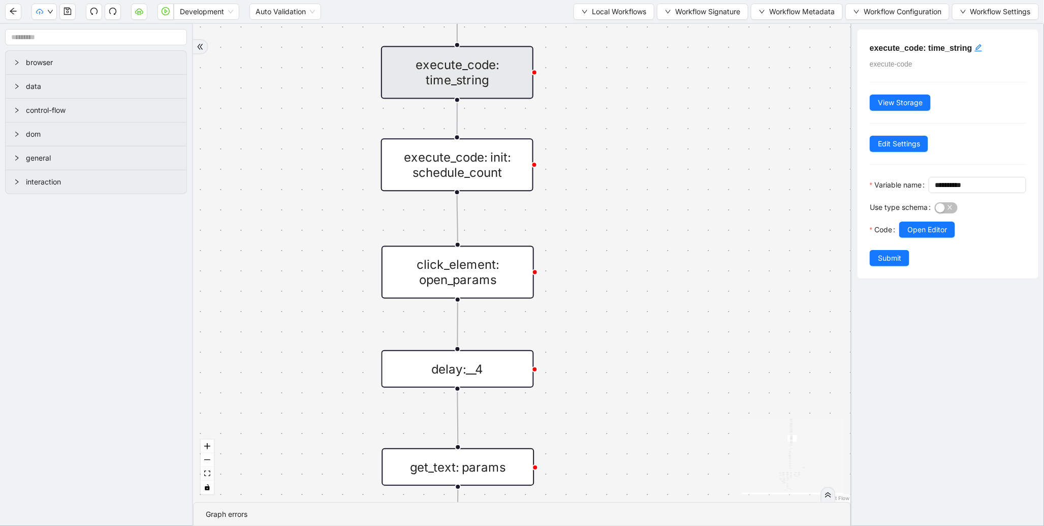
drag, startPoint x: 795, startPoint y: 233, endPoint x: 793, endPoint y: 221, distance: 12.0
click at [793, 221] on div "trigger new_tab: wait_until_loaded: wait_for_element: param_menu click_element:…" at bounding box center [522, 263] width 658 height 478
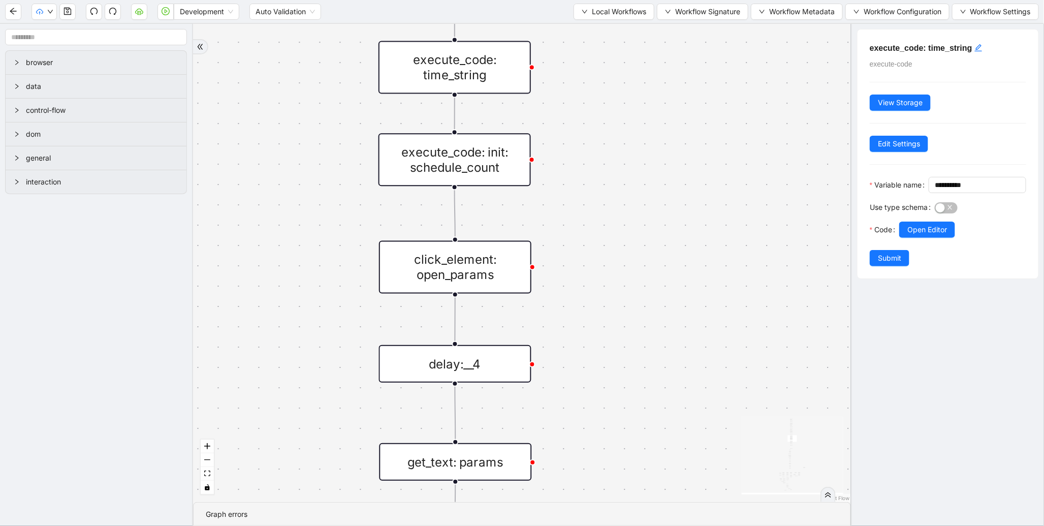
click at [490, 176] on div "execute_code: init: schedule_count" at bounding box center [454, 159] width 152 height 53
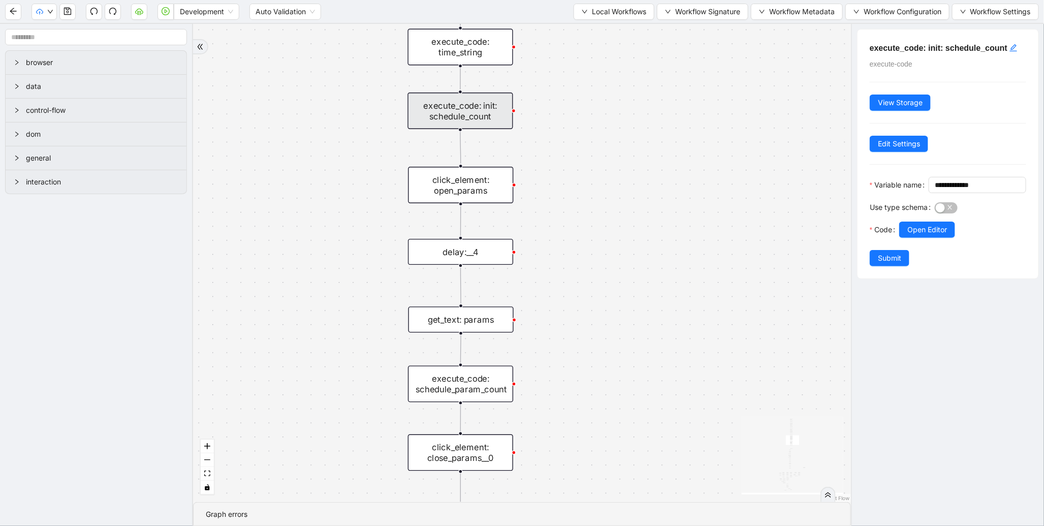
drag, startPoint x: 600, startPoint y: 277, endPoint x: 595, endPoint y: 222, distance: 55.6
click at [595, 222] on div "trigger new_tab: wait_until_loaded: wait_for_element: param_menu click_element:…" at bounding box center [522, 263] width 658 height 478
click at [926, 235] on span "Open Editor" at bounding box center [927, 229] width 40 height 11
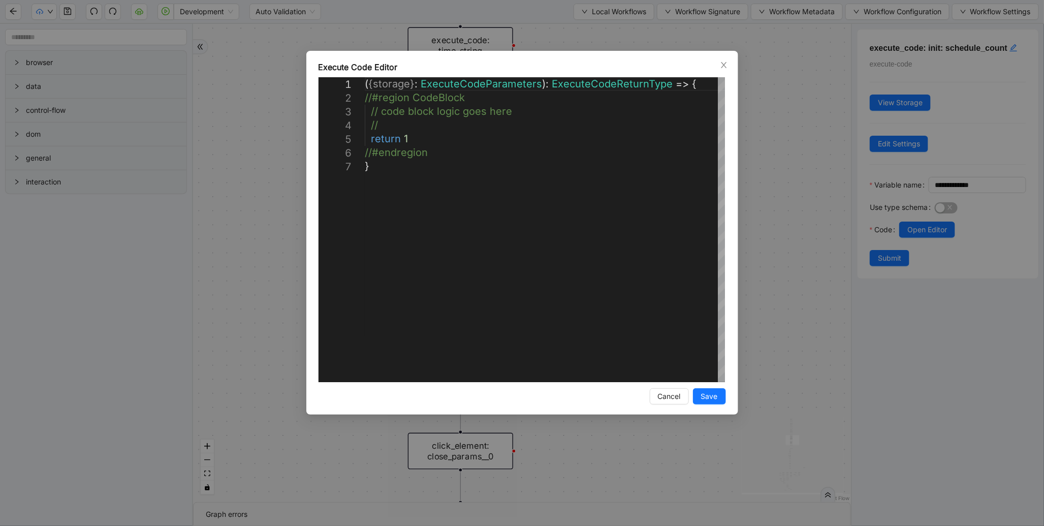
click at [794, 344] on div "**********" at bounding box center [522, 263] width 1044 height 526
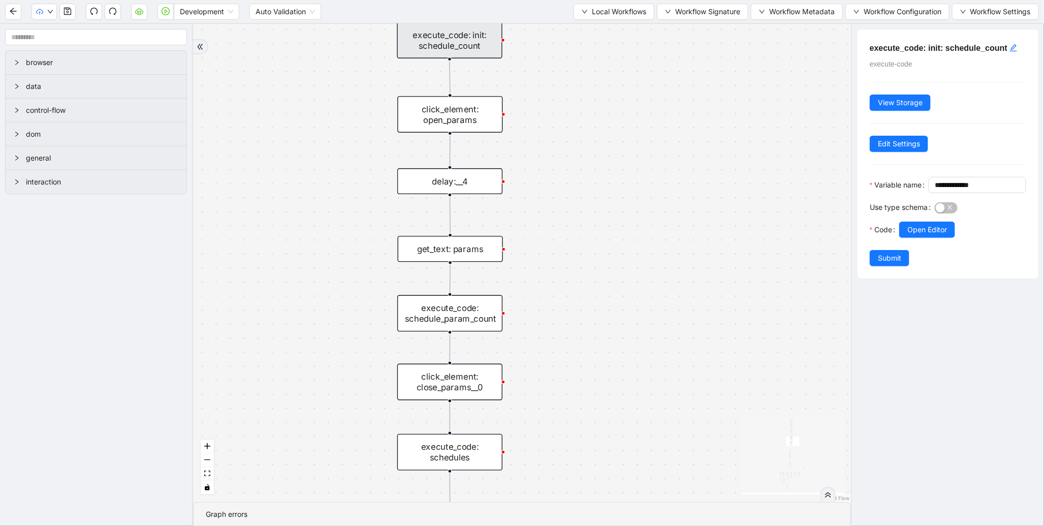
drag, startPoint x: 678, startPoint y: 362, endPoint x: 598, endPoint y: 267, distance: 124.4
click at [660, 291] on div "trigger new_tab: wait_until_loaded: wait_for_element: param_menu click_element:…" at bounding box center [522, 263] width 658 height 478
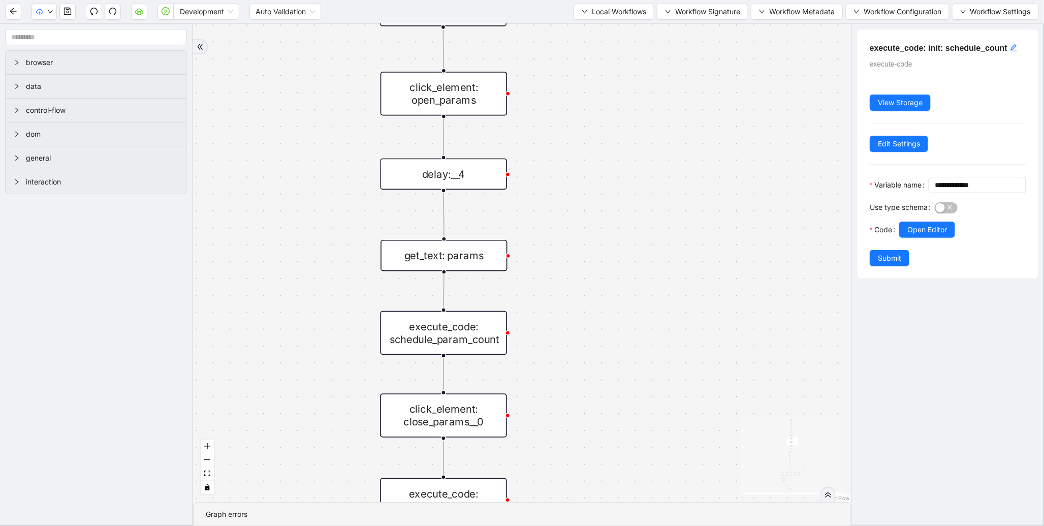
click at [439, 110] on div "click_element: open_params" at bounding box center [443, 94] width 126 height 44
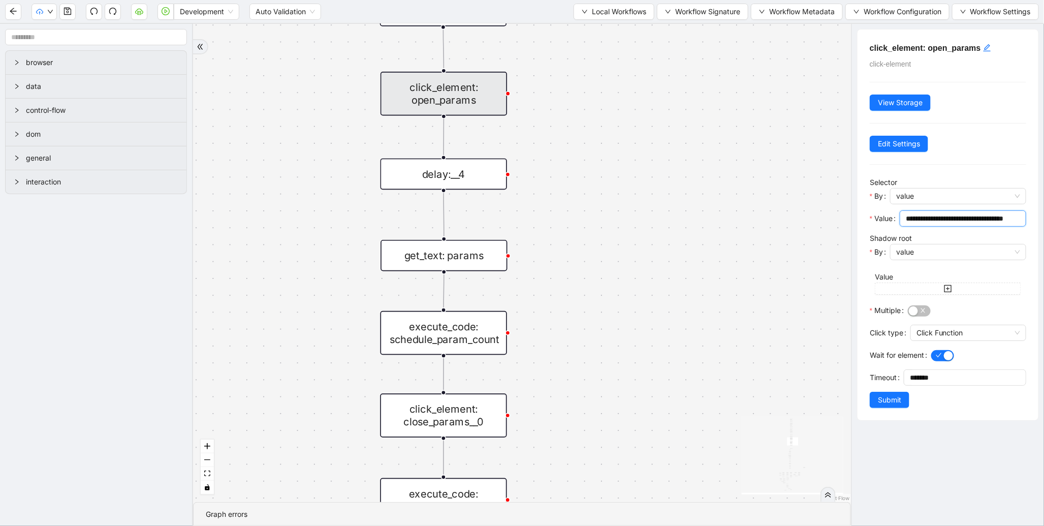
scroll to position [0, 14]
drag, startPoint x: 923, startPoint y: 218, endPoint x: 1033, endPoint y: 213, distance: 109.8
click at [1033, 213] on div "**********" at bounding box center [948, 225] width 182 height 392
drag, startPoint x: 605, startPoint y: 335, endPoint x: 610, endPoint y: 209, distance: 126.6
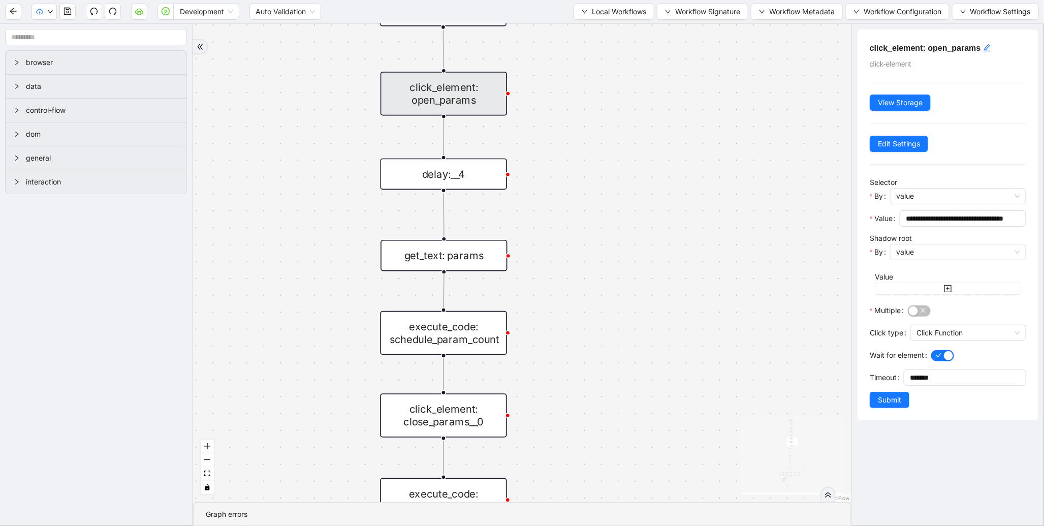
click at [610, 212] on div "trigger new_tab: wait_until_loaded: wait_for_element: param_menu click_element:…" at bounding box center [522, 263] width 658 height 478
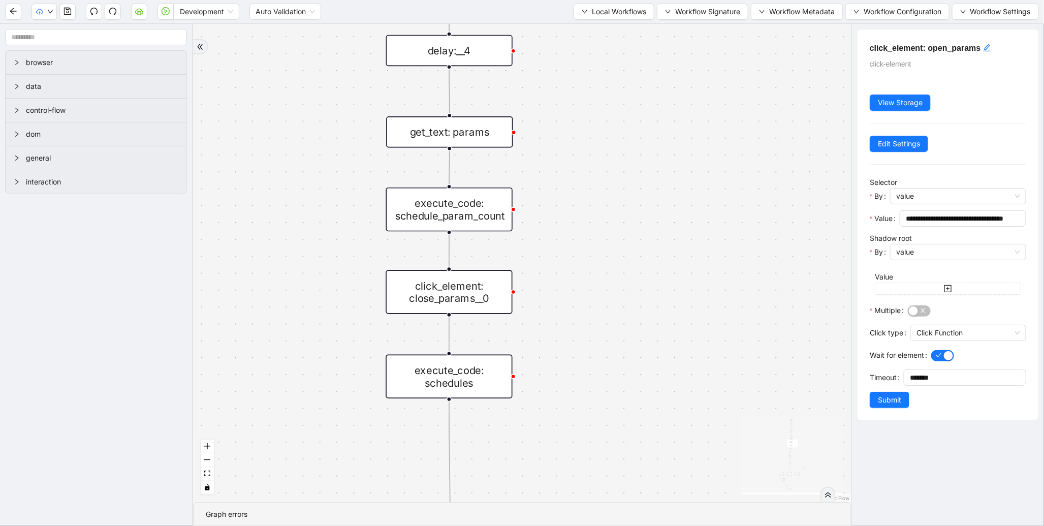
click at [442, 211] on div "execute_code: schedule_param_count" at bounding box center [449, 209] width 126 height 44
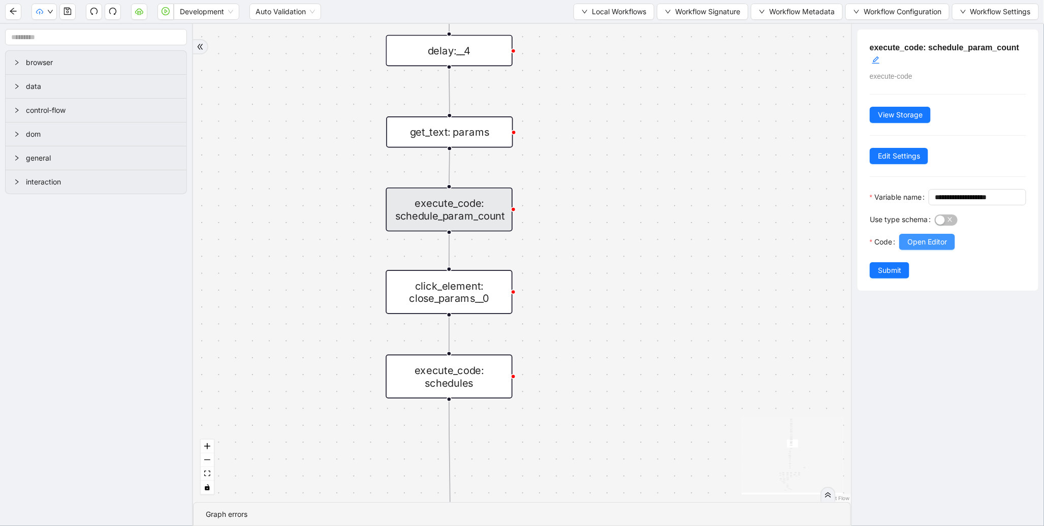
click at [930, 247] on span "Open Editor" at bounding box center [927, 241] width 40 height 11
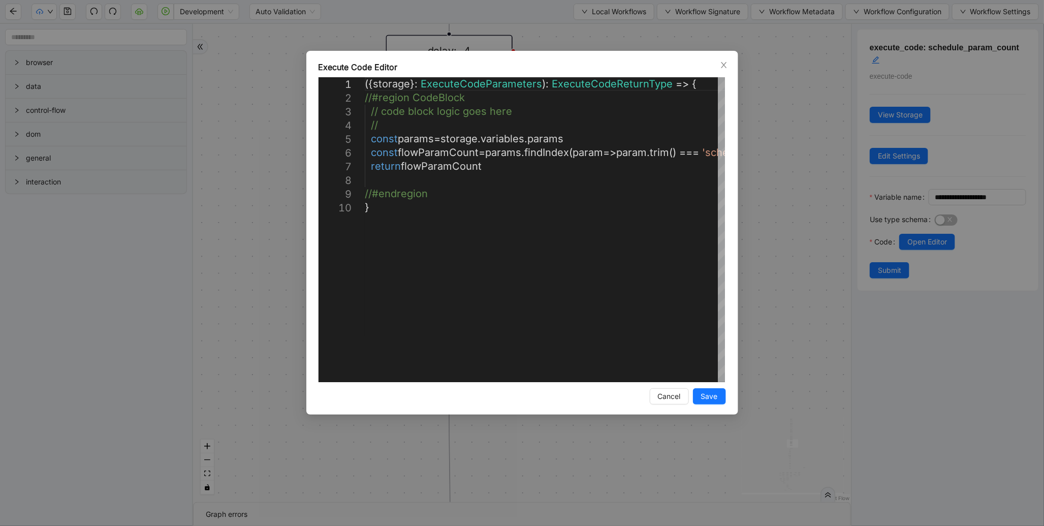
click at [764, 251] on div "**********" at bounding box center [522, 263] width 1044 height 526
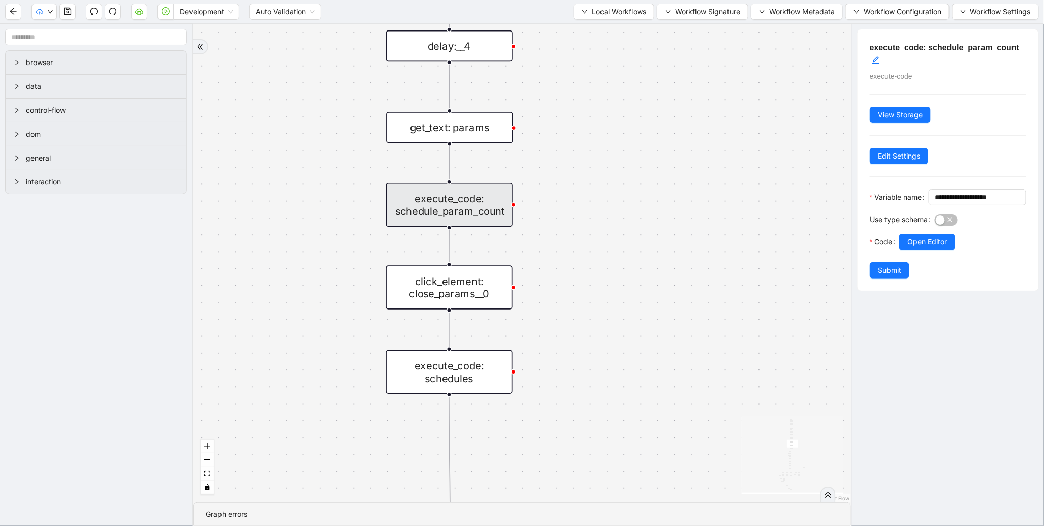
drag, startPoint x: 711, startPoint y: 399, endPoint x: 689, endPoint y: 214, distance: 186.7
click at [691, 226] on div "trigger new_tab: wait_until_loaded: wait_for_element: param_menu click_element:…" at bounding box center [522, 263] width 658 height 478
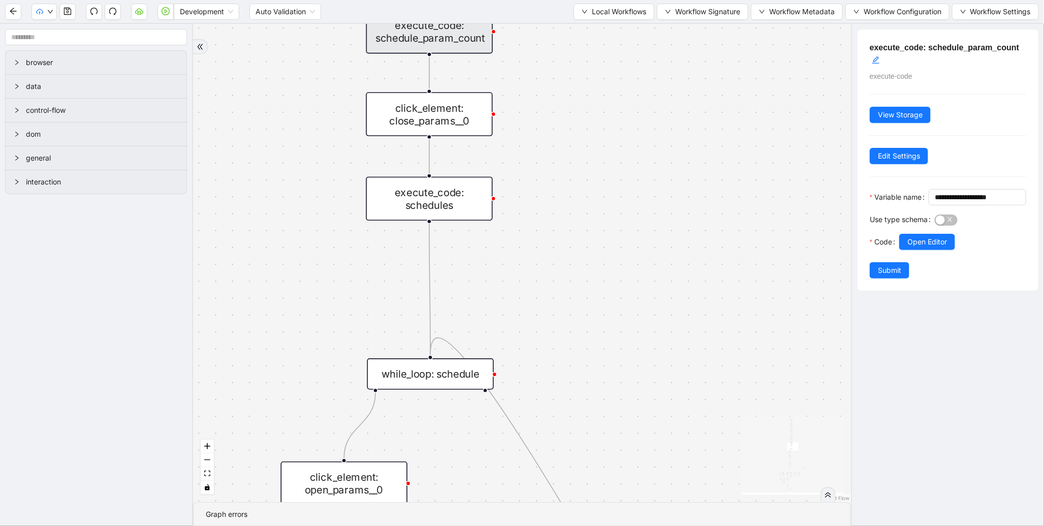
click at [688, 214] on div "trigger new_tab: wait_until_loaded: wait_for_element: param_menu click_element:…" at bounding box center [522, 263] width 658 height 478
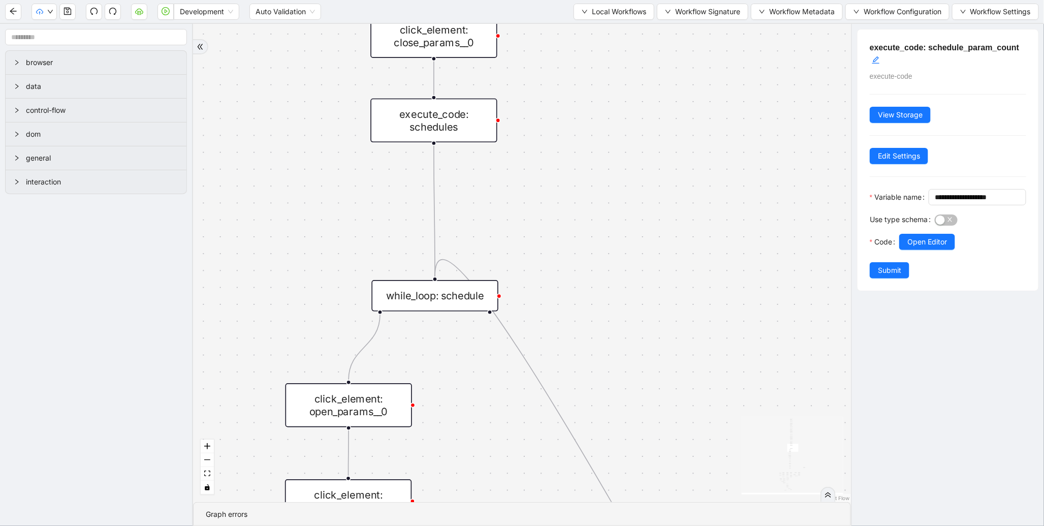
click at [414, 292] on div "while_loop: schedule" at bounding box center [435, 295] width 126 height 31
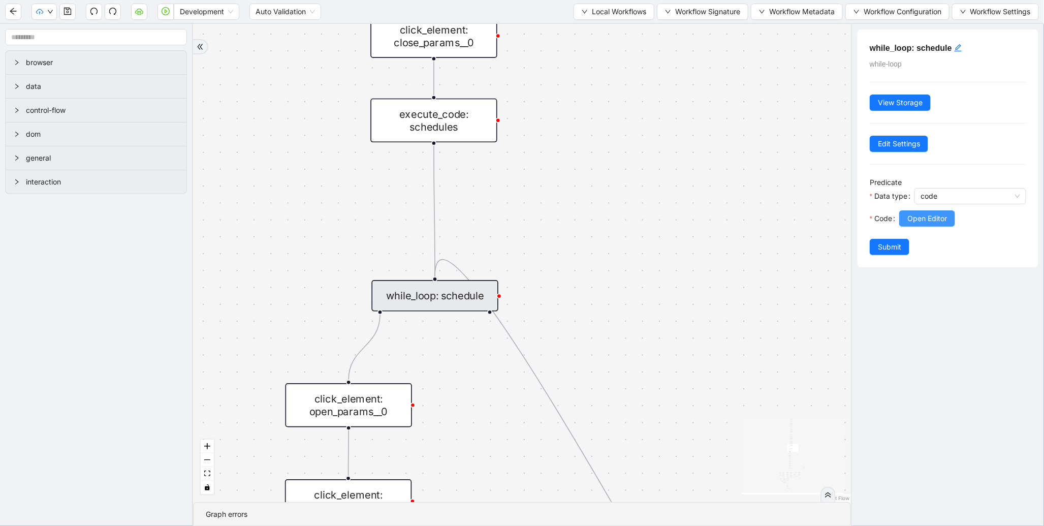
click at [950, 226] on button "Open Editor" at bounding box center [927, 218] width 56 height 16
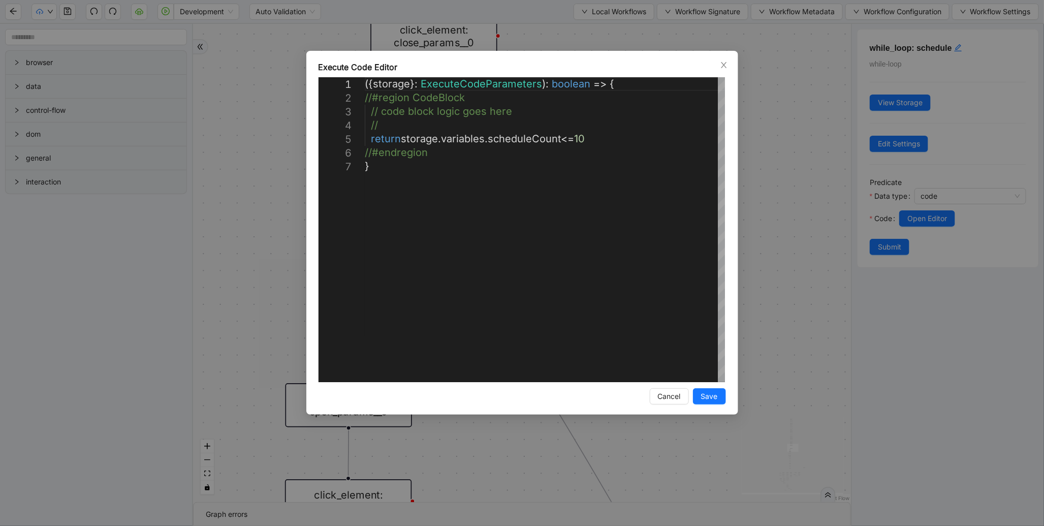
click at [762, 247] on div "**********" at bounding box center [522, 263] width 1044 height 526
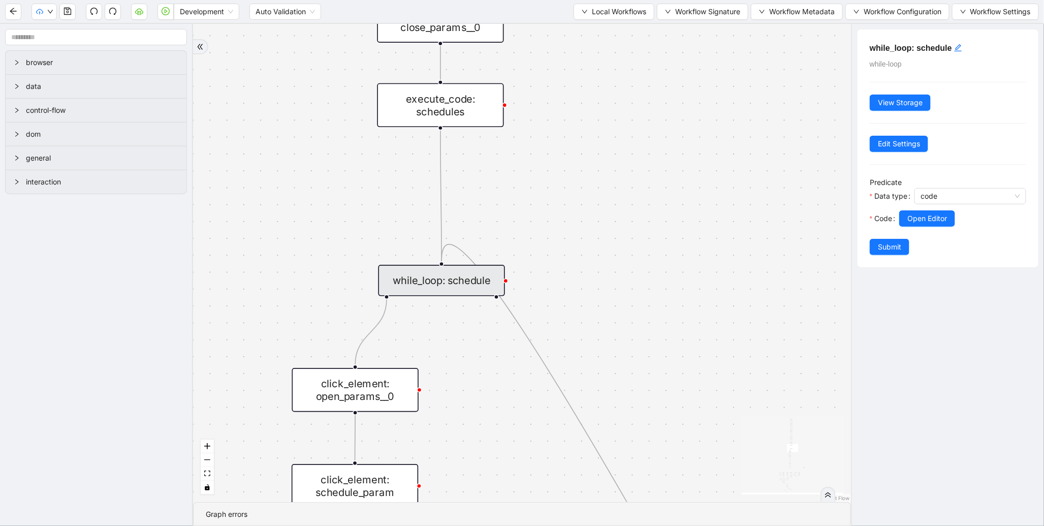
drag, startPoint x: 465, startPoint y: 459, endPoint x: 474, endPoint y: 295, distance: 164.3
click at [474, 317] on div "trigger new_tab: wait_until_loaded: wait_for_element: param_menu click_element:…" at bounding box center [522, 263] width 658 height 478
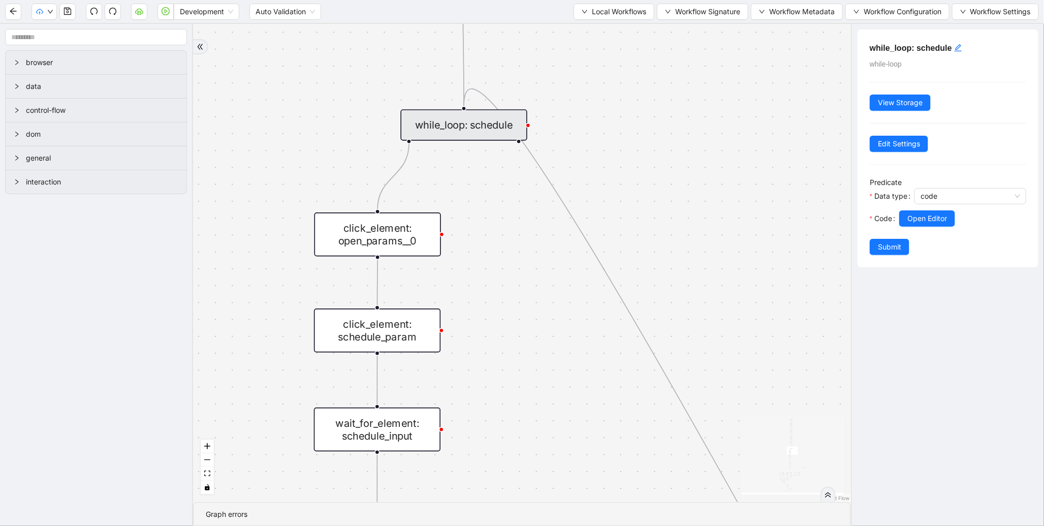
drag, startPoint x: 551, startPoint y: 382, endPoint x: 666, endPoint y: 255, distance: 171.9
click at [663, 260] on div "trigger new_tab: wait_until_loaded: wait_for_element: param_menu click_element:…" at bounding box center [522, 263] width 658 height 478
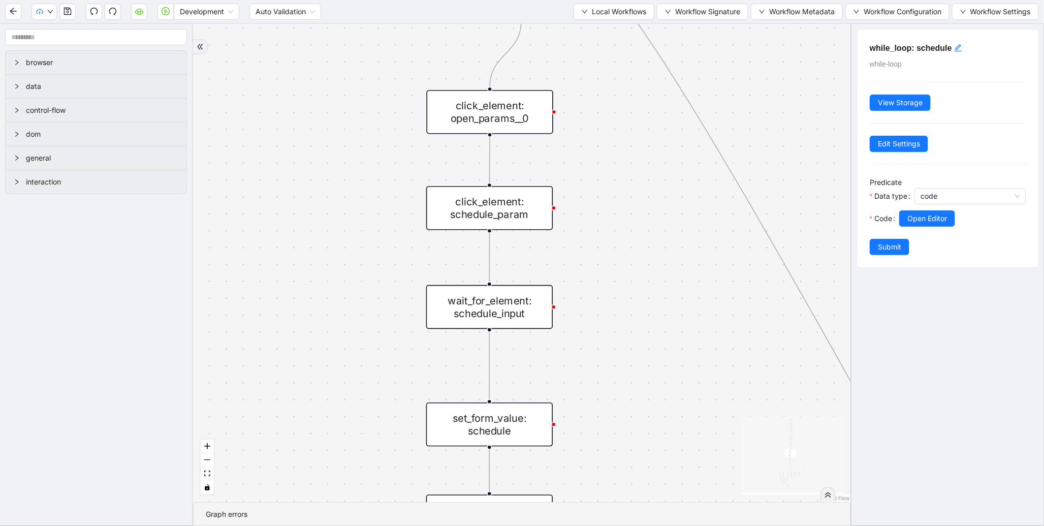
click at [513, 214] on div "click_element: schedule_param" at bounding box center [489, 208] width 126 height 44
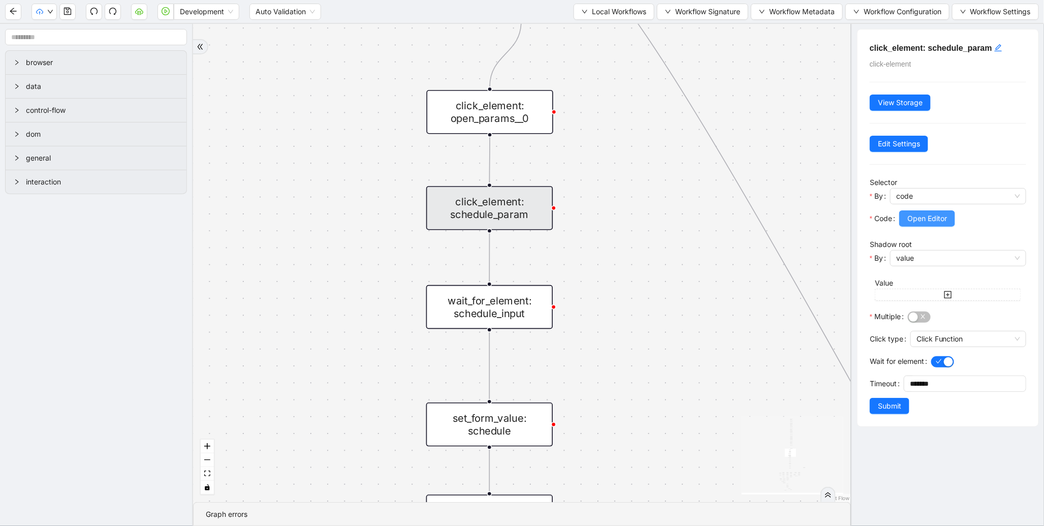
click at [918, 220] on span "Open Editor" at bounding box center [927, 218] width 40 height 11
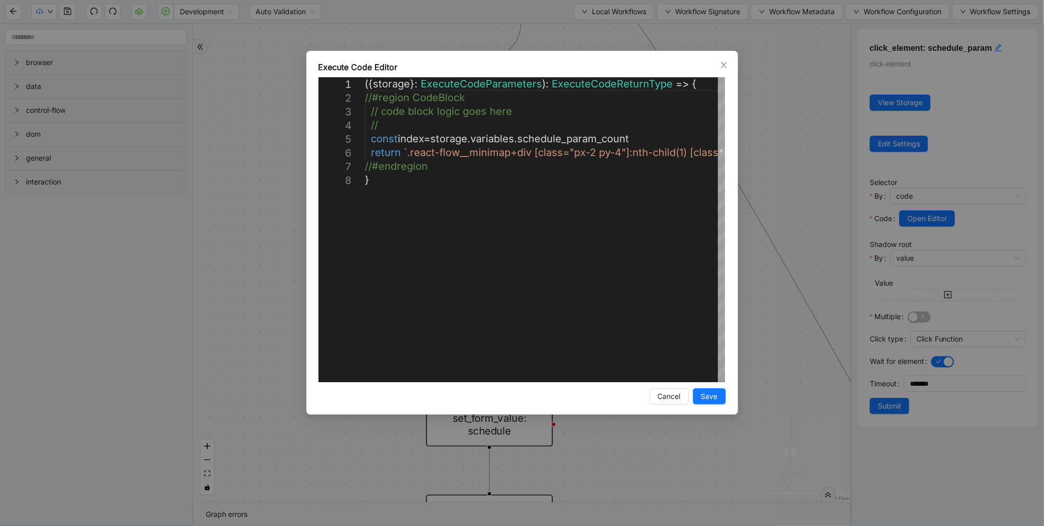
click at [201, 112] on div "**********" at bounding box center [522, 263] width 1044 height 526
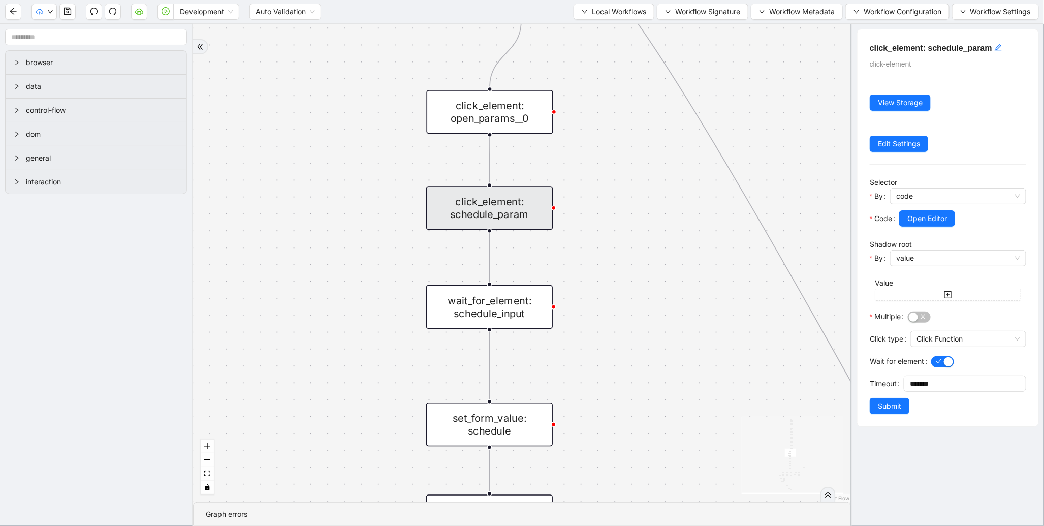
drag, startPoint x: 331, startPoint y: 130, endPoint x: 333, endPoint y: 525, distance: 395.1
click at [333, 525] on section "trigger new_tab: wait_until_loaded: wait_for_element: param_menu click_element:…" at bounding box center [522, 275] width 658 height 502
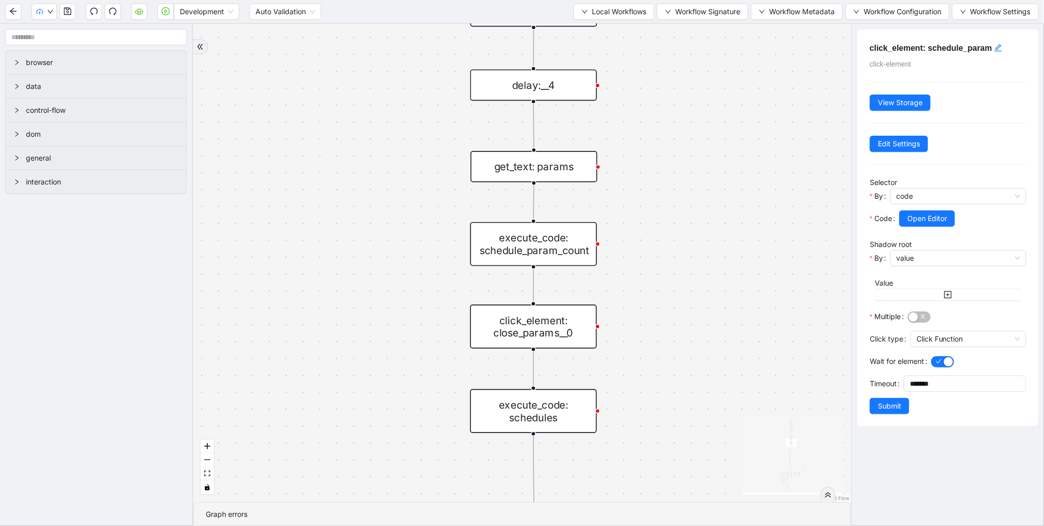
drag, startPoint x: 406, startPoint y: 218, endPoint x: 331, endPoint y: 525, distance: 316.0
click at [331, 525] on section "trigger new_tab: wait_until_loaded: wait_for_element: param_menu click_element:…" at bounding box center [522, 275] width 658 height 502
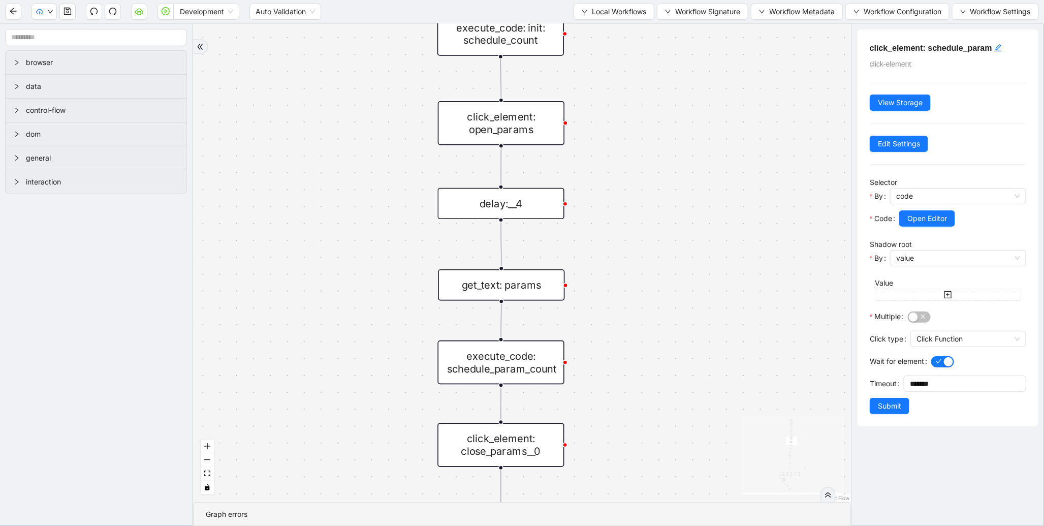
drag, startPoint x: 351, startPoint y: 184, endPoint x: 349, endPoint y: 437, distance: 252.9
click at [349, 437] on div "trigger new_tab: wait_until_loaded: wait_for_element: param_menu click_element:…" at bounding box center [522, 263] width 658 height 478
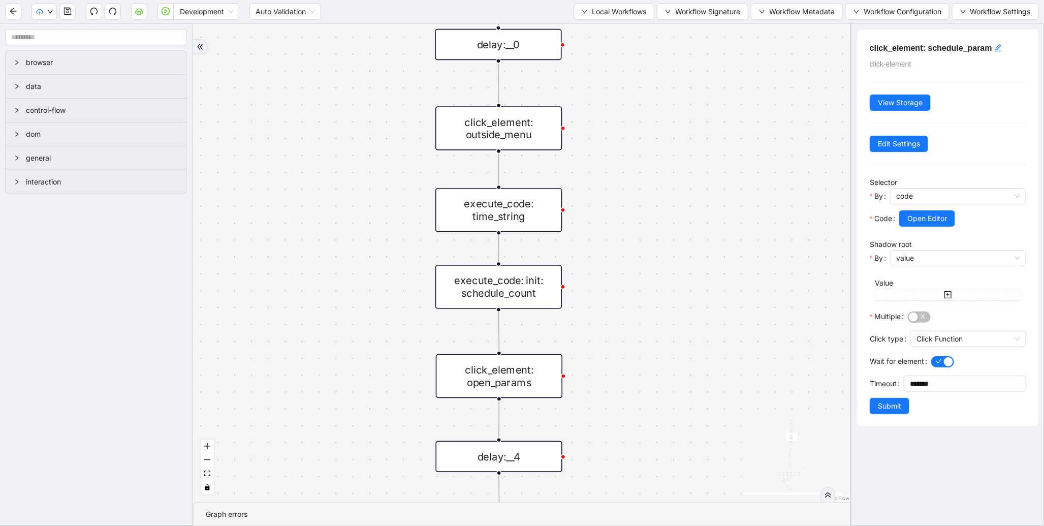
drag, startPoint x: 373, startPoint y: 232, endPoint x: 367, endPoint y: 448, distance: 217.0
click at [367, 448] on div "trigger new_tab: wait_until_loaded: wait_for_element: param_menu click_element:…" at bounding box center [522, 263] width 658 height 478
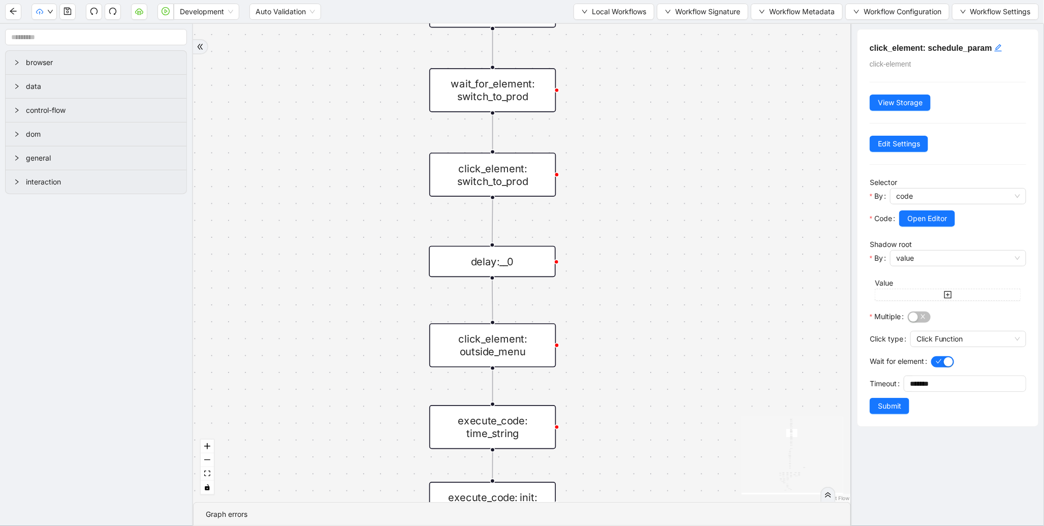
drag, startPoint x: 376, startPoint y: 282, endPoint x: 376, endPoint y: 503, distance: 221.4
click at [376, 503] on section "trigger new_tab: wait_until_loaded: wait_for_element: param_menu click_element:…" at bounding box center [522, 275] width 658 height 502
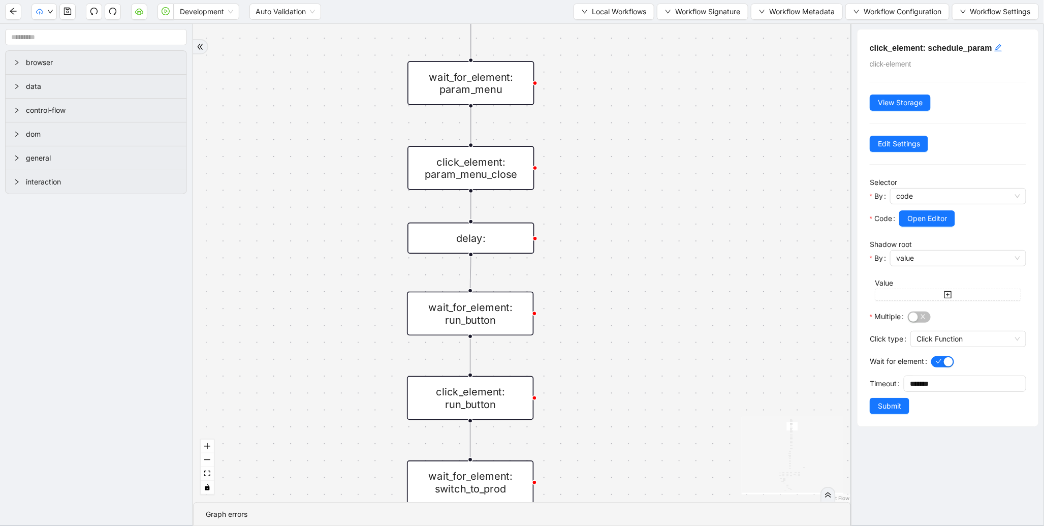
drag, startPoint x: 389, startPoint y: 147, endPoint x: 363, endPoint y: 337, distance: 191.8
click at [363, 337] on div "trigger new_tab: wait_until_loaded: wait_for_element: param_menu click_element:…" at bounding box center [522, 263] width 658 height 478
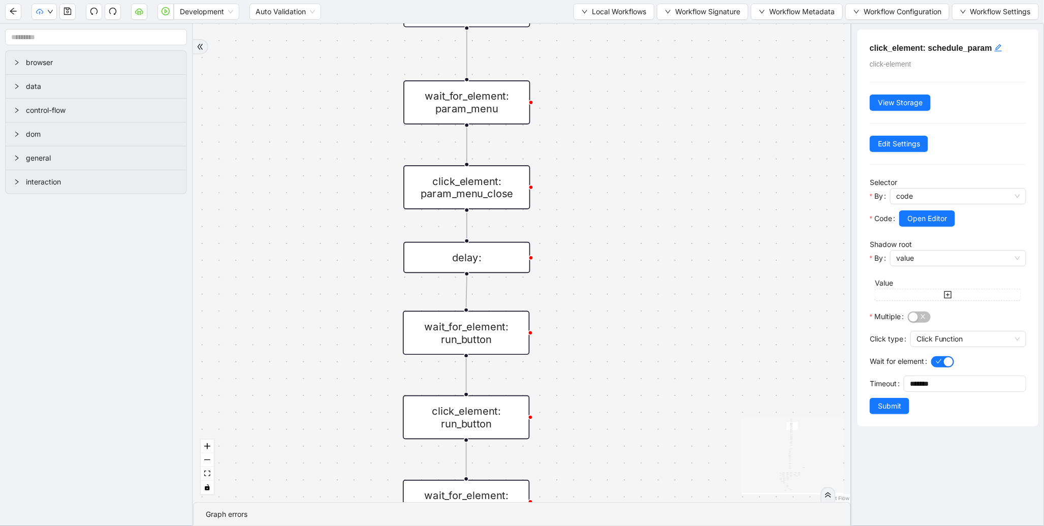
drag, startPoint x: 373, startPoint y: 170, endPoint x: 353, endPoint y: 353, distance: 184.9
click at [353, 353] on div "trigger new_tab: wait_until_loaded: wait_for_element: param_menu click_element:…" at bounding box center [522, 263] width 658 height 478
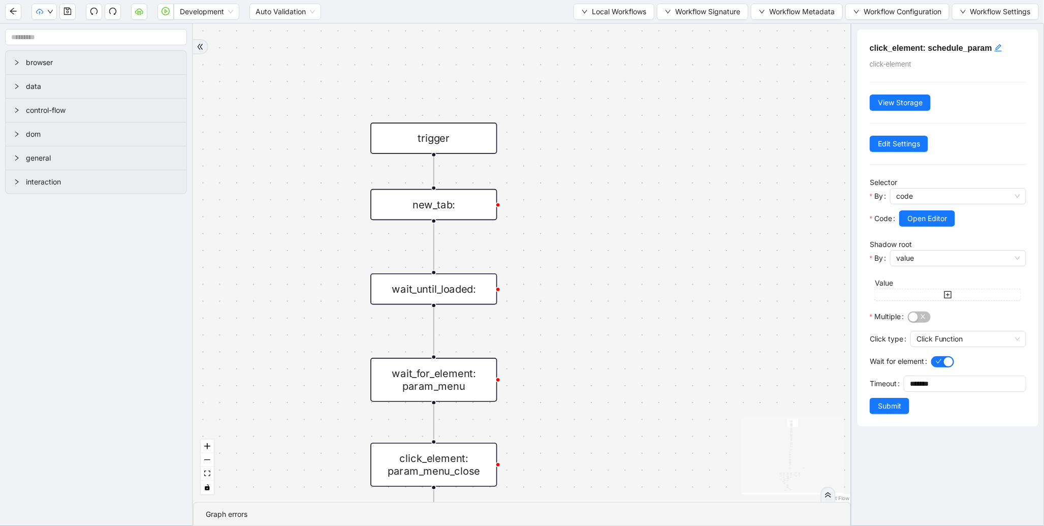
drag, startPoint x: 334, startPoint y: 220, endPoint x: 331, endPoint y: -84, distance: 303.7
click at [331, 0] on html "Development Auto Validation Local Workflows Workflow Signature Workflow Metadat…" at bounding box center [522, 263] width 1044 height 526
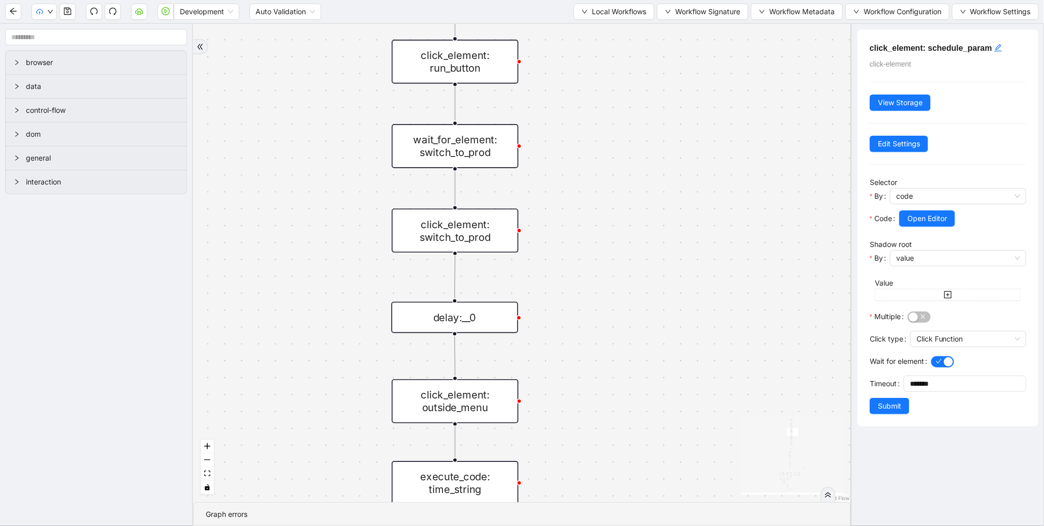
drag, startPoint x: 551, startPoint y: 168, endPoint x: 554, endPoint y: 211, distance: 43.3
click at [544, 109] on div "trigger new_tab: wait_until_loaded: wait_for_element: param_menu click_element:…" at bounding box center [522, 263] width 658 height 478
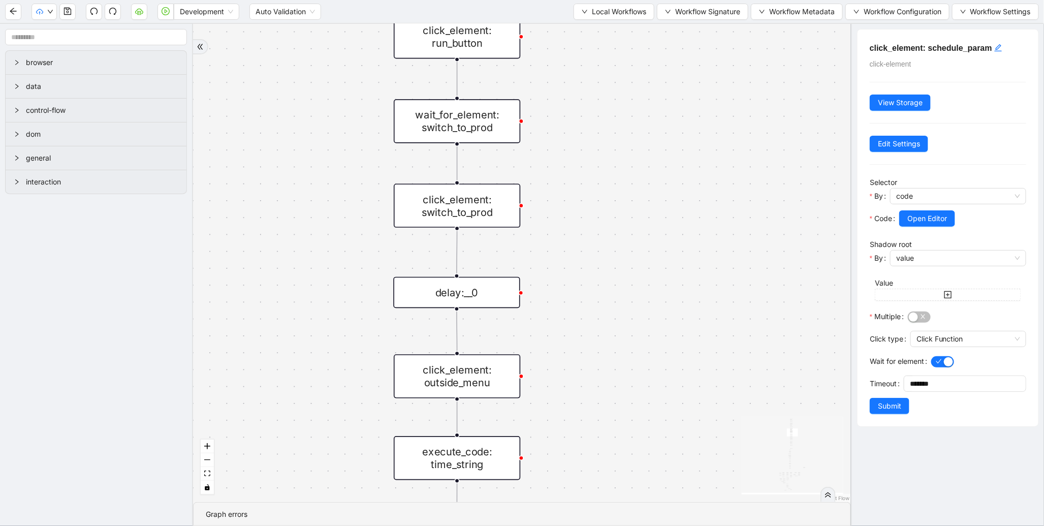
drag, startPoint x: 585, startPoint y: 336, endPoint x: 609, endPoint y: 227, distance: 112.0
click at [613, 86] on div "trigger new_tab: wait_until_loaded: wait_for_element: param_menu click_element:…" at bounding box center [522, 263] width 658 height 478
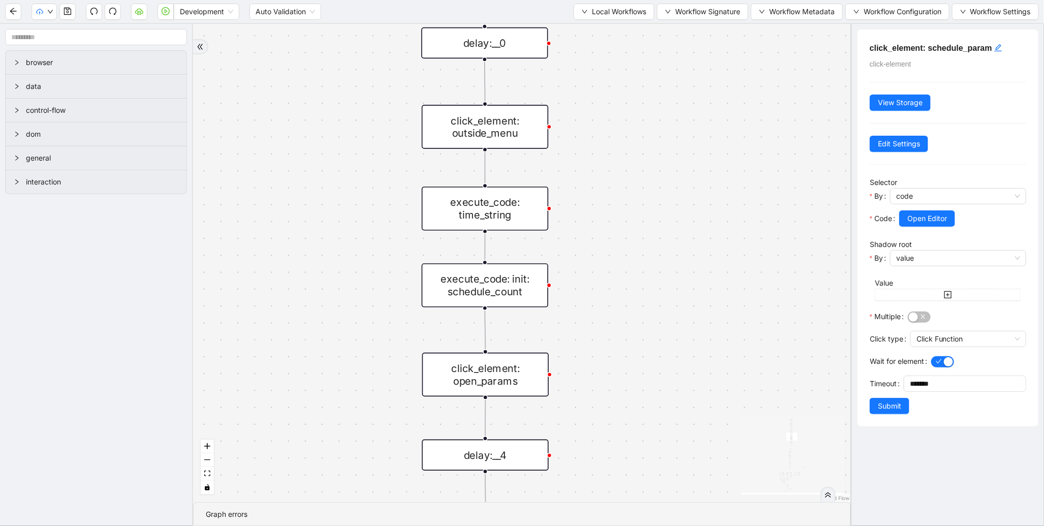
drag, startPoint x: 614, startPoint y: 261, endPoint x: 605, endPoint y: 149, distance: 111.6
click at [605, 36] on div "trigger new_tab: wait_until_loaded: wait_for_element: param_menu click_element:…" at bounding box center [522, 263] width 658 height 478
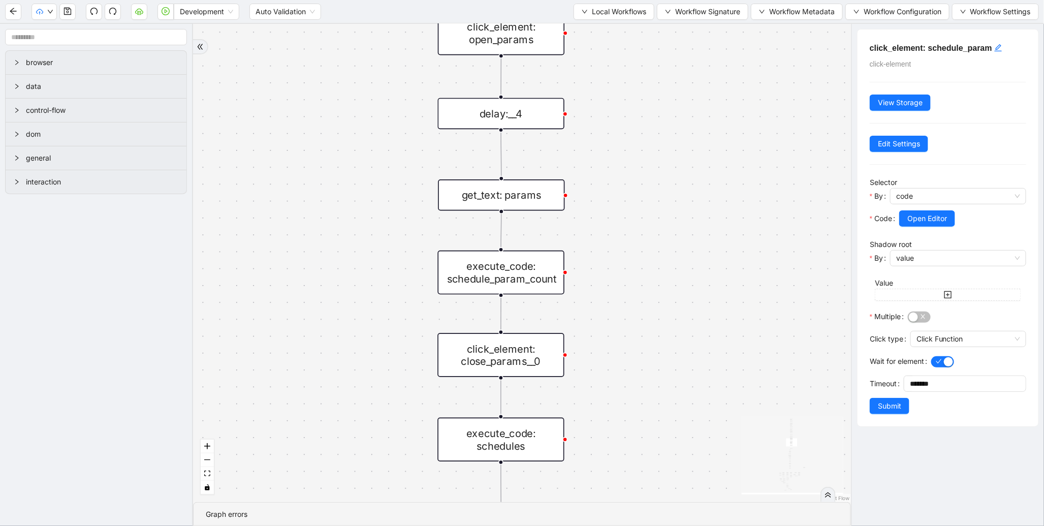
drag, startPoint x: 629, startPoint y: 204, endPoint x: 654, endPoint y: 54, distance: 151.5
click at [643, 6] on section "Development Auto Validation Local Workflows Workflow Signature Workflow Metadat…" at bounding box center [522, 263] width 1044 height 526
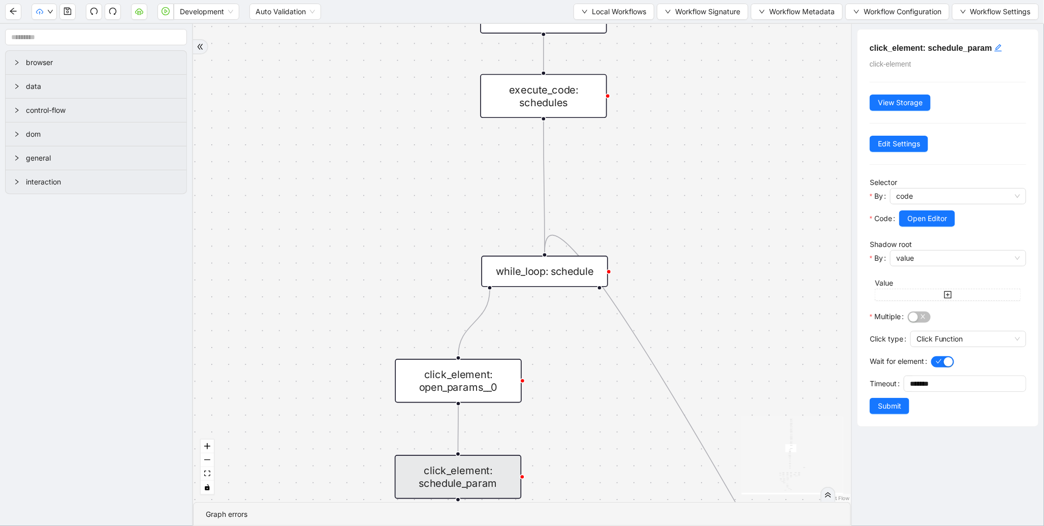
drag, startPoint x: 711, startPoint y: 275, endPoint x: 718, endPoint y: 144, distance: 131.2
click at [715, 127] on div "trigger new_tab: wait_until_loaded: wait_for_element: param_menu click_element:…" at bounding box center [522, 263] width 658 height 478
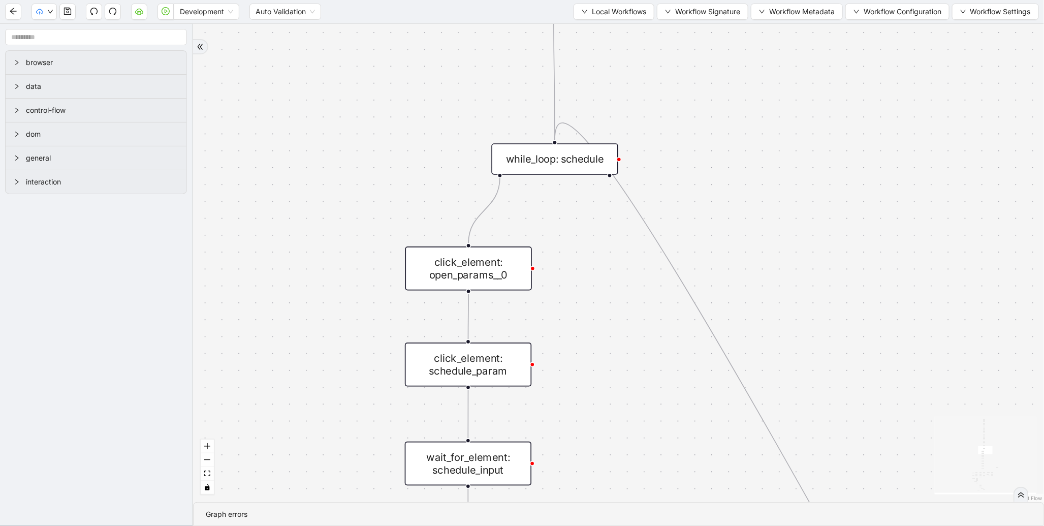
drag, startPoint x: 326, startPoint y: 372, endPoint x: 336, endPoint y: 202, distance: 171.0
click at [336, 203] on div "trigger new_tab: wait_until_loaded: wait_for_element: param_menu click_element:…" at bounding box center [618, 263] width 851 height 478
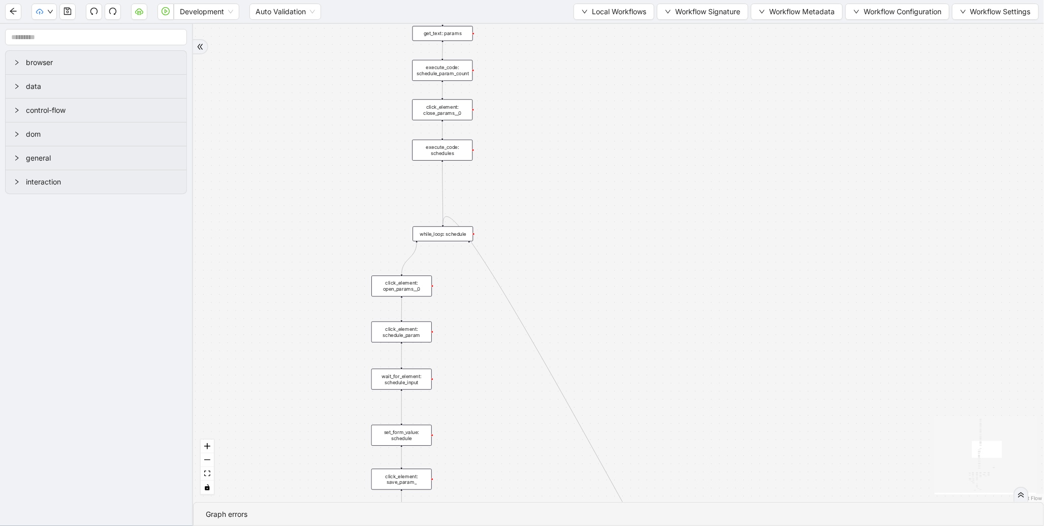
drag, startPoint x: 269, startPoint y: 473, endPoint x: 326, endPoint y: 134, distance: 343.9
click at [326, 134] on div "trigger new_tab: wait_until_loaded: wait_for_element: param_menu click_element:…" at bounding box center [618, 263] width 851 height 478
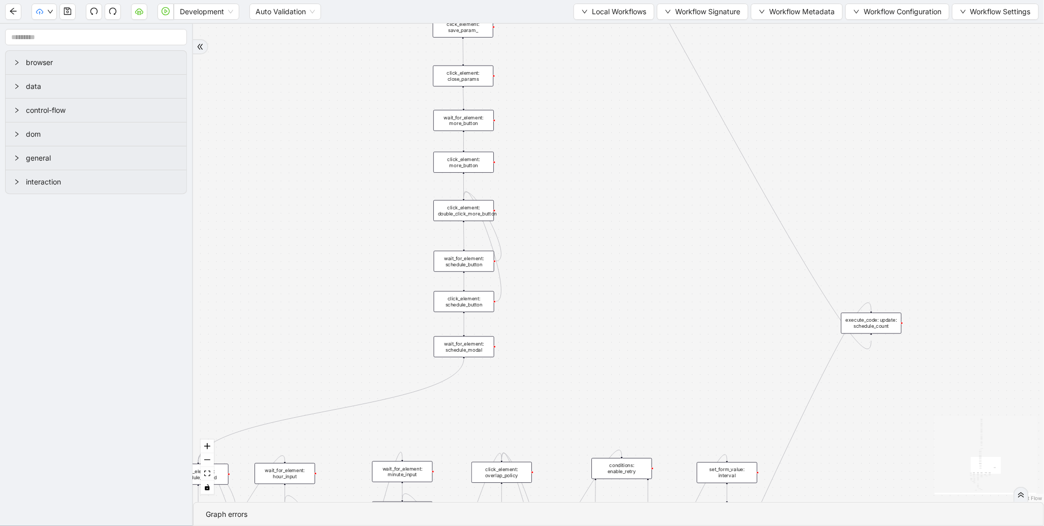
drag, startPoint x: 342, startPoint y: 343, endPoint x: 346, endPoint y: 210, distance: 133.1
click at [346, 210] on div "trigger new_tab: wait_until_loaded: wait_for_element: param_menu click_element:…" at bounding box center [618, 263] width 851 height 478
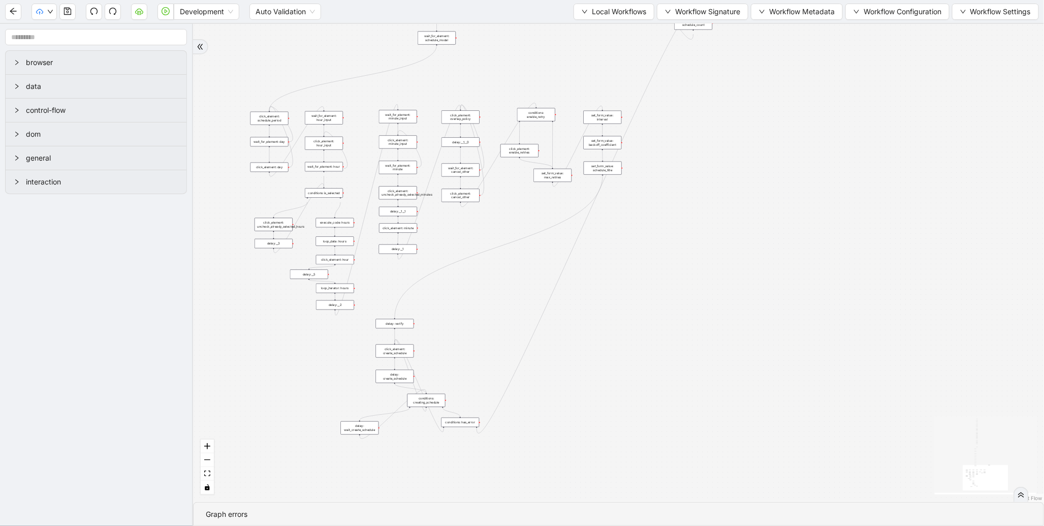
drag, startPoint x: 353, startPoint y: 285, endPoint x: 365, endPoint y: 34, distance: 251.7
click at [365, 34] on div "trigger new_tab: wait_until_loaded: wait_for_element: param_menu click_element:…" at bounding box center [618, 263] width 851 height 478
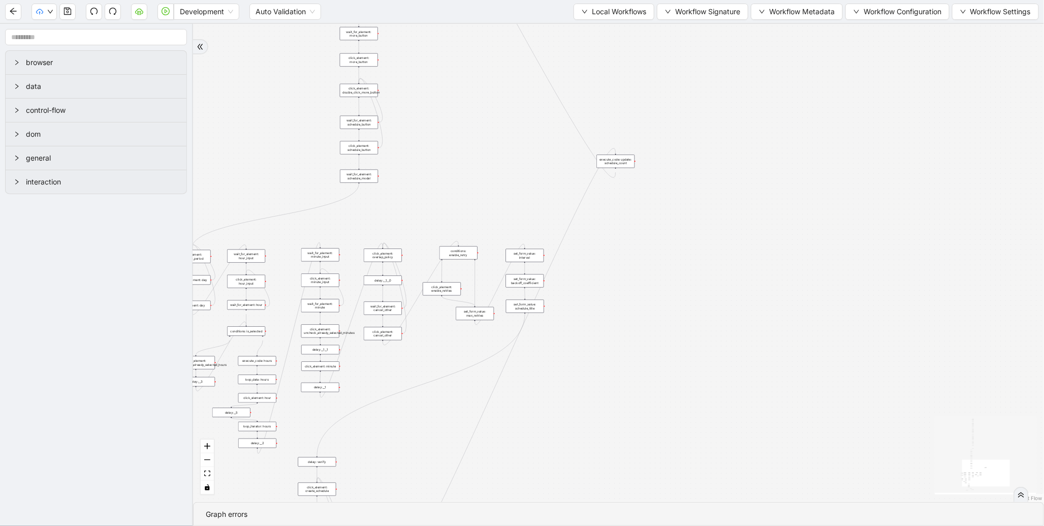
drag, startPoint x: 698, startPoint y: 281, endPoint x: 637, endPoint y: 260, distance: 64.4
click at [656, 356] on div "trigger new_tab: wait_until_loaded: wait_for_element: param_menu click_element:…" at bounding box center [618, 263] width 851 height 478
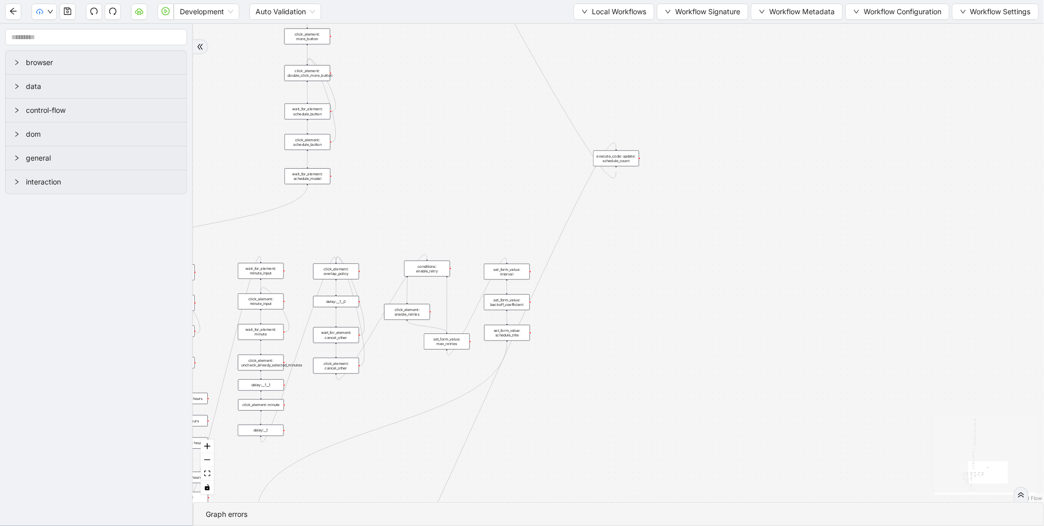
drag, startPoint x: 661, startPoint y: 337, endPoint x: 675, endPoint y: 93, distance: 244.2
click at [674, 88] on div "trigger new_tab: wait_until_loaded: wait_for_element: param_menu click_element:…" at bounding box center [618, 263] width 851 height 478
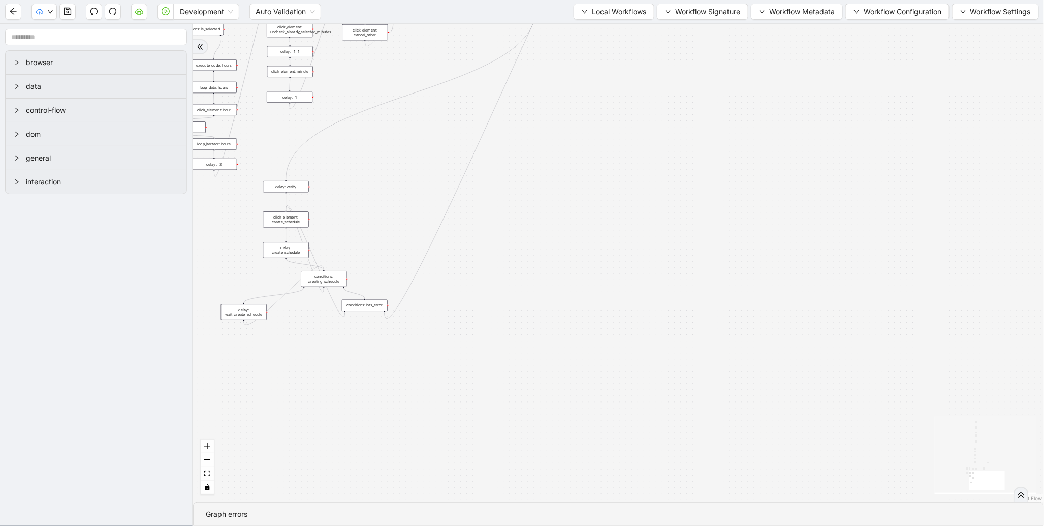
drag, startPoint x: 682, startPoint y: 289, endPoint x: 698, endPoint y: 206, distance: 85.3
click at [698, 206] on div "trigger new_tab: wait_until_loaded: wait_for_element: param_menu click_element:…" at bounding box center [618, 263] width 851 height 478
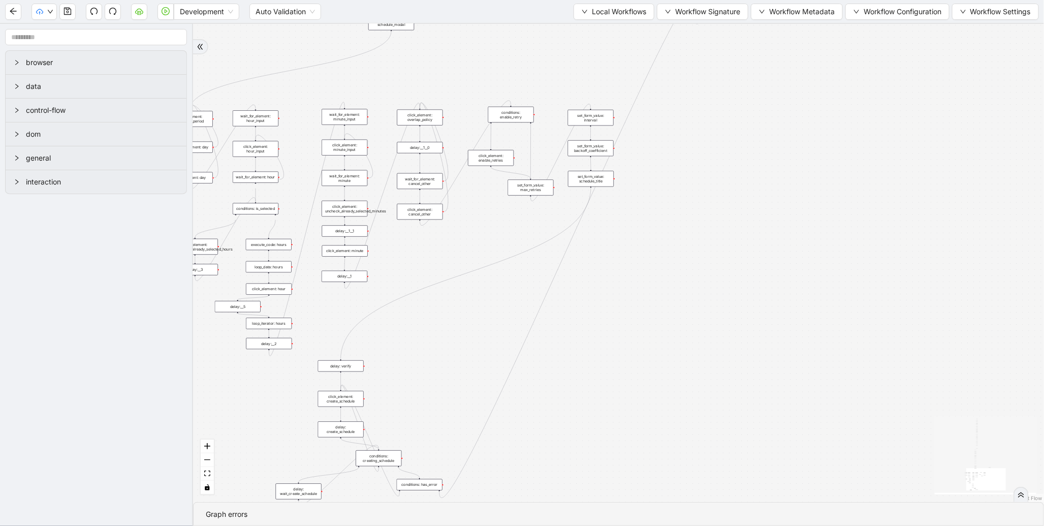
drag, startPoint x: 600, startPoint y: 194, endPoint x: 652, endPoint y: 367, distance: 181.1
click at [652, 367] on div "trigger new_tab: wait_until_loaded: wait_for_element: param_menu click_element:…" at bounding box center [618, 263] width 851 height 478
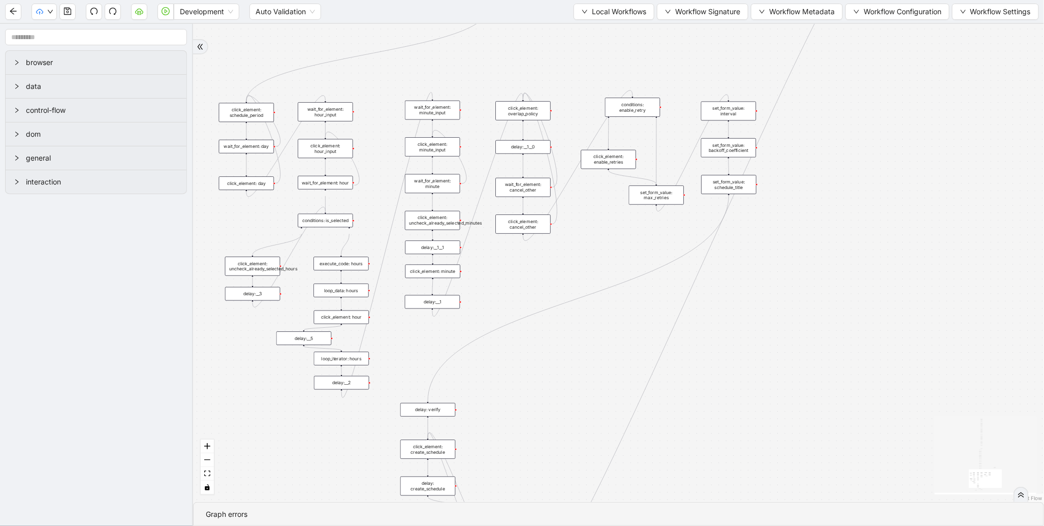
drag, startPoint x: 474, startPoint y: 244, endPoint x: 612, endPoint y: 252, distance: 137.4
click at [612, 252] on div "trigger new_tab: wait_until_loaded: wait_for_element: param_menu click_element:…" at bounding box center [618, 263] width 851 height 478
click at [745, 188] on div "set_form_value: schedule_title" at bounding box center [728, 184] width 55 height 19
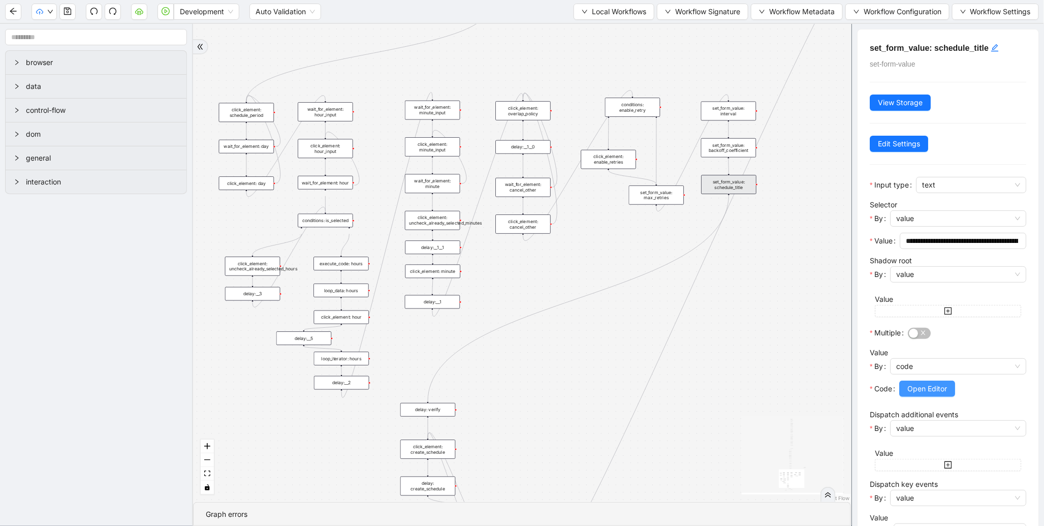
click at [918, 395] on button "Open Editor" at bounding box center [927, 388] width 56 height 16
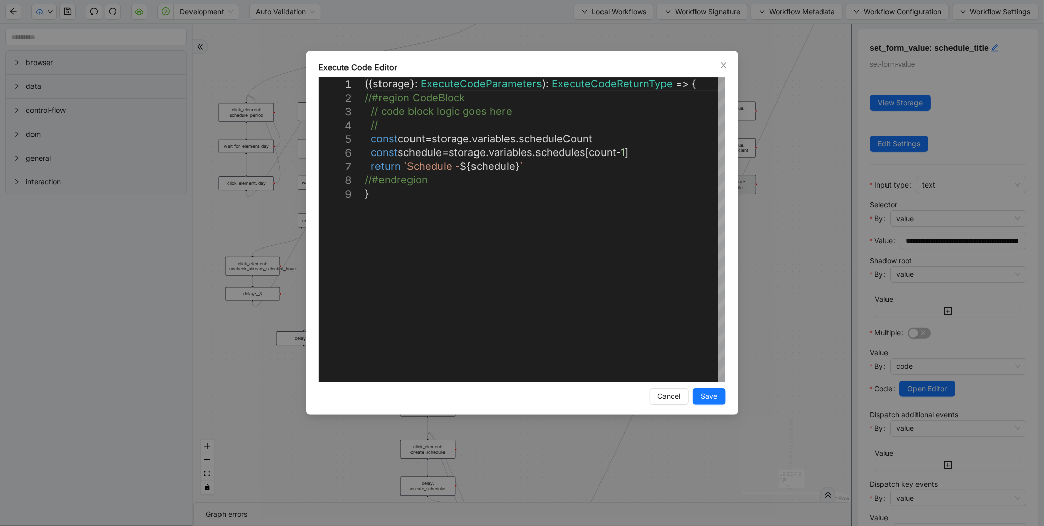
click at [974, 240] on div "**********" at bounding box center [522, 263] width 1044 height 526
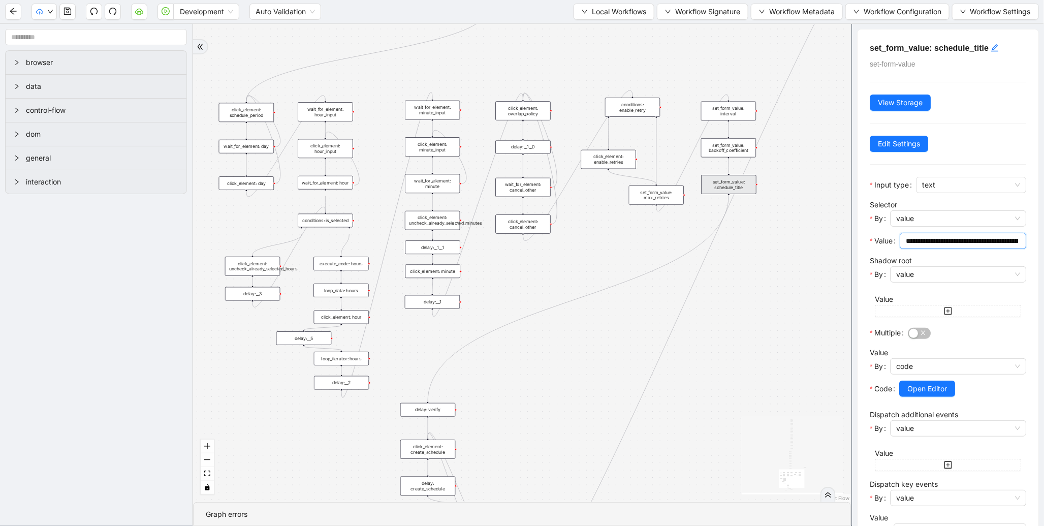
click at [974, 242] on input "**********" at bounding box center [962, 240] width 112 height 11
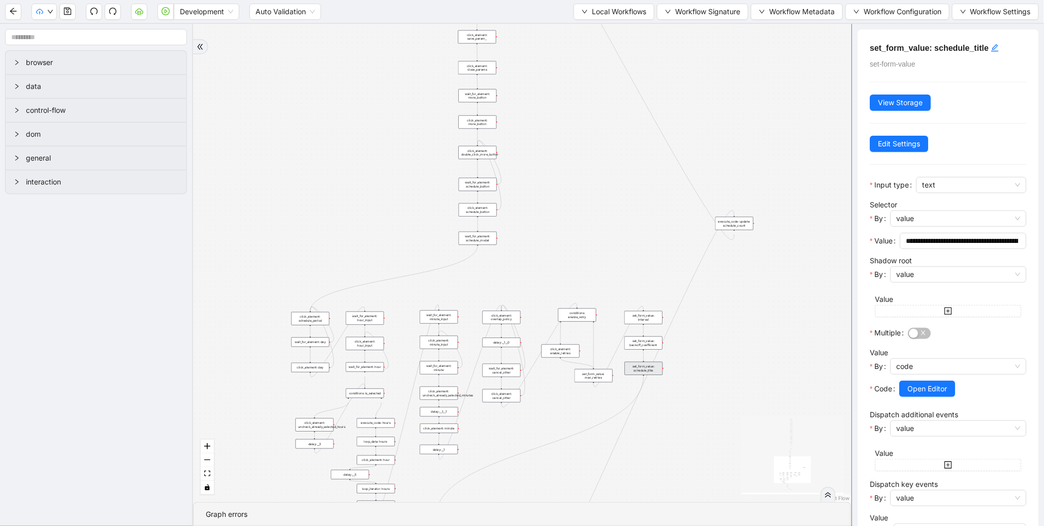
drag, startPoint x: 725, startPoint y: 212, endPoint x: 727, endPoint y: 396, distance: 184.4
click at [727, 396] on div "trigger new_tab: wait_until_loaded: wait_for_element: param_menu click_element:…" at bounding box center [522, 263] width 658 height 478
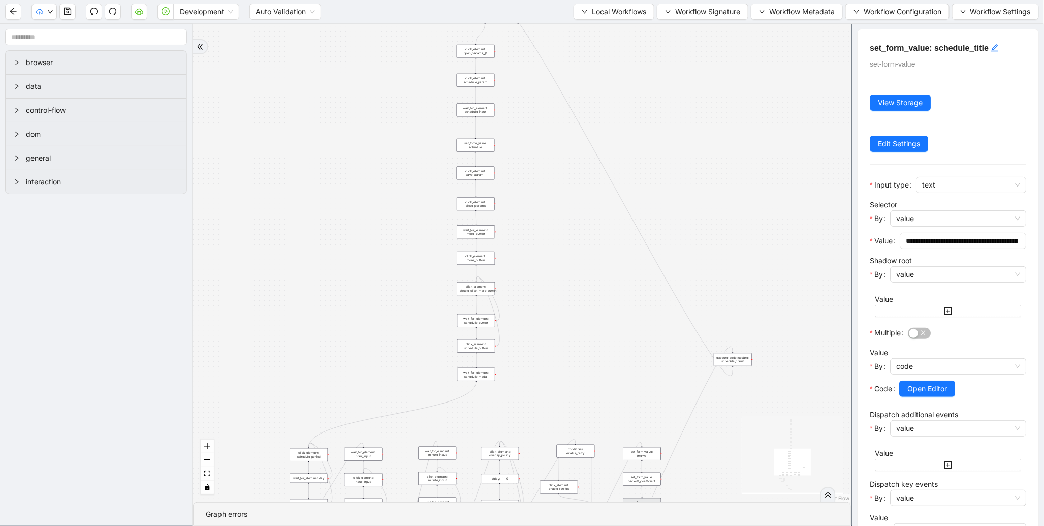
drag, startPoint x: 747, startPoint y: 221, endPoint x: 748, endPoint y: 265, distance: 43.2
click at [747, 263] on div "trigger new_tab: wait_until_loaded: wait_for_element: param_menu click_element:…" at bounding box center [522, 263] width 658 height 478
drag, startPoint x: 695, startPoint y: 228, endPoint x: 688, endPoint y: 268, distance: 41.2
click at [688, 268] on div "trigger new_tab: wait_until_loaded: wait_for_element: param_menu click_element:…" at bounding box center [522, 263] width 658 height 478
drag, startPoint x: 660, startPoint y: 158, endPoint x: 660, endPoint y: 311, distance: 153.4
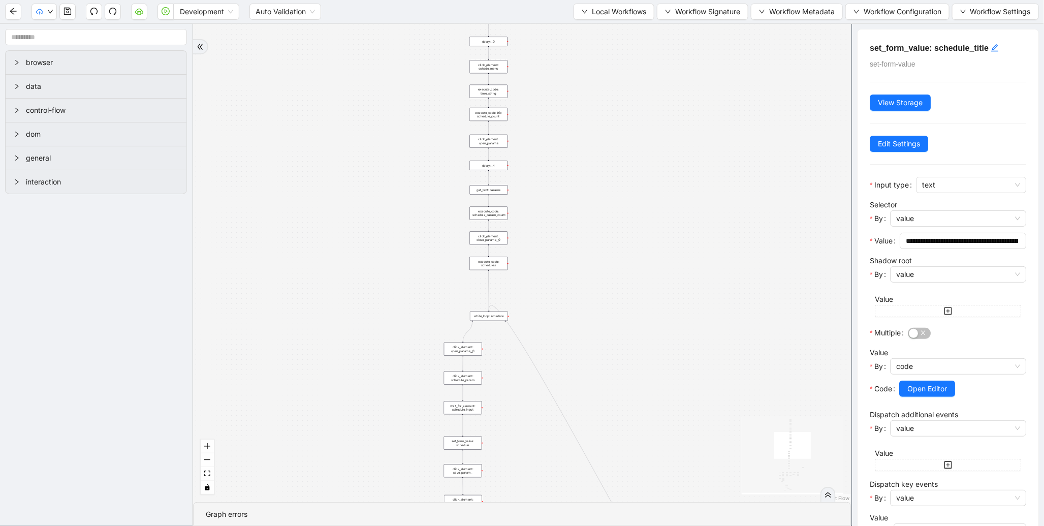
click at [660, 311] on div "trigger new_tab: wait_until_loaded: wait_for_element: param_menu click_element:…" at bounding box center [522, 263] width 658 height 478
drag, startPoint x: 607, startPoint y: 134, endPoint x: 612, endPoint y: 312, distance: 178.3
click at [613, 315] on div "trigger new_tab: wait_until_loaded: wait_for_element: param_menu click_element:…" at bounding box center [522, 263] width 658 height 478
drag, startPoint x: 596, startPoint y: 282, endPoint x: 604, endPoint y: 343, distance: 62.1
click at [604, 343] on div "trigger new_tab: wait_until_loaded: wait_for_element: param_menu click_element:…" at bounding box center [522, 263] width 658 height 478
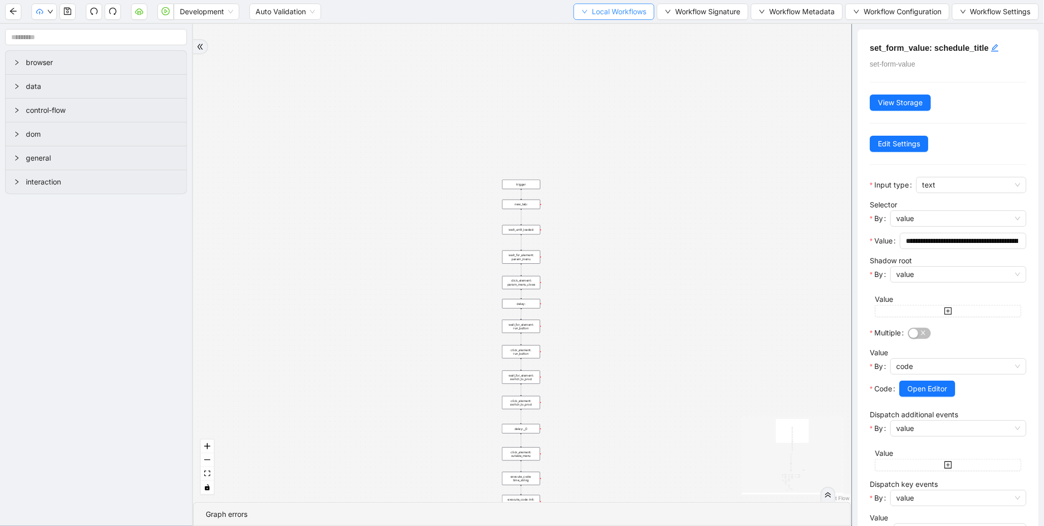
click at [625, 18] on button "Local Workflows" at bounding box center [613, 12] width 81 height 16
click at [596, 28] on span "Select" at bounding box center [609, 30] width 66 height 11
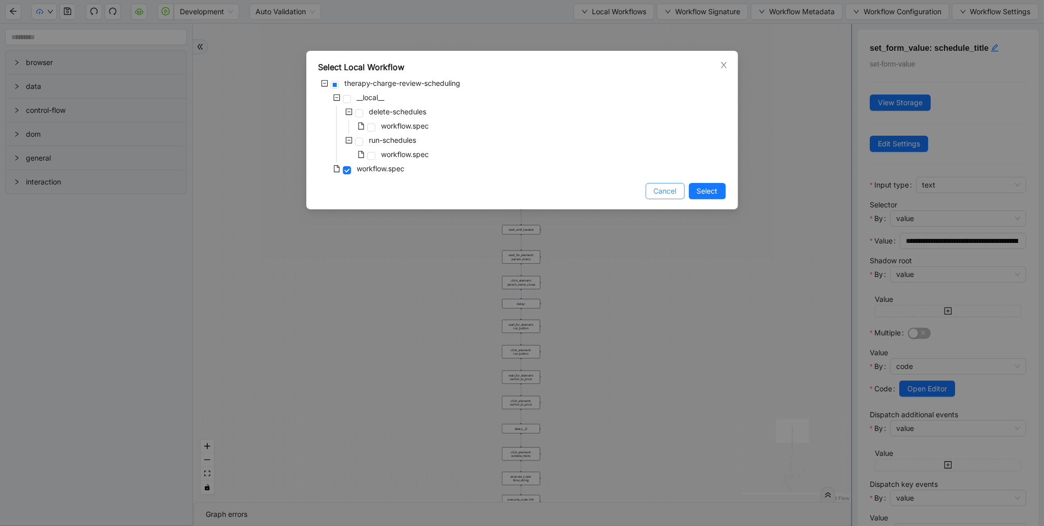
click at [672, 187] on span "Cancel" at bounding box center [665, 190] width 23 height 11
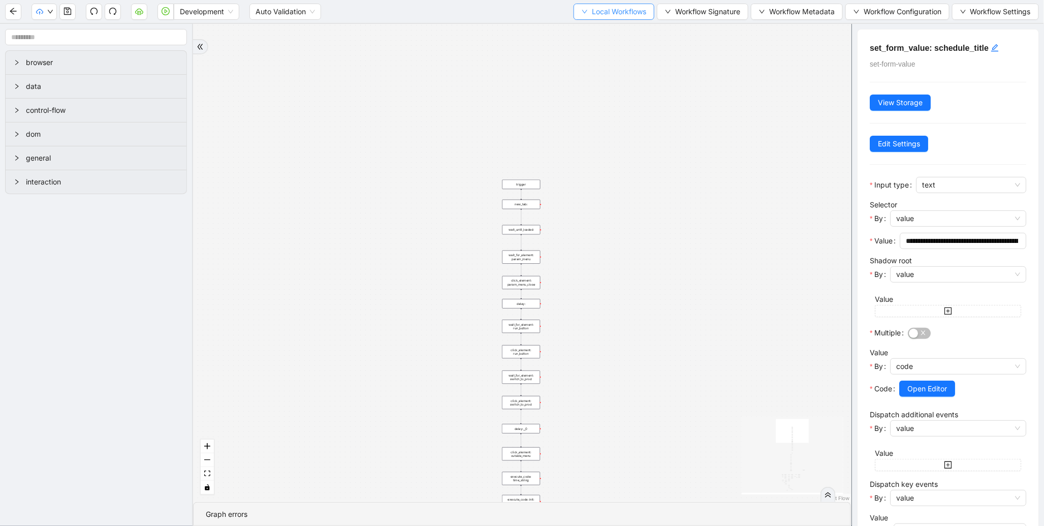
click at [613, 9] on span "Local Workflows" at bounding box center [619, 11] width 54 height 11
click at [606, 34] on span "Select" at bounding box center [609, 30] width 66 height 11
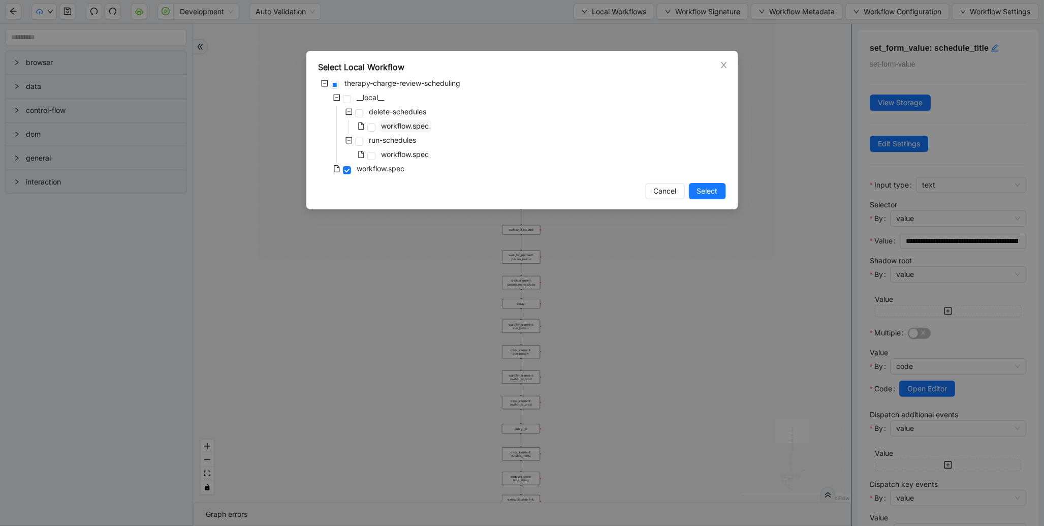
click at [407, 126] on span "workflow.spec" at bounding box center [405, 125] width 48 height 9
click at [703, 195] on span "Select" at bounding box center [707, 190] width 21 height 11
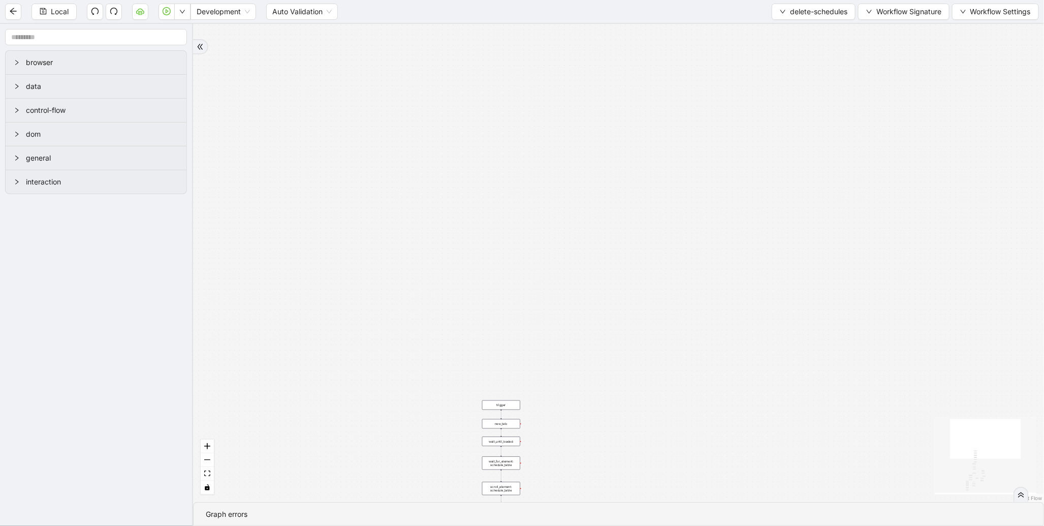
drag, startPoint x: 426, startPoint y: 369, endPoint x: 404, endPoint y: 125, distance: 245.3
click at [404, 125] on div "loopFrom has_cancel fallback is_required_schedule has_next_row fallback has_nex…" at bounding box center [618, 263] width 851 height 478
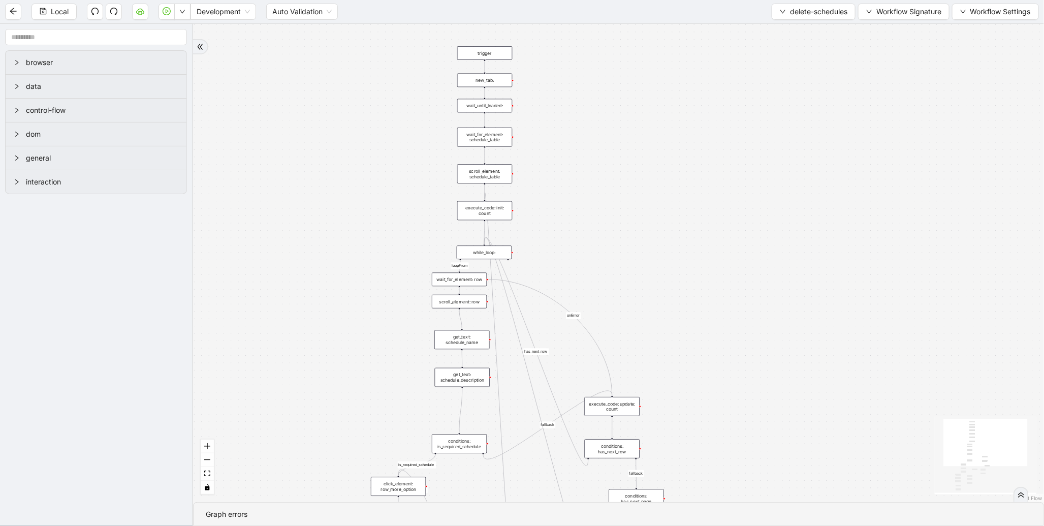
drag, startPoint x: 600, startPoint y: 268, endPoint x: 597, endPoint y: 166, distance: 102.6
click at [598, 166] on div "loopFrom has_cancel fallback is_required_schedule has_next_row fallback has_nex…" at bounding box center [618, 263] width 851 height 478
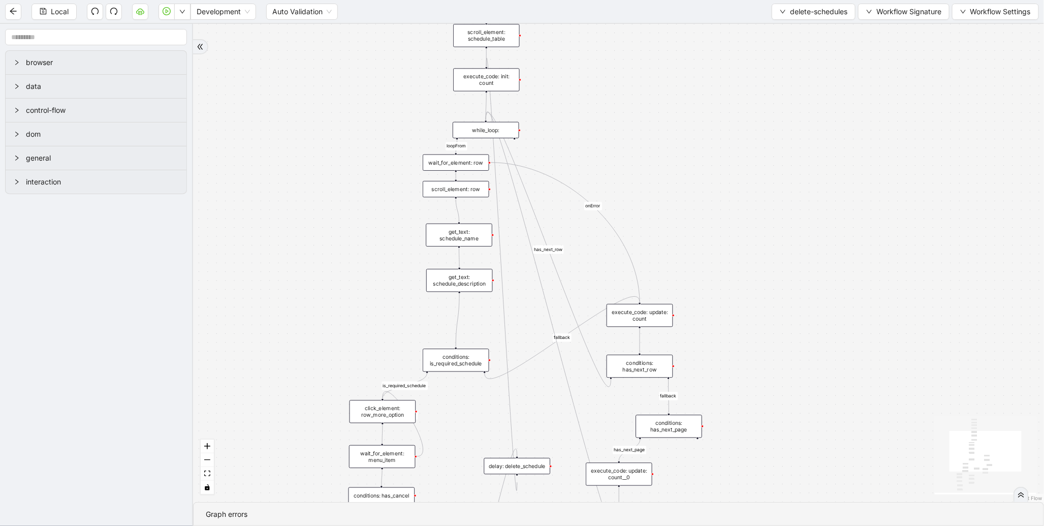
click at [454, 369] on div "conditions: is_required_schedule" at bounding box center [456, 359] width 67 height 23
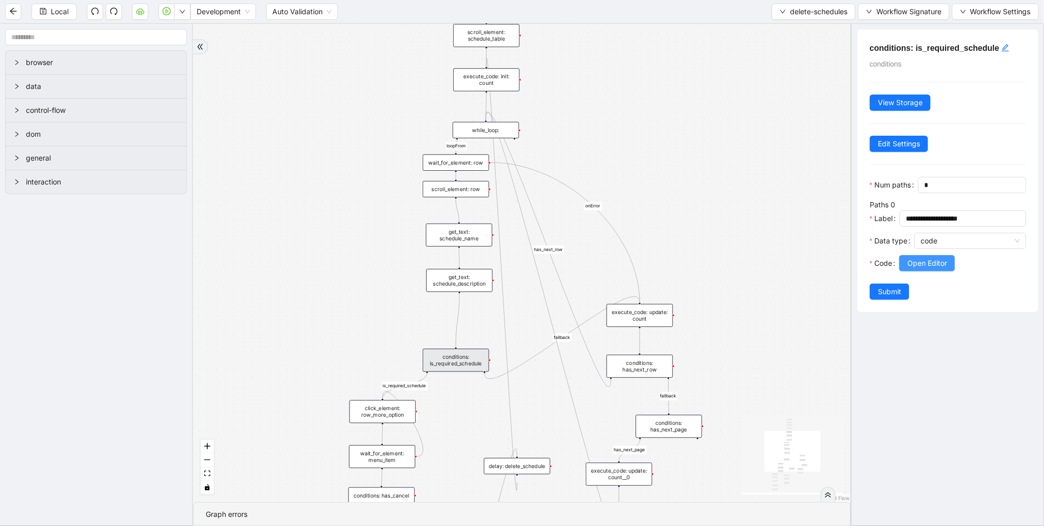
click at [927, 269] on span "Open Editor" at bounding box center [927, 263] width 40 height 11
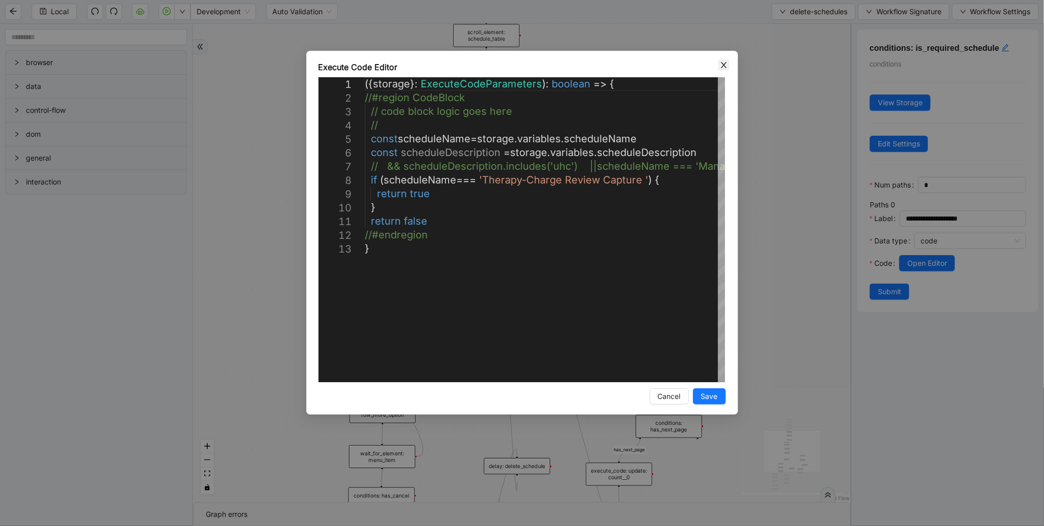
click at [720, 63] on icon "close" at bounding box center [724, 65] width 8 height 8
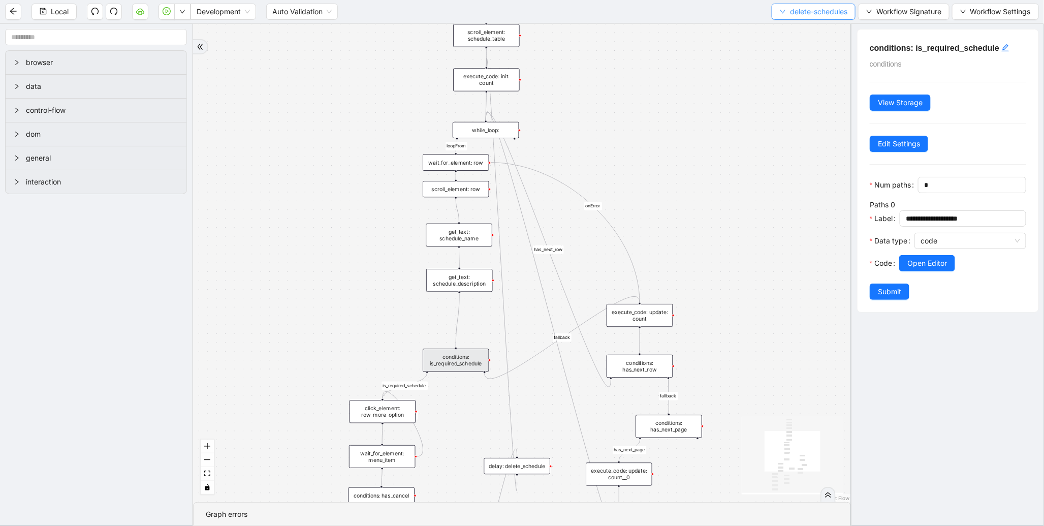
click at [781, 16] on button "delete-schedules" at bounding box center [813, 12] width 84 height 16
click at [784, 26] on span "Select" at bounding box center [811, 30] width 69 height 11
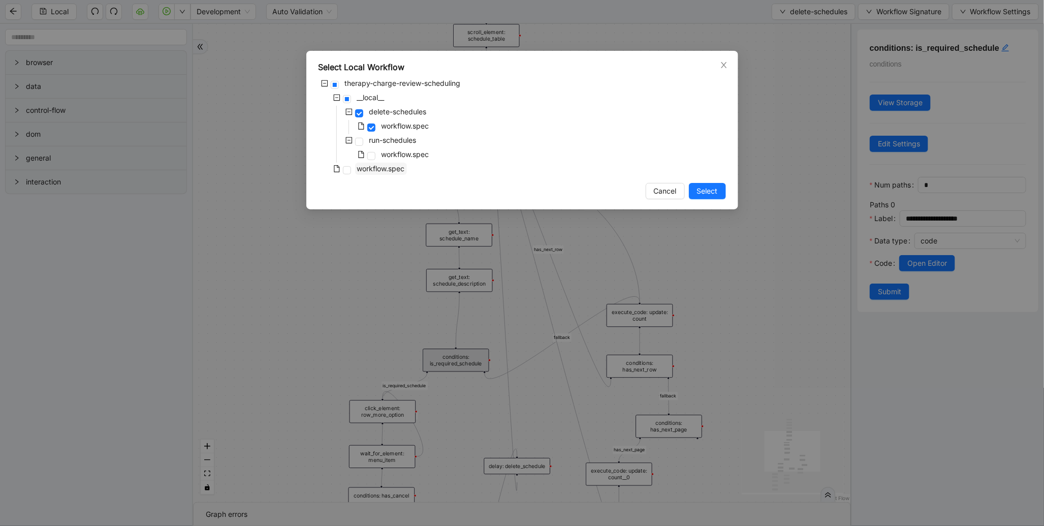
click at [374, 165] on span "workflow.spec" at bounding box center [381, 168] width 48 height 9
click at [707, 192] on span "Select" at bounding box center [707, 190] width 21 height 11
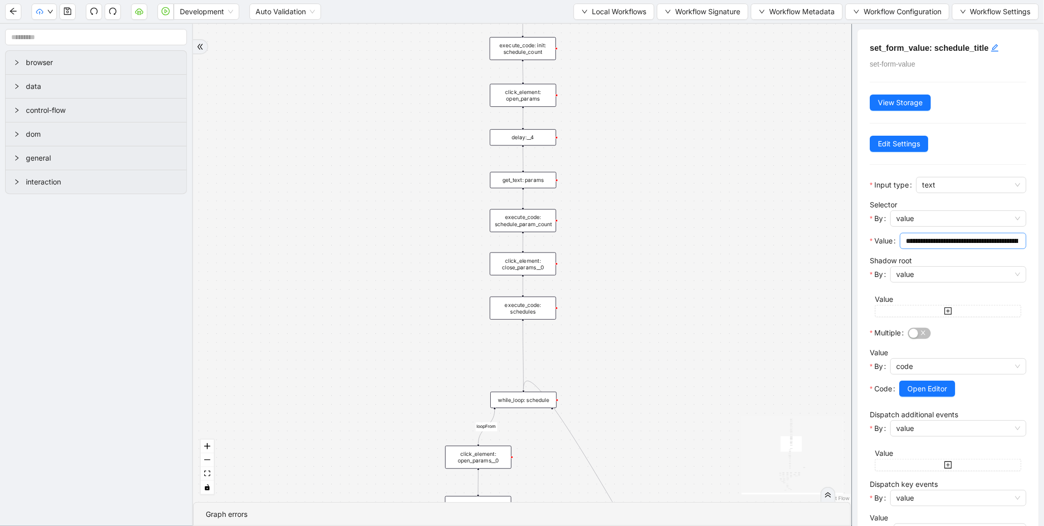
click at [965, 239] on input "**********" at bounding box center [962, 240] width 112 height 11
click at [930, 218] on span "value" at bounding box center [958, 218] width 124 height 15
click at [924, 256] on div "code" at bounding box center [956, 255] width 114 height 11
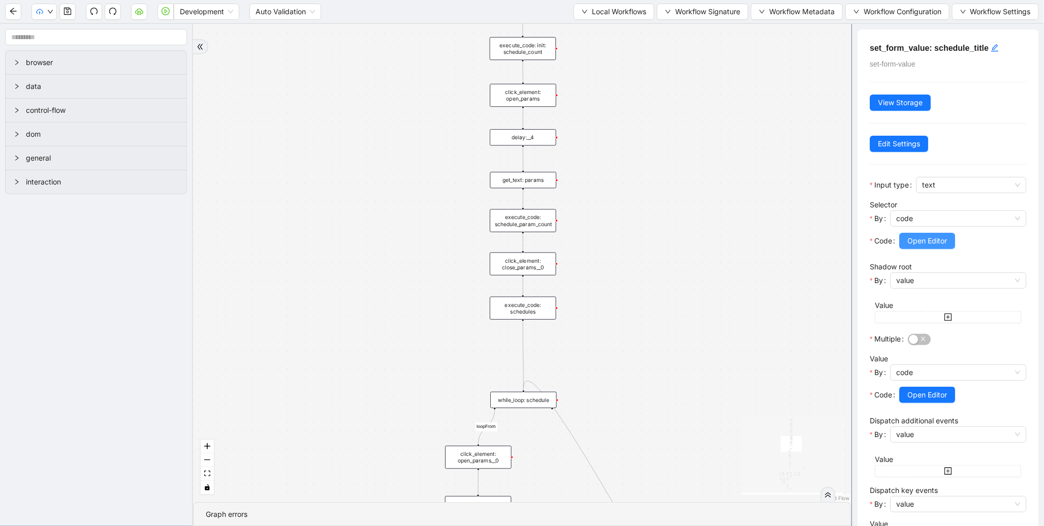
click at [916, 244] on span "Open Editor" at bounding box center [927, 240] width 40 height 11
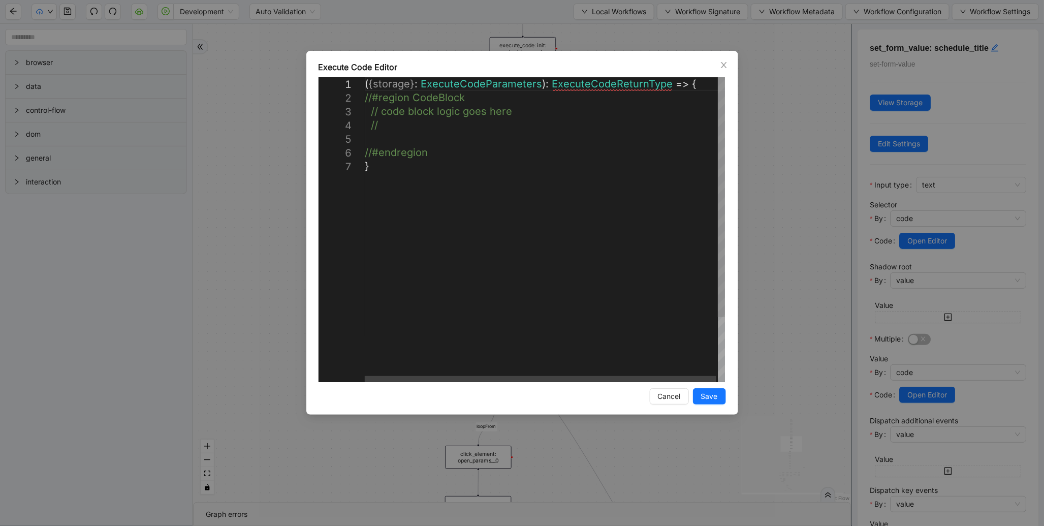
scroll to position [0, 5]
click at [384, 135] on div "( { storage } : ExecuteCodeParameters ): ExecuteCodeReturnType => { //#region C…" at bounding box center [546, 270] width 362 height 387
paste textarea "**********"
click at [461, 125] on div "( { storage } : ExecuteCodeParameters ): ExecuteCodeReturnType => { //#region C…" at bounding box center [542, 270] width 366 height 387
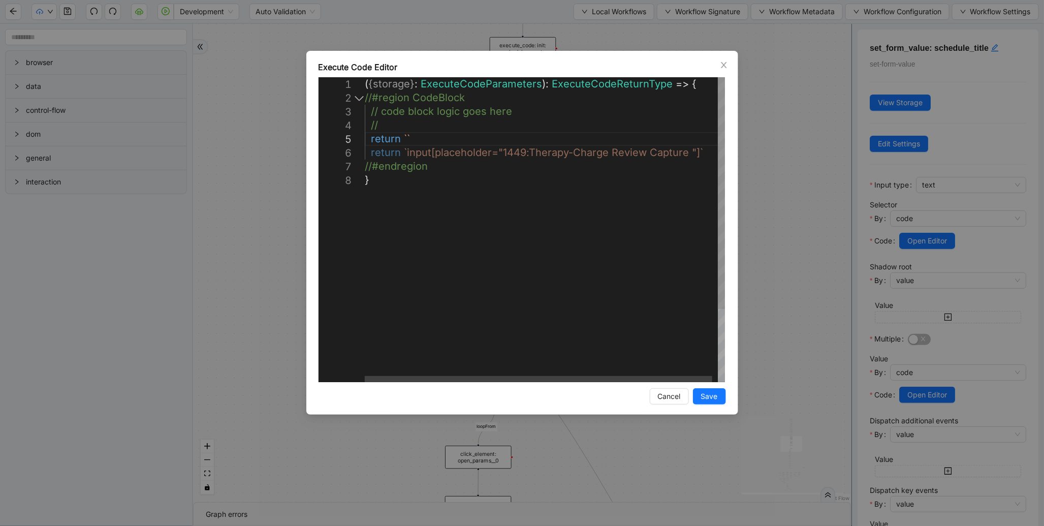
paste textarea "**********"
type textarea "**********"
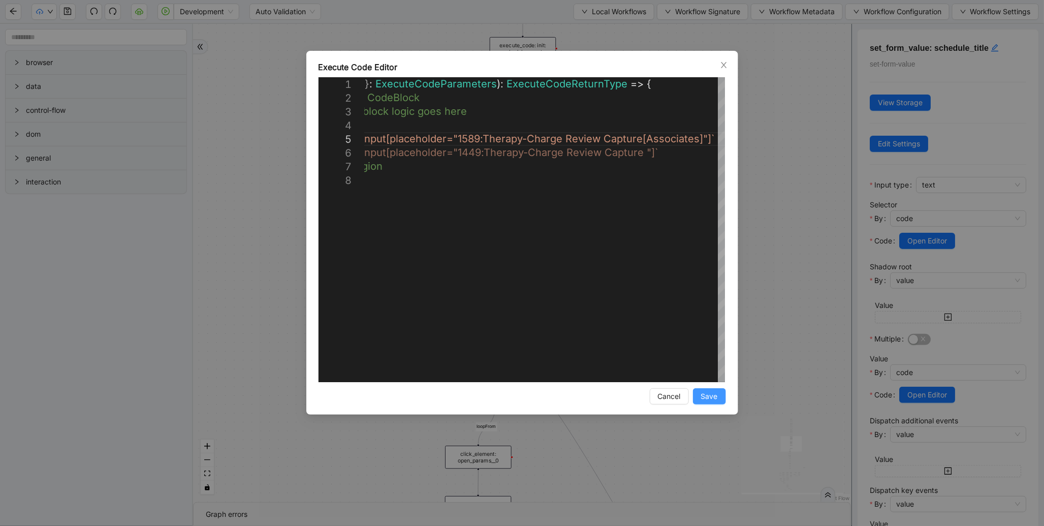
click at [707, 398] on span "Save" at bounding box center [709, 396] width 17 height 11
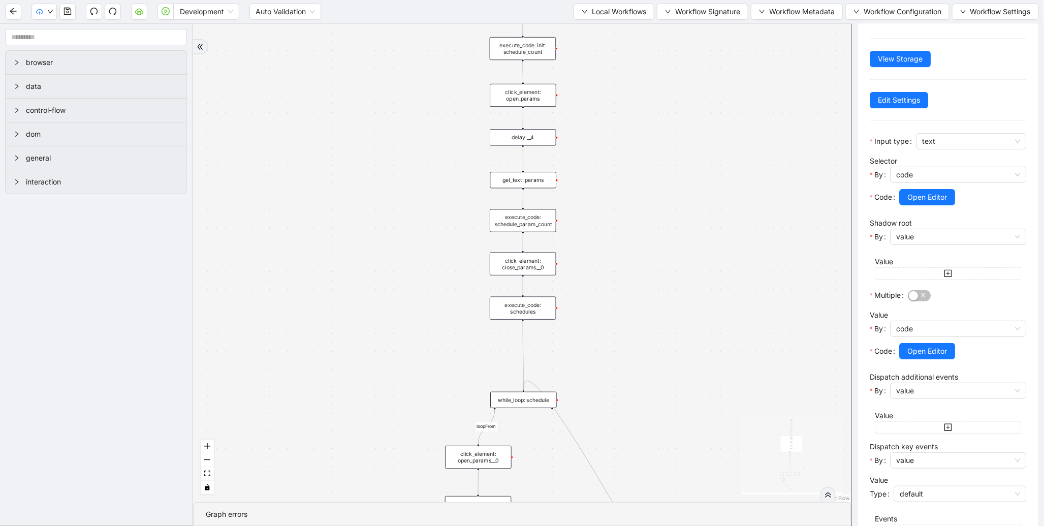
scroll to position [68, 0]
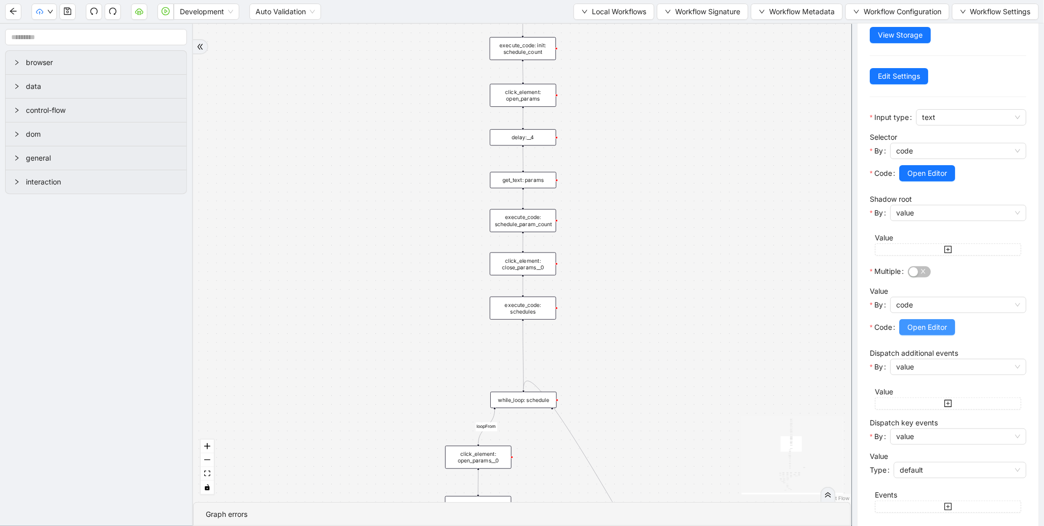
click at [930, 328] on span "Open Editor" at bounding box center [927, 326] width 40 height 11
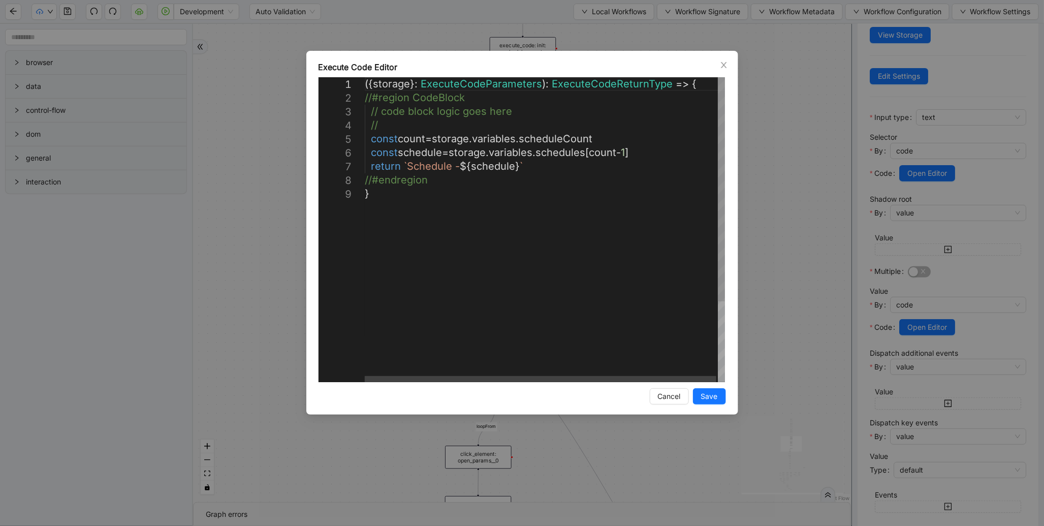
scroll to position [0, 5]
drag, startPoint x: 369, startPoint y: 168, endPoint x: 524, endPoint y: 170, distance: 154.9
paste textarea "**********"
click at [411, 181] on div "({ storage }: ExecuteCodeParameters ): ExecuteCodeReturnType => { //#region Cod…" at bounding box center [546, 291] width 362 height 428
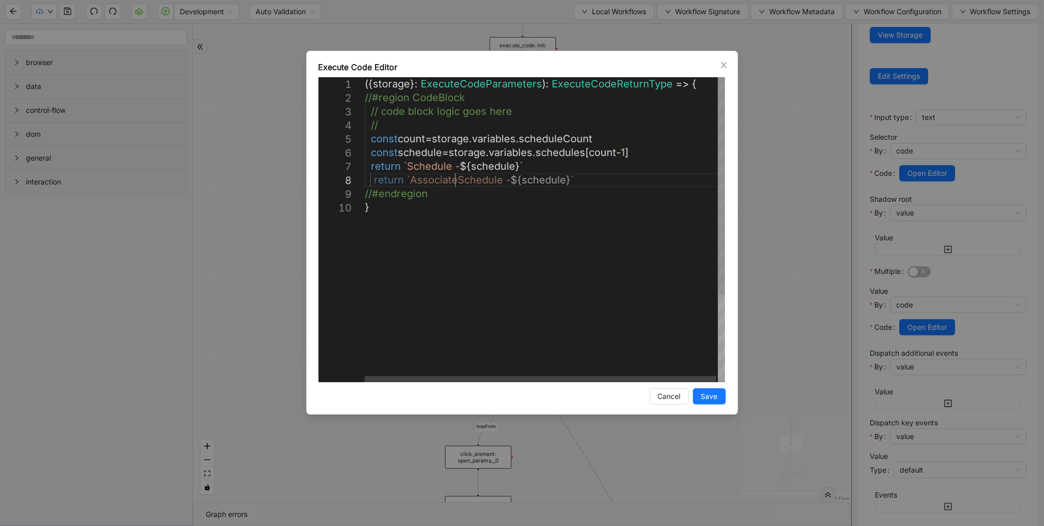
scroll to position [95, 128]
click at [409, 166] on div "({ storage }: ExecuteCodeParameters ): ExecuteCodeReturnType => { //#region Cod…" at bounding box center [546, 291] width 362 height 428
type textarea "**********"
click at [701, 393] on span "Save" at bounding box center [709, 396] width 17 height 11
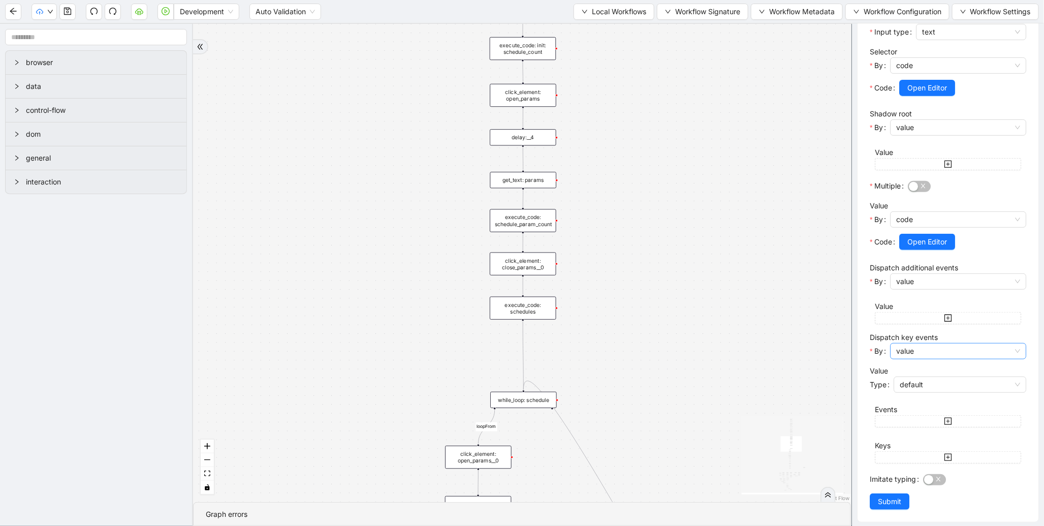
scroll to position [159, 0]
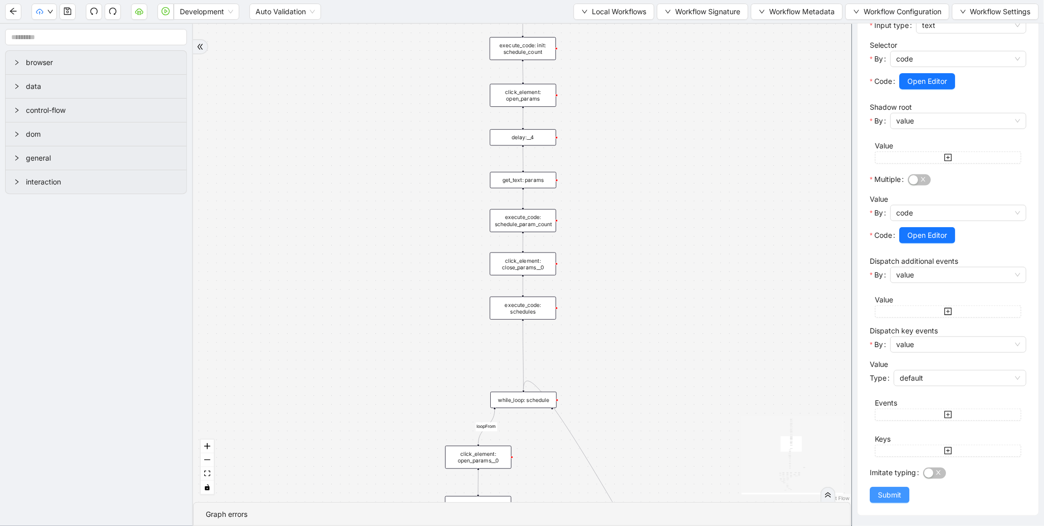
click at [892, 498] on span "Submit" at bounding box center [889, 494] width 23 height 11
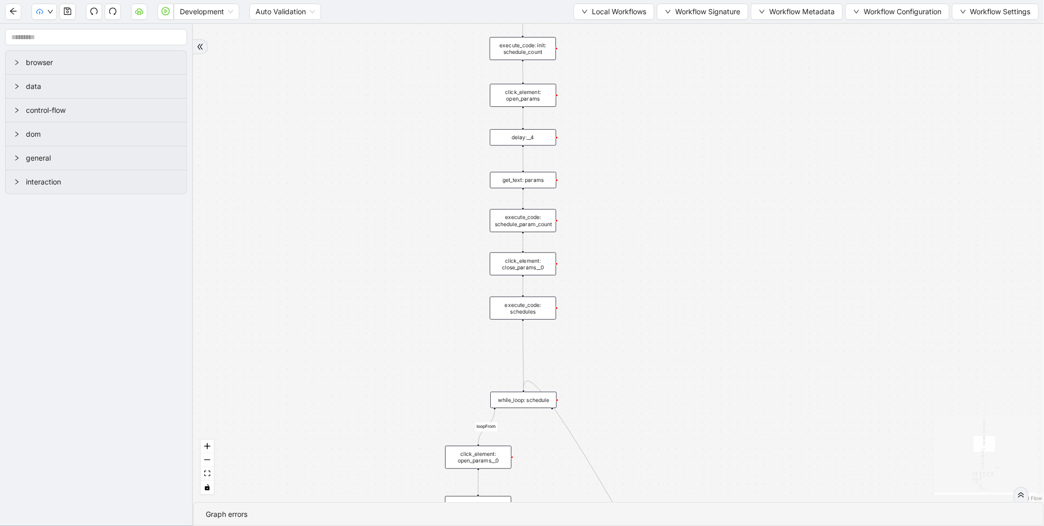
scroll to position [0, 0]
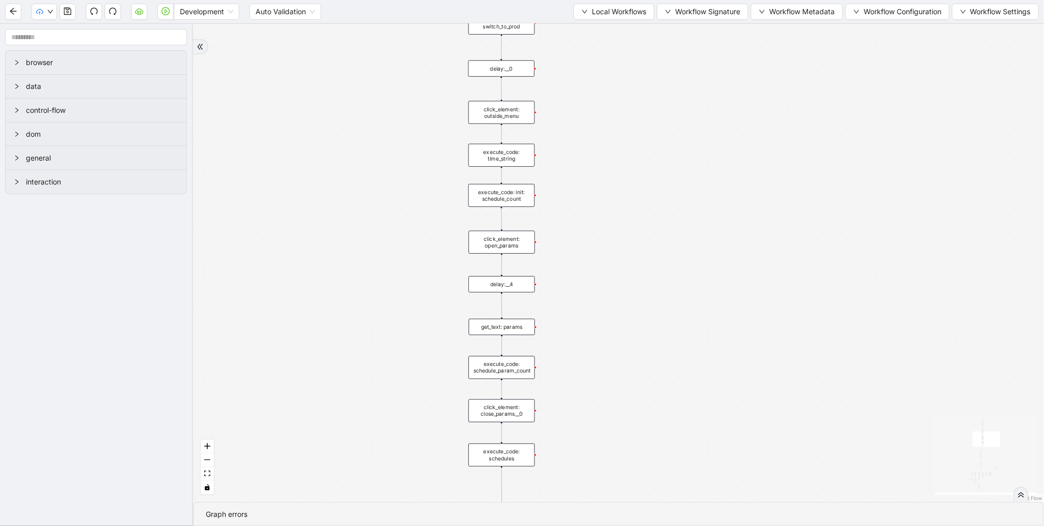
drag, startPoint x: 654, startPoint y: 265, endPoint x: 633, endPoint y: 412, distance: 148.3
click at [633, 412] on div "fallback enable_retry has_error fallback is_selected fallback create_schedule_d…" at bounding box center [618, 263] width 851 height 478
drag, startPoint x: 647, startPoint y: 283, endPoint x: 637, endPoint y: 417, distance: 134.0
click at [637, 417] on div "fallback enable_retry has_error fallback is_selected fallback create_schedule_d…" at bounding box center [618, 263] width 851 height 478
drag, startPoint x: 627, startPoint y: 230, endPoint x: 627, endPoint y: 434, distance: 204.7
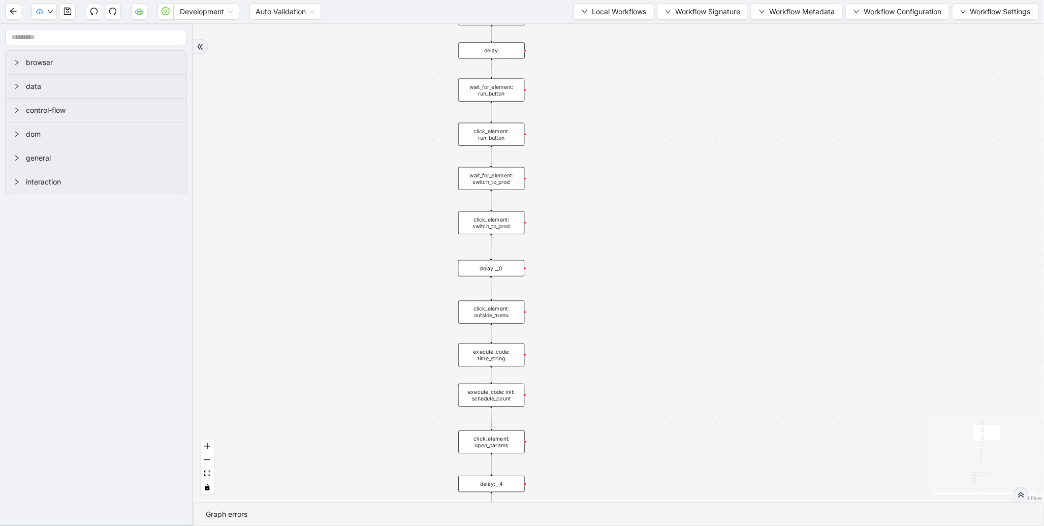
click at [627, 434] on div "fallback enable_retry has_error fallback is_selected fallback create_schedule_d…" at bounding box center [618, 263] width 851 height 478
drag, startPoint x: 618, startPoint y: 262, endPoint x: 618, endPoint y: 408, distance: 146.3
click at [618, 414] on div "fallback enable_retry has_error fallback is_selected fallback create_schedule_d…" at bounding box center [618, 263] width 851 height 478
click at [510, 226] on div "new_tab:" at bounding box center [492, 234] width 67 height 16
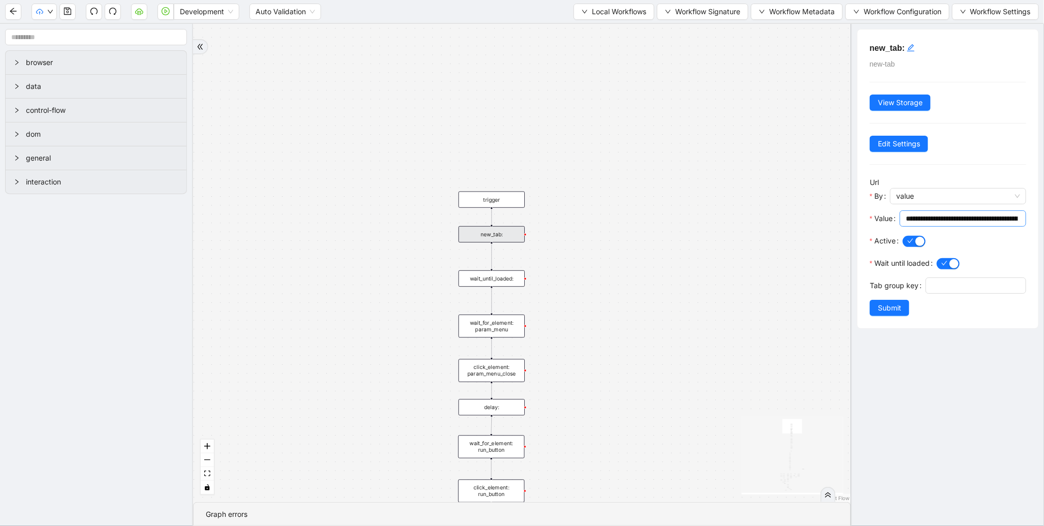
click at [942, 219] on input "**********" at bounding box center [962, 218] width 112 height 11
click at [934, 199] on span "value" at bounding box center [958, 195] width 124 height 15
click at [930, 229] on div "code" at bounding box center [956, 233] width 114 height 11
click at [911, 218] on span "Open Editor" at bounding box center [927, 218] width 40 height 11
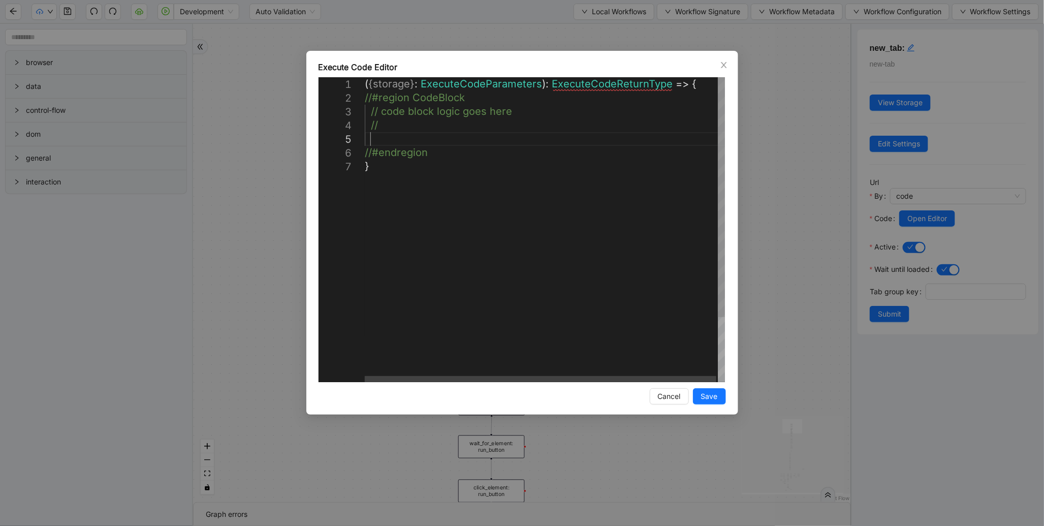
scroll to position [0, 5]
drag, startPoint x: 382, startPoint y: 145, endPoint x: 383, endPoint y: 139, distance: 5.6
click at [382, 144] on div "( { storage } : ExecuteCodeParameters ): ExecuteCodeReturnType => { //#region C…" at bounding box center [546, 270] width 362 height 387
paste textarea "**********"
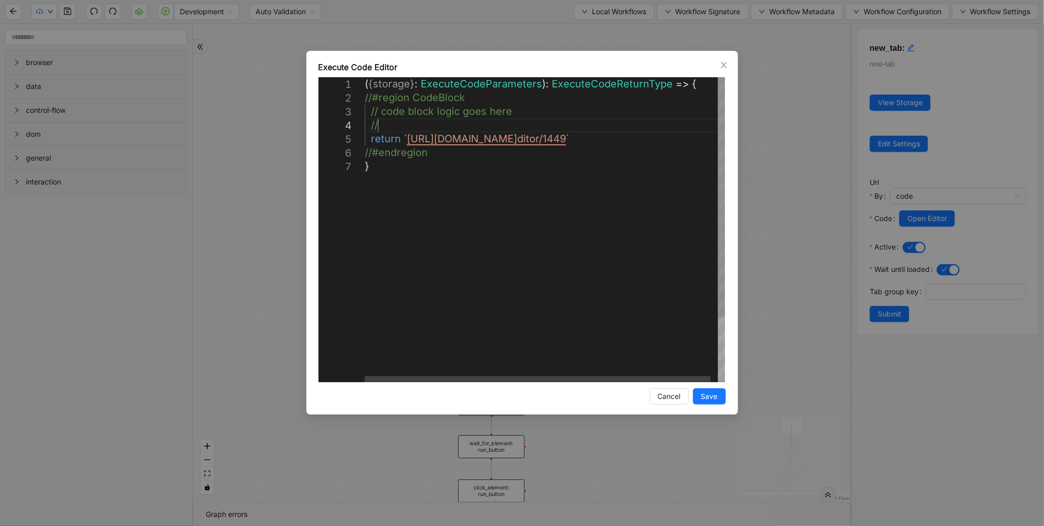
click at [386, 130] on div "( { storage } : ExecuteCodeParameters ): ExecuteCodeReturnType => { //#region C…" at bounding box center [548, 270] width 367 height 387
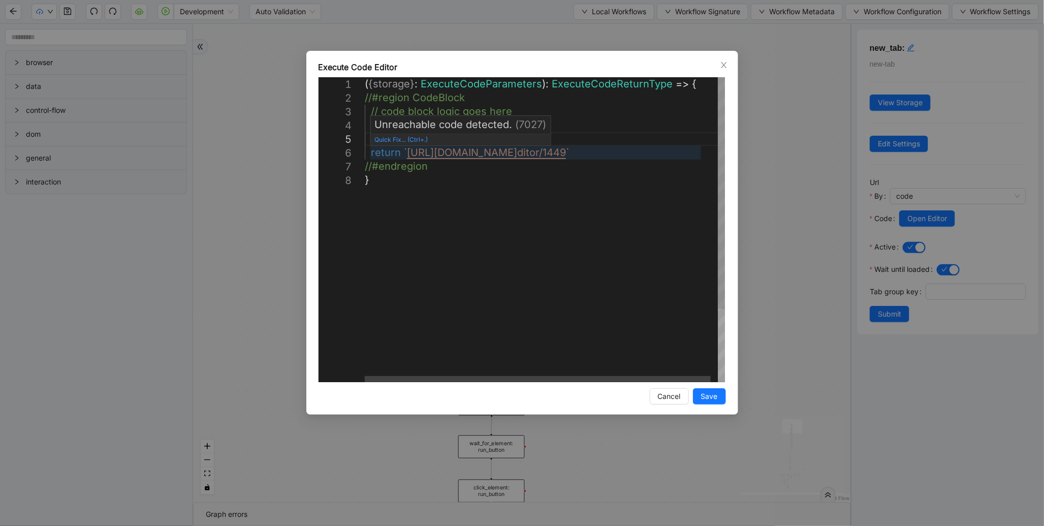
paste textarea "**********"
type textarea "**********"
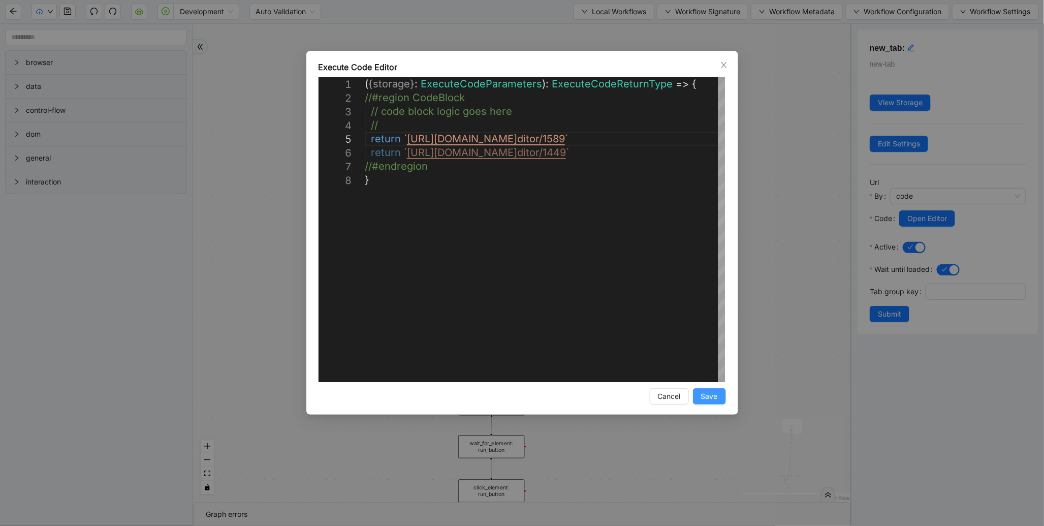
click at [717, 393] on span "Save" at bounding box center [709, 396] width 17 height 11
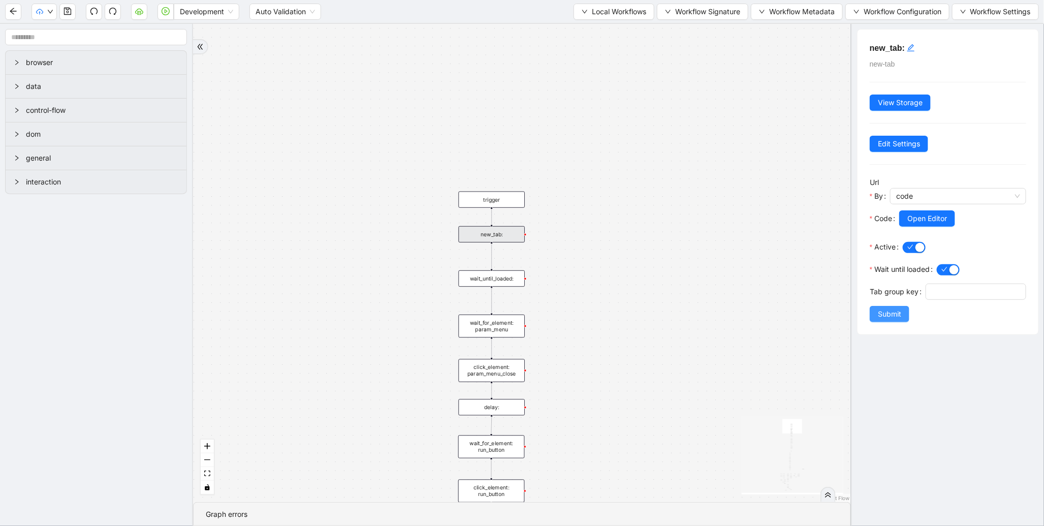
click at [889, 319] on span "Submit" at bounding box center [889, 313] width 23 height 11
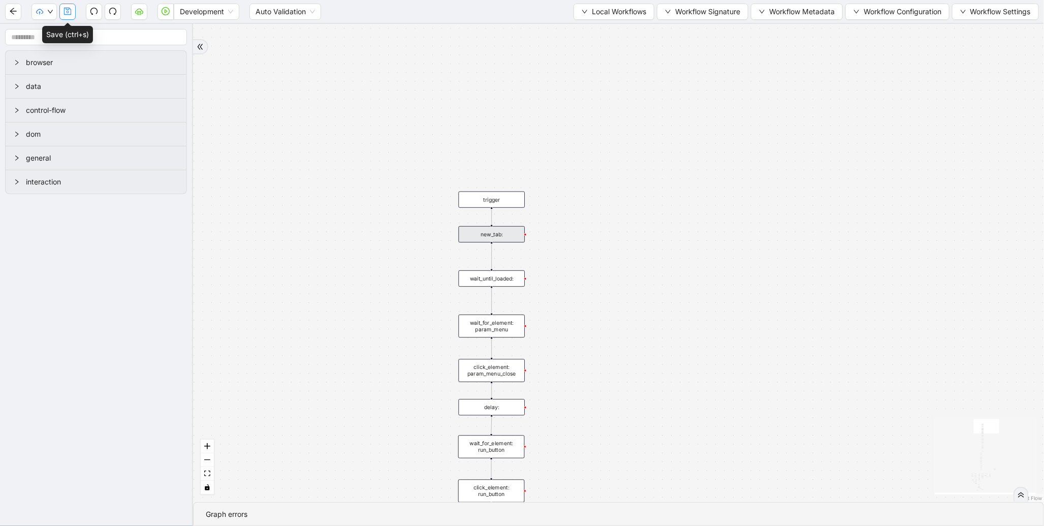
click at [68, 13] on icon "save" at bounding box center [67, 11] width 8 height 8
click at [163, 16] on button "button" at bounding box center [165, 12] width 16 height 16
click at [64, 17] on button "button" at bounding box center [67, 12] width 16 height 16
drag, startPoint x: 300, startPoint y: 244, endPoint x: 303, endPoint y: 85, distance: 159.5
click at [304, 90] on div "fallback enable_retry has_error fallback is_selected fallback create_schedule_d…" at bounding box center [618, 263] width 851 height 478
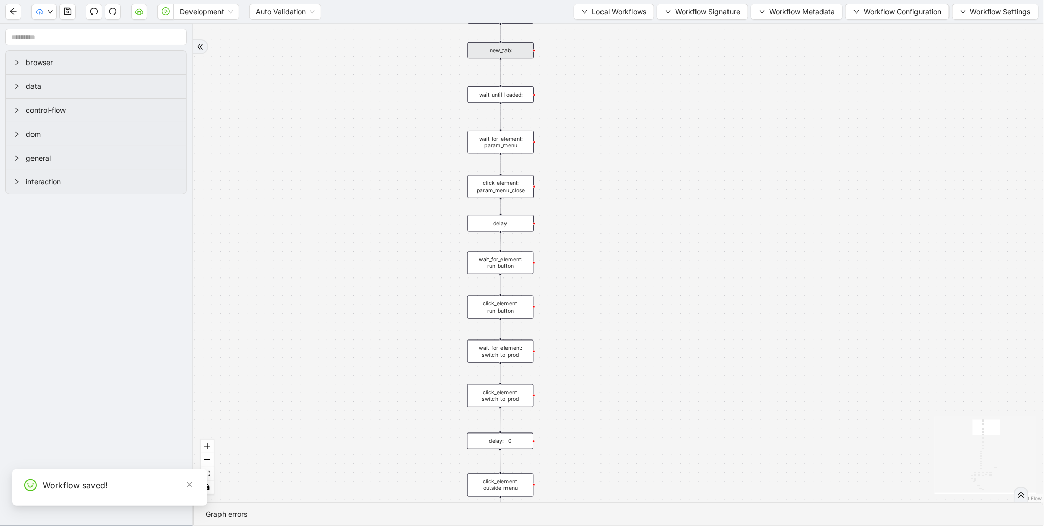
drag, startPoint x: 309, startPoint y: 217, endPoint x: 311, endPoint y: 50, distance: 167.6
click at [311, 78] on div "fallback enable_retry has_error fallback is_selected fallback create_schedule_d…" at bounding box center [618, 263] width 851 height 478
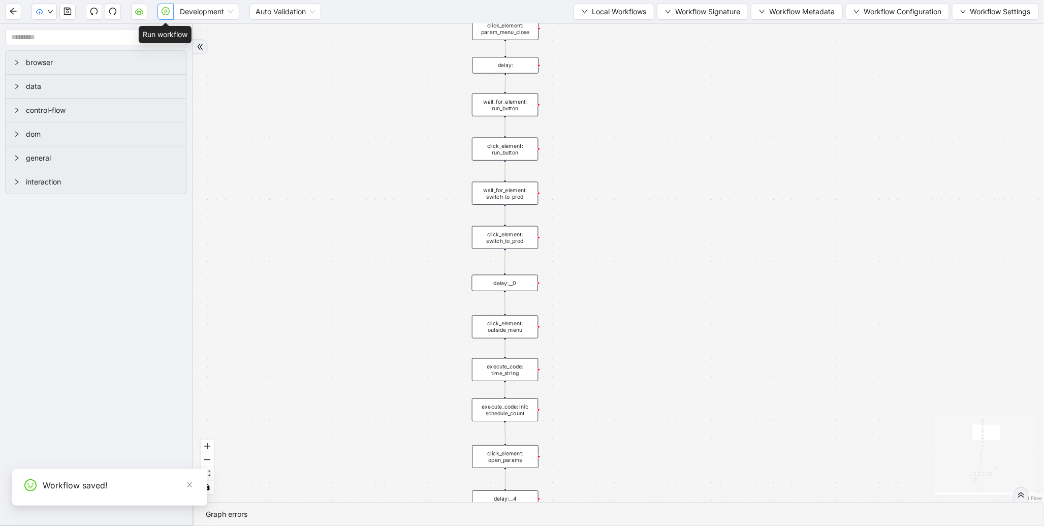
click at [169, 13] on icon "play-circle" at bounding box center [166, 11] width 8 height 8
drag, startPoint x: 360, startPoint y: 123, endPoint x: 208, endPoint y: 298, distance: 230.8
click at [208, 298] on div "fallback enable_retry has_error fallback is_selected fallback create_schedule_d…" at bounding box center [618, 263] width 851 height 478
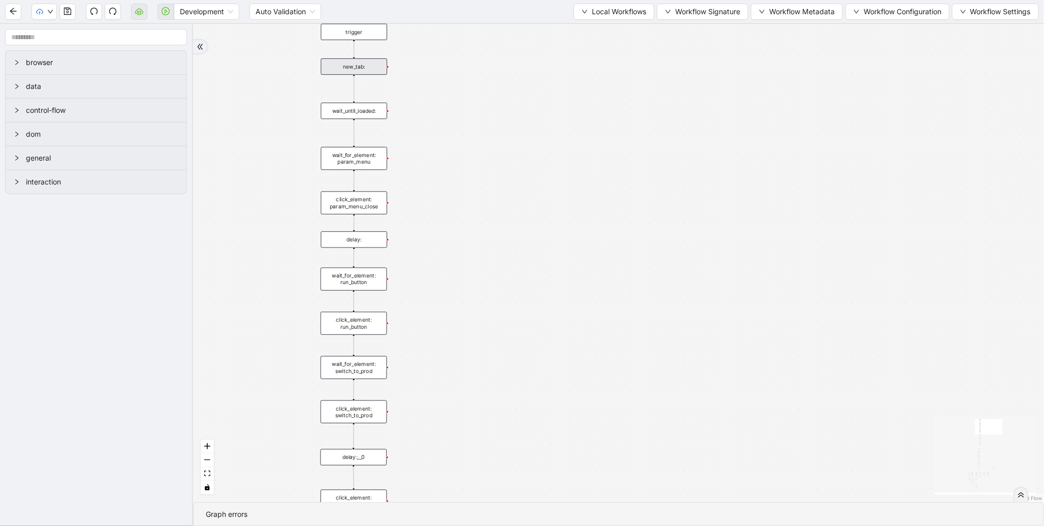
drag, startPoint x: 530, startPoint y: 329, endPoint x: 561, endPoint y: 98, distance: 233.2
click at [561, 98] on div "fallback enable_retry has_error fallback is_selected fallback create_schedule_d…" at bounding box center [618, 263] width 851 height 478
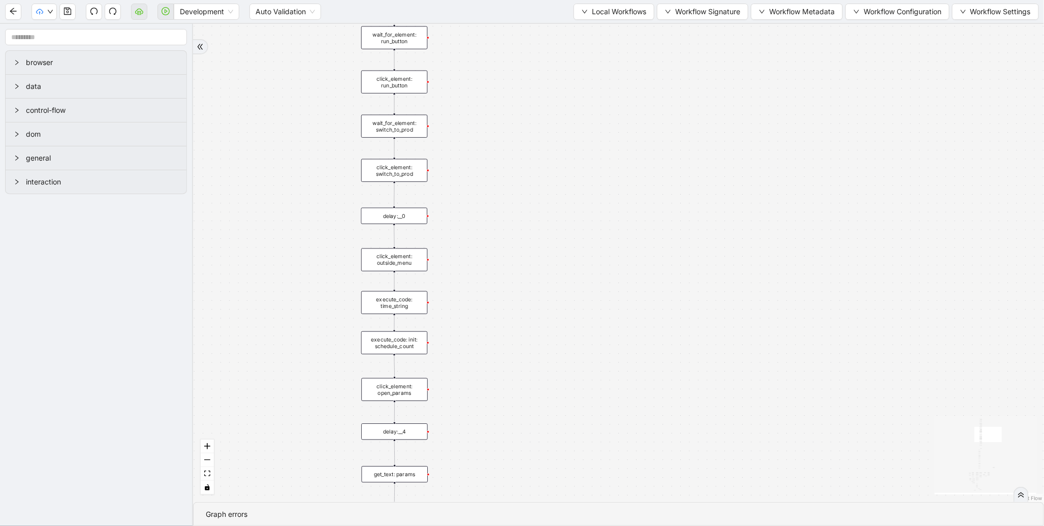
drag, startPoint x: 557, startPoint y: 280, endPoint x: 560, endPoint y: 125, distance: 154.4
click at [560, 125] on div "fallback enable_retry has_error fallback is_selected fallback create_schedule_d…" at bounding box center [618, 263] width 851 height 478
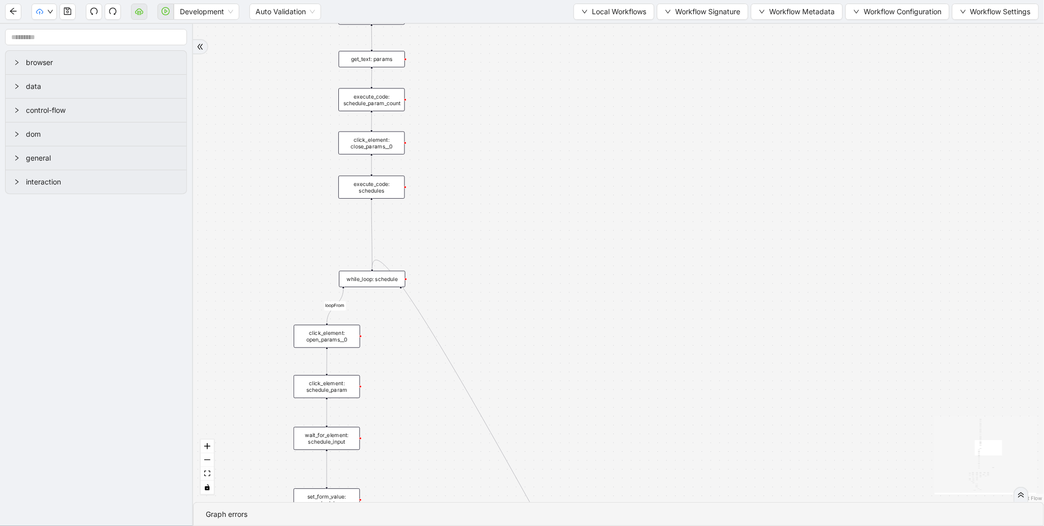
drag, startPoint x: 466, startPoint y: 366, endPoint x: 440, endPoint y: 100, distance: 267.3
click at [440, 100] on div "fallback enable_retry has_error fallback is_selected fallback create_schedule_d…" at bounding box center [618, 263] width 851 height 478
drag, startPoint x: 550, startPoint y: 78, endPoint x: 556, endPoint y: 16, distance: 62.3
click at [556, 16] on section "Development Auto Validation Local Workflows Workflow Signature Workflow Metadat…" at bounding box center [522, 263] width 1044 height 526
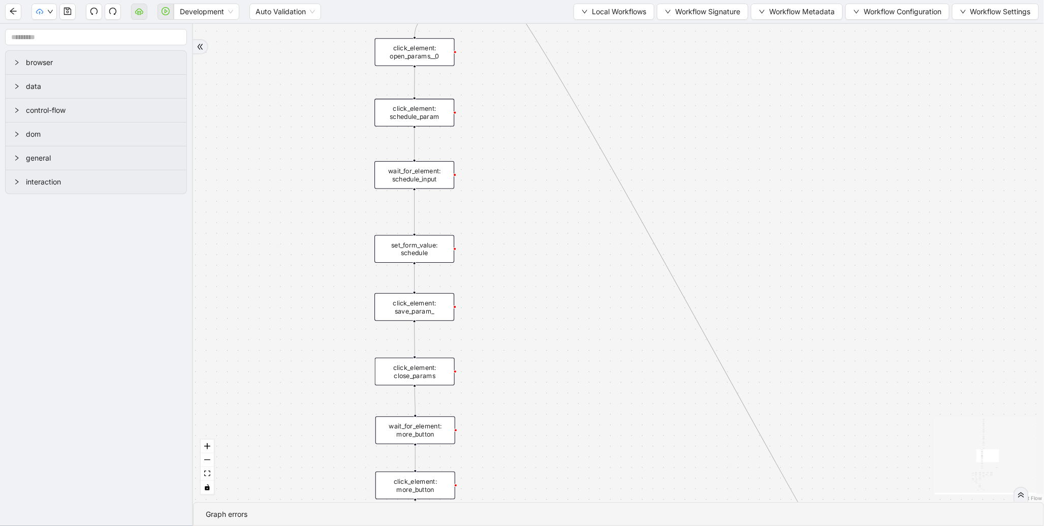
drag, startPoint x: 276, startPoint y: 329, endPoint x: 297, endPoint y: 53, distance: 276.6
click at [297, 53] on div "fallback enable_retry has_error fallback is_selected fallback create_schedule_d…" at bounding box center [618, 263] width 851 height 478
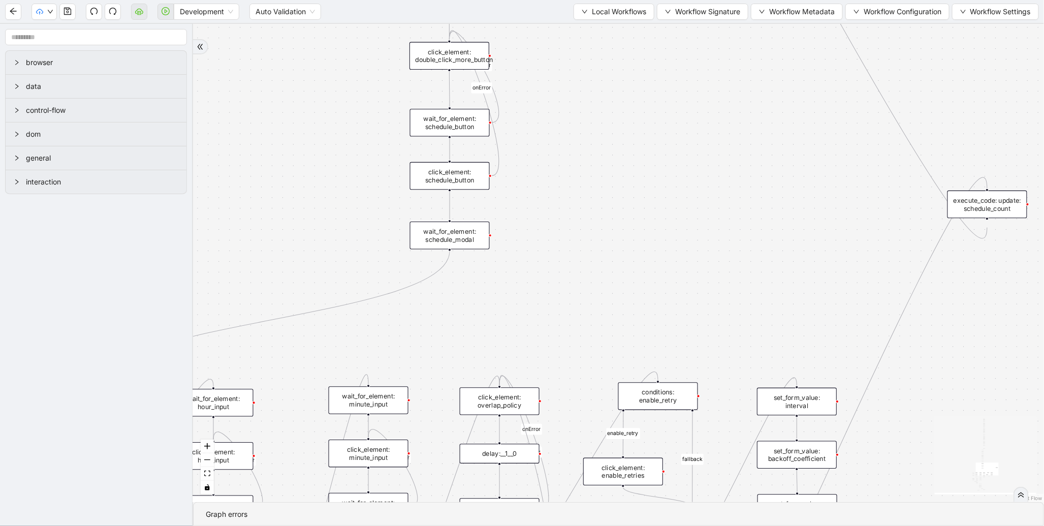
drag, startPoint x: 293, startPoint y: 261, endPoint x: 308, endPoint y: 39, distance: 222.9
click at [307, 39] on div "fallback enable_retry has_error fallback is_selected fallback create_schedule_d…" at bounding box center [618, 263] width 851 height 478
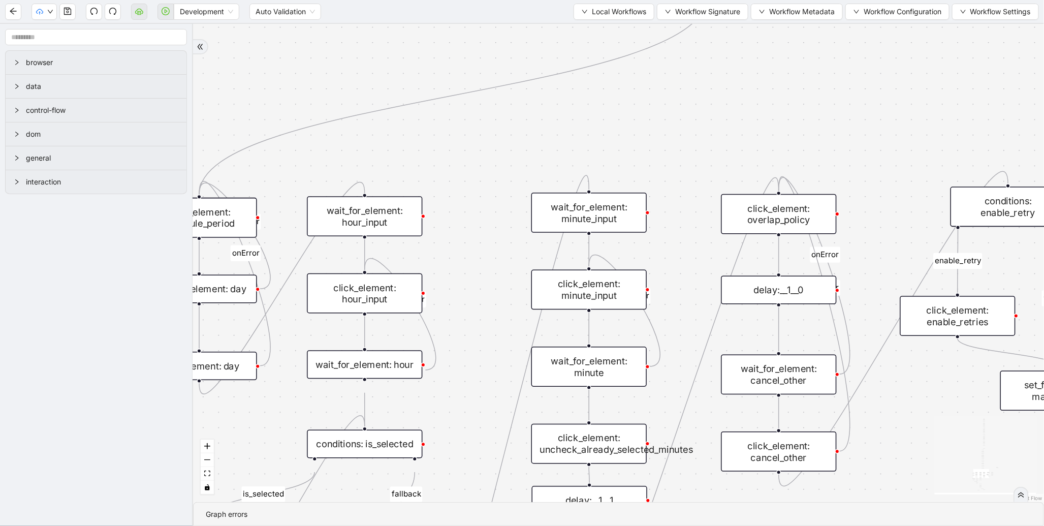
drag, startPoint x: 459, startPoint y: 345, endPoint x: 621, endPoint y: 77, distance: 313.7
click at [621, 77] on div "fallback enable_retry has_error fallback is_selected fallback create_schedule_d…" at bounding box center [618, 263] width 851 height 478
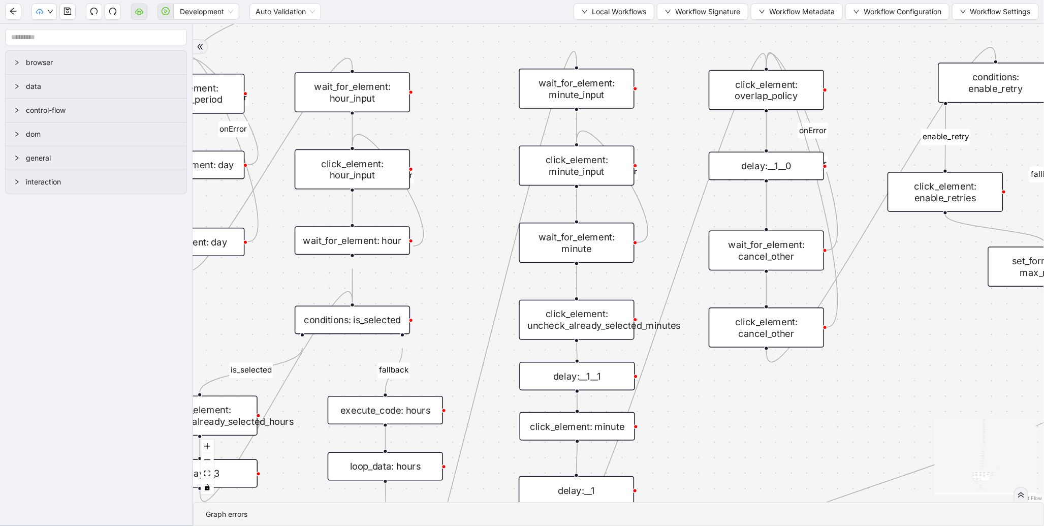
click at [558, 434] on div "click_element: minute" at bounding box center [577, 426] width 115 height 28
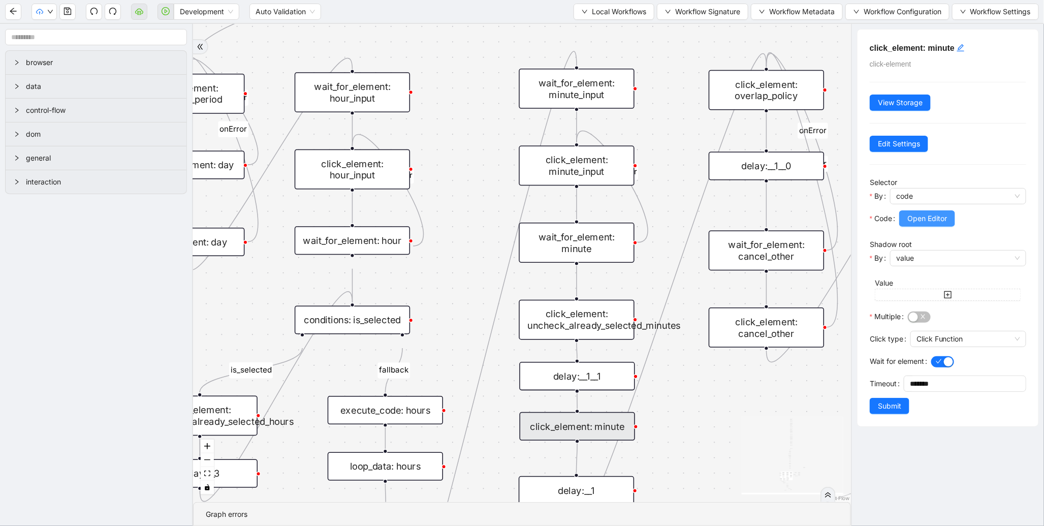
click at [925, 217] on span "Open Editor" at bounding box center [927, 218] width 40 height 11
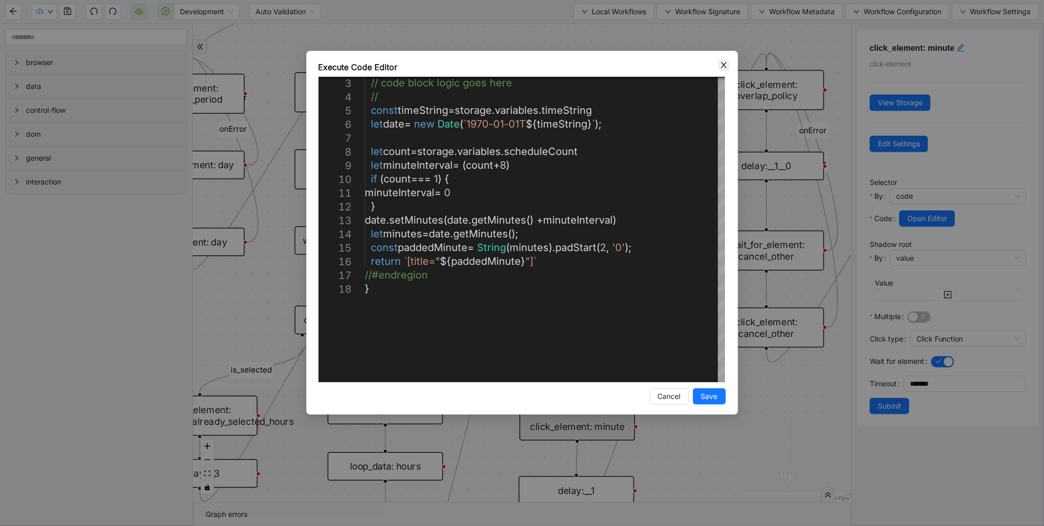
click at [726, 65] on icon "close" at bounding box center [724, 65] width 8 height 8
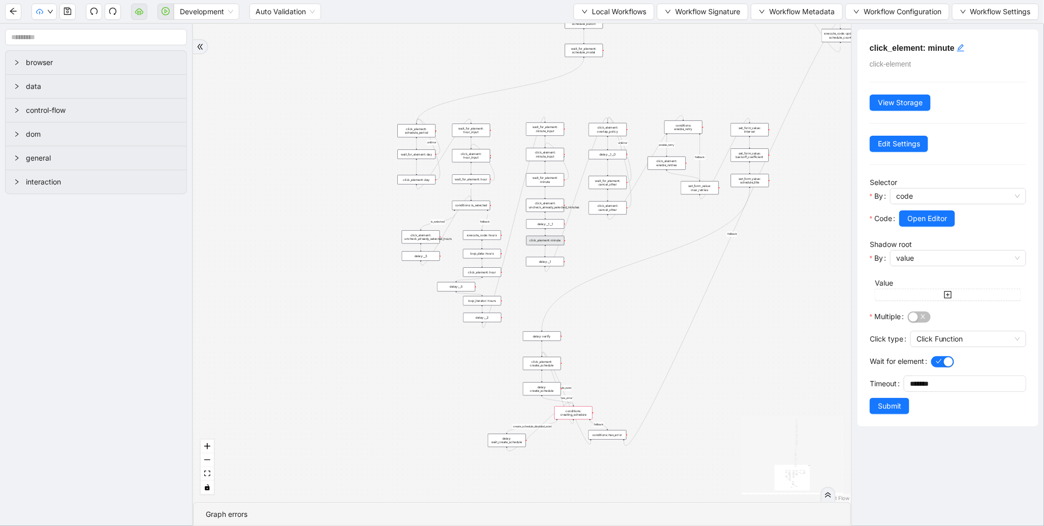
drag, startPoint x: 607, startPoint y: 87, endPoint x: 596, endPoint y: 282, distance: 194.8
click at [596, 282] on div "fallback enable_retry has_error fallback is_selected fallback create_schedule_d…" at bounding box center [522, 263] width 658 height 478
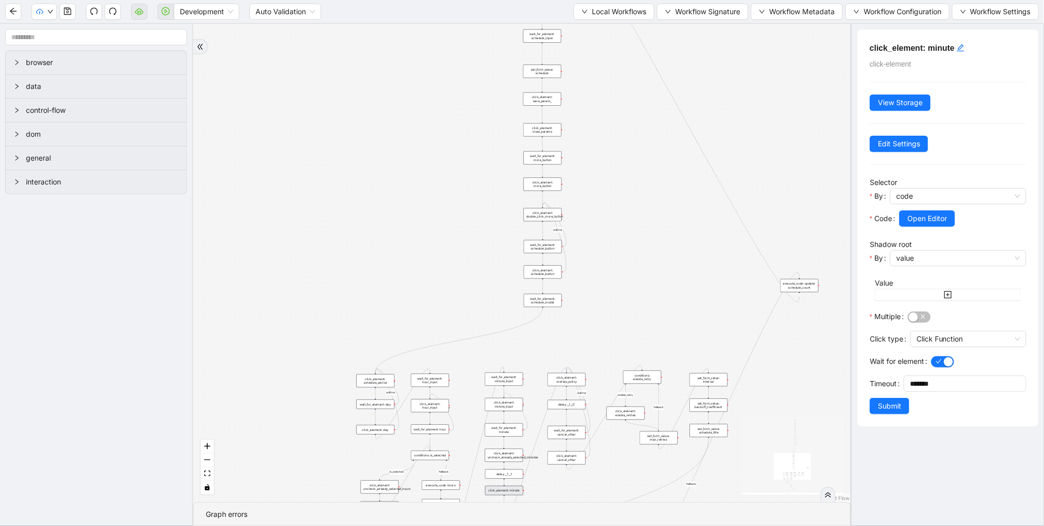
drag, startPoint x: 620, startPoint y: 197, endPoint x: 524, endPoint y: 350, distance: 180.9
click at [535, 336] on div "fallback enable_retry has_error fallback is_selected fallback create_schedule_d…" at bounding box center [522, 263] width 658 height 478
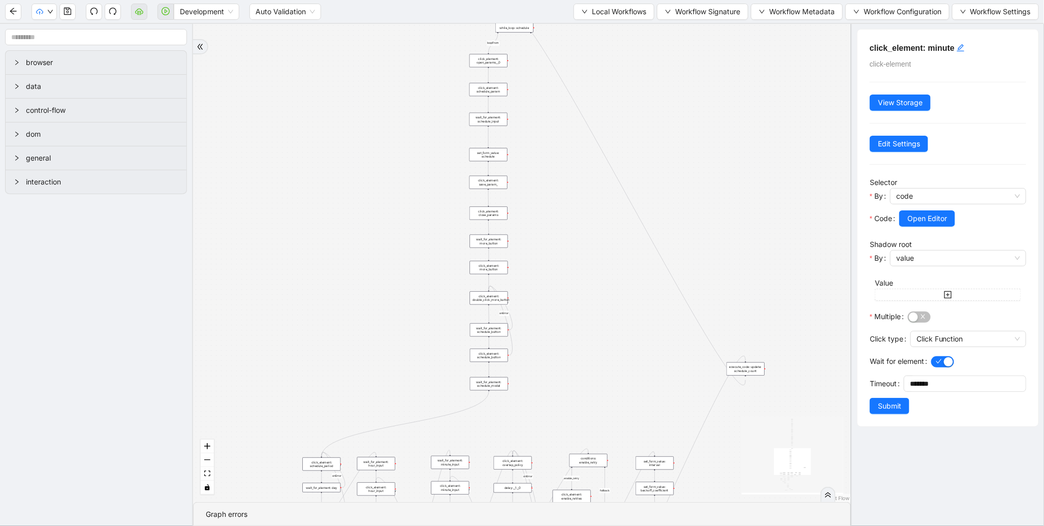
click at [528, 207] on div "fallback enable_retry has_error fallback is_selected fallback create_schedule_d…" at bounding box center [522, 263] width 658 height 478
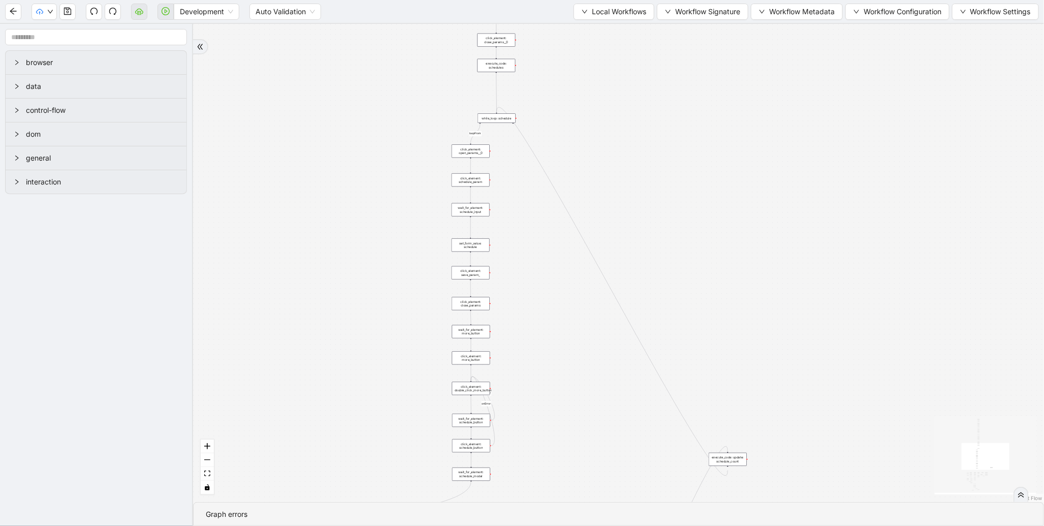
drag, startPoint x: 521, startPoint y: 235, endPoint x: 482, endPoint y: 440, distance: 208.8
click at [495, 393] on div "fallback enable_retry has_error fallback is_selected fallback create_schedule_d…" at bounding box center [618, 263] width 851 height 478
drag, startPoint x: 554, startPoint y: 227, endPoint x: 519, endPoint y: 448, distance: 223.7
click at [527, 419] on div "fallback enable_retry has_error fallback is_selected fallback create_schedule_d…" at bounding box center [618, 263] width 851 height 478
drag, startPoint x: 522, startPoint y: 131, endPoint x: 505, endPoint y: 223, distance: 94.4
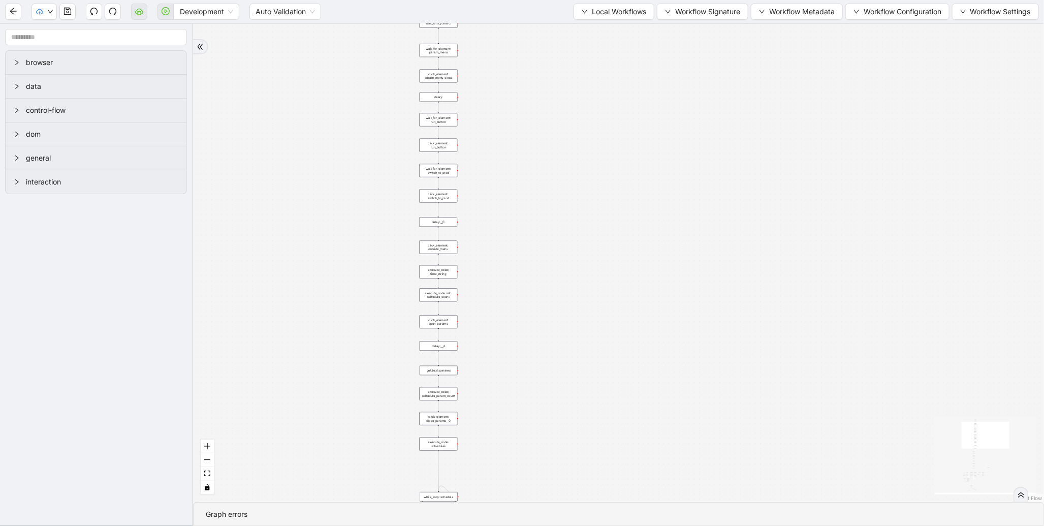
click at [505, 223] on div "fallback enable_retry has_error fallback is_selected fallback create_schedule_d…" at bounding box center [618, 263] width 851 height 478
click at [456, 212] on div "fallback enable_retry has_error fallback is_selected fallback create_schedule_d…" at bounding box center [618, 263] width 851 height 478
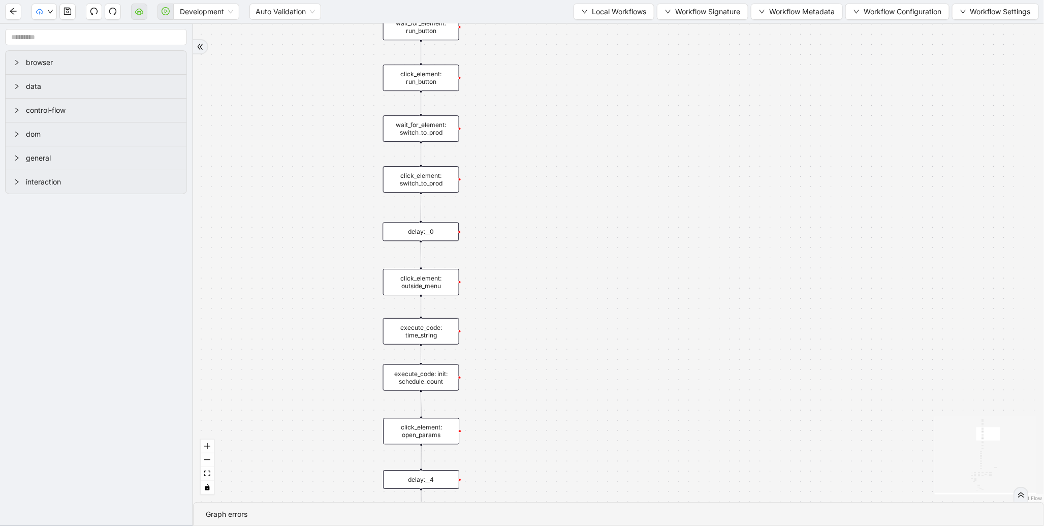
click at [417, 331] on div "execute_code: time_string" at bounding box center [421, 331] width 76 height 26
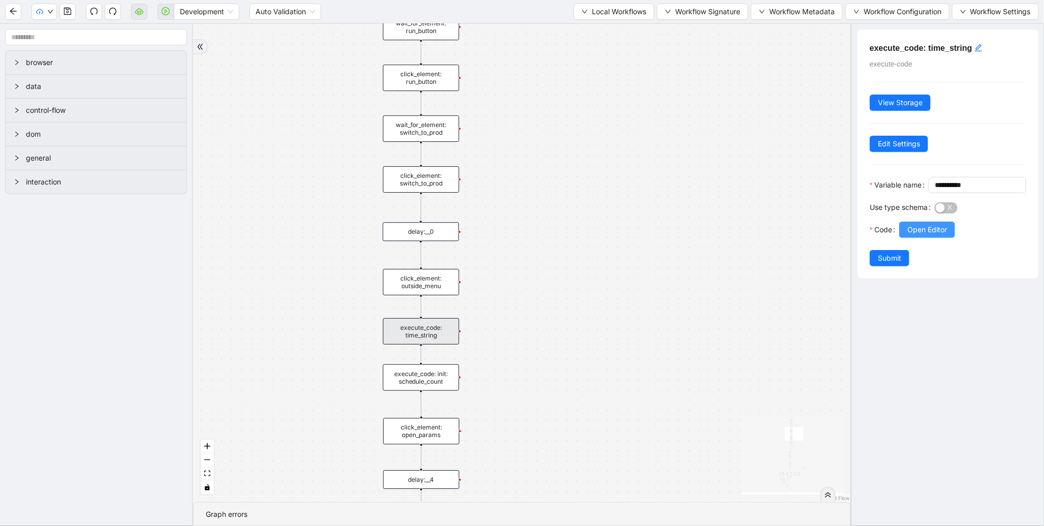
drag, startPoint x: 417, startPoint y: 331, endPoint x: 928, endPoint y: 244, distance: 517.8
click at [928, 244] on section "browser data control-flow dom general interaction fallback enable_retry has_err…" at bounding box center [522, 275] width 1044 height 502
click at [928, 235] on span "Open Editor" at bounding box center [927, 229] width 40 height 11
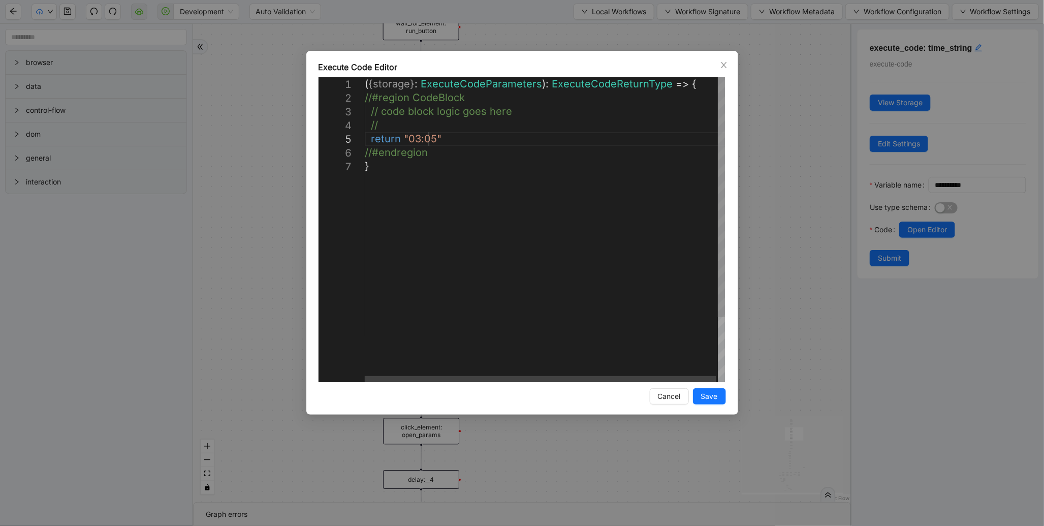
click at [429, 138] on div "( { storage } : ExecuteCodeParameters ): ExecuteCodeReturnType => { //#region C…" at bounding box center [546, 270] width 362 height 387
click at [432, 135] on div "( { storage } : ExecuteCodeParameters ): ExecuteCodeReturnType => { //#region C…" at bounding box center [546, 270] width 362 height 387
click at [434, 138] on div "( { storage } : ExecuteCodeParameters ): ExecuteCodeReturnType => { //#region C…" at bounding box center [546, 270] width 362 height 387
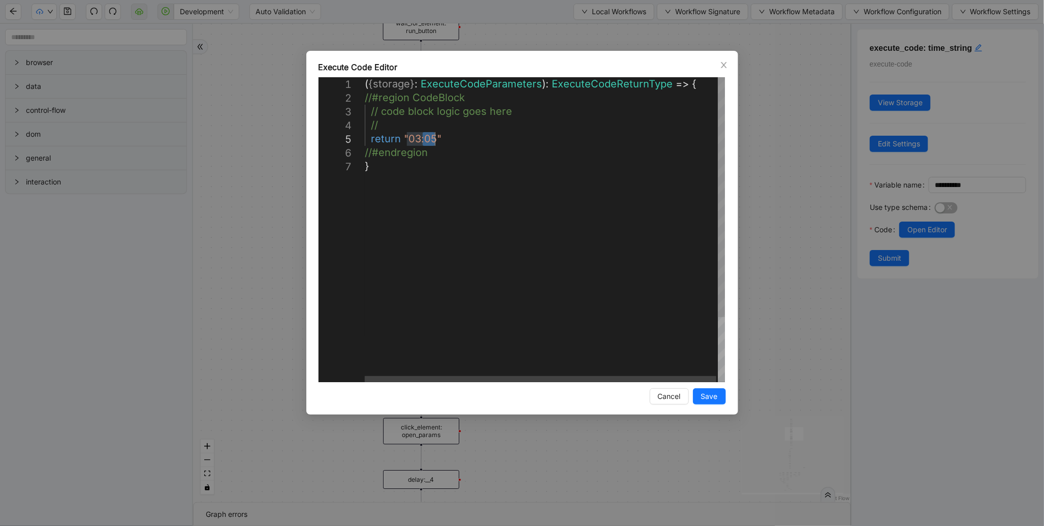
type textarea "**********"
click at [704, 395] on span "Save" at bounding box center [709, 396] width 17 height 11
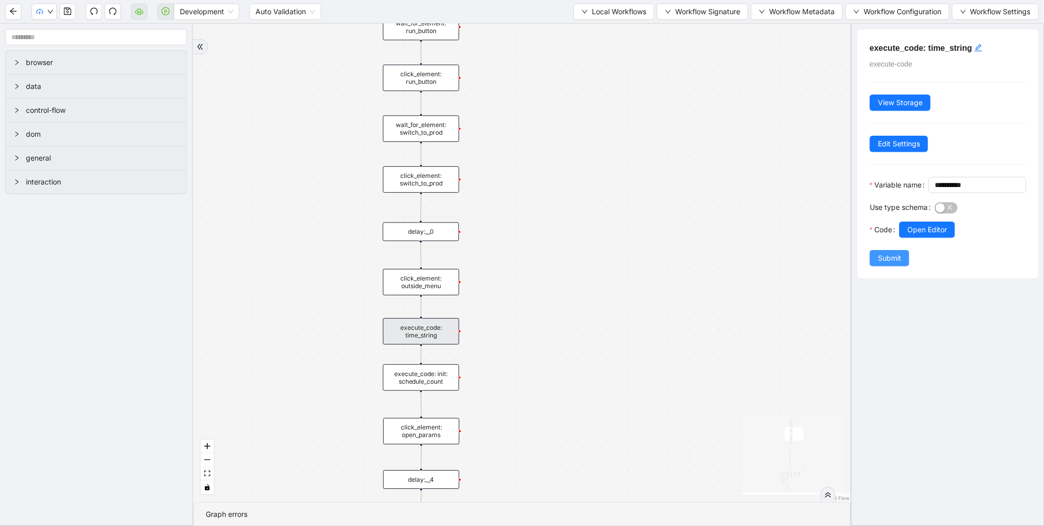
click at [885, 264] on span "Submit" at bounding box center [889, 257] width 23 height 11
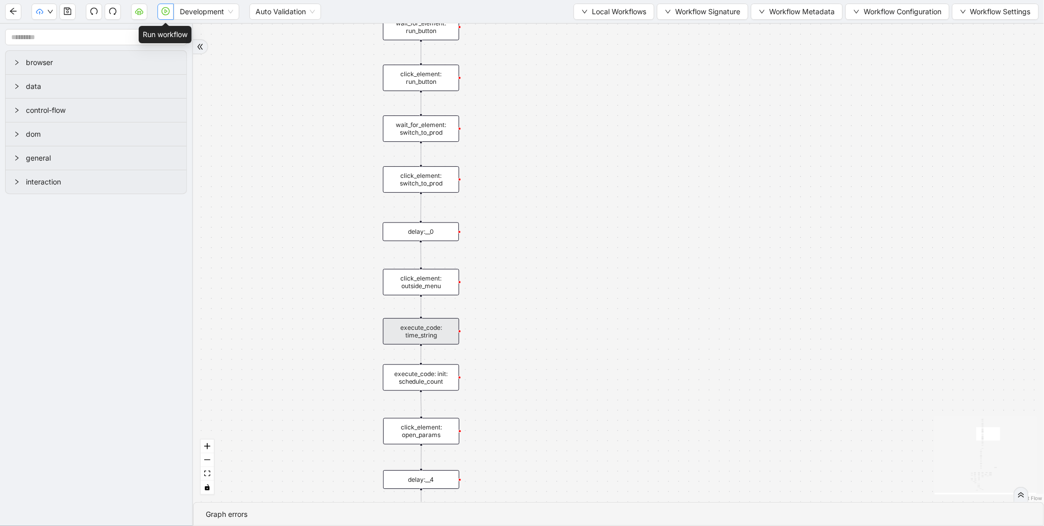
click at [166, 12] on icon "play-circle" at bounding box center [166, 11] width 8 height 8
